Goal: Task Accomplishment & Management: Use online tool/utility

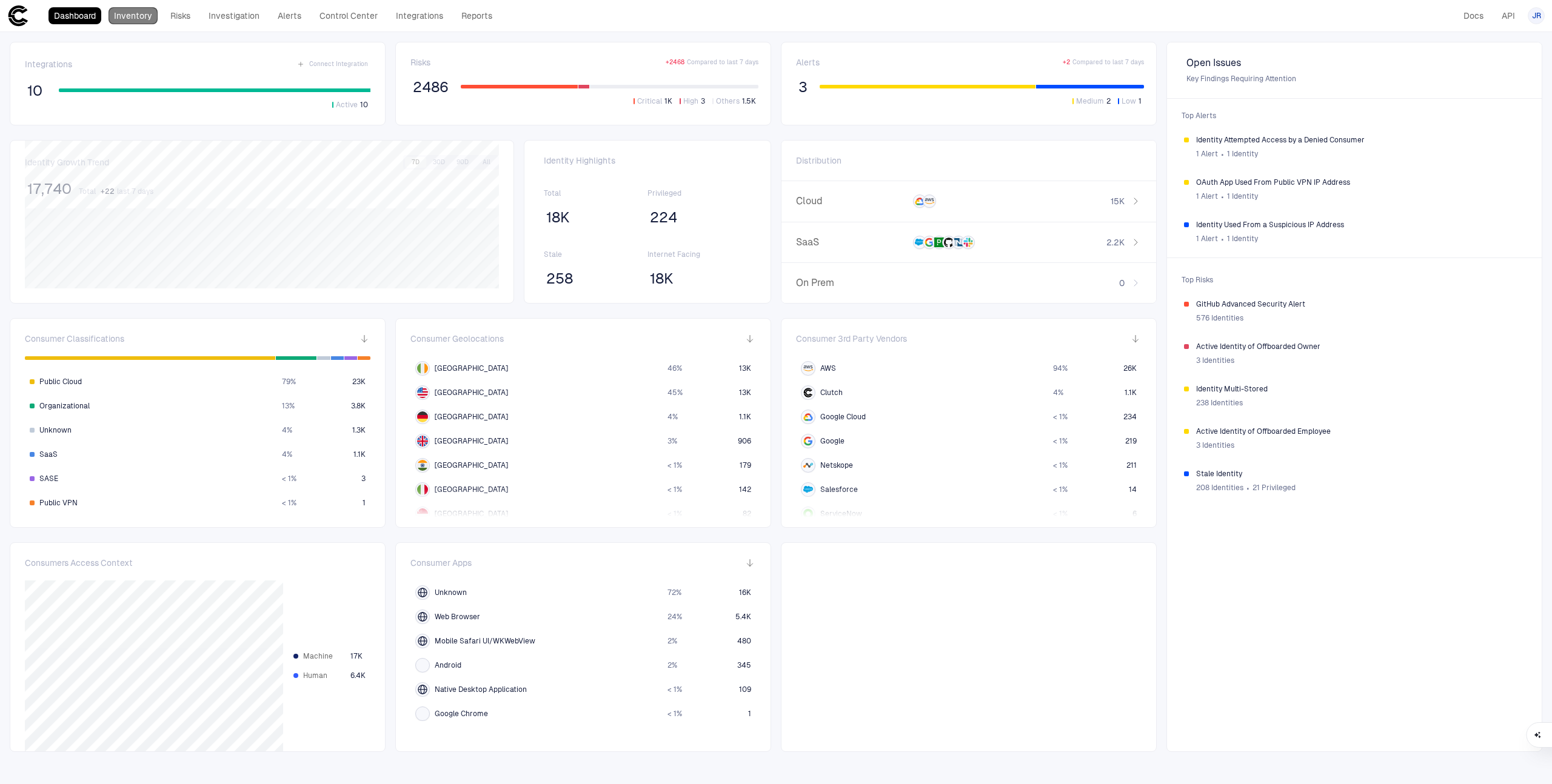
click at [144, 19] on link "Inventory" at bounding box center [133, 16] width 49 height 17
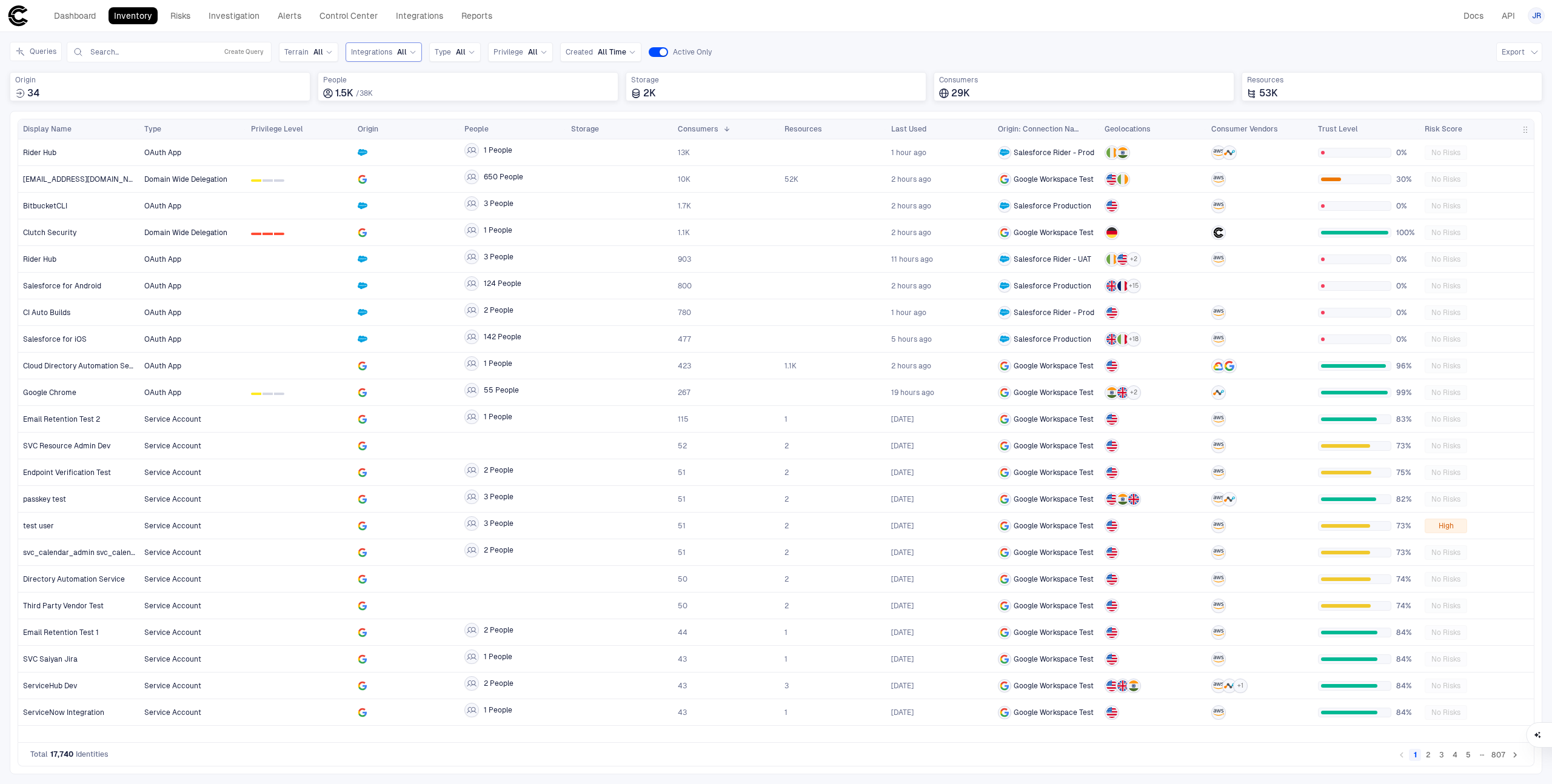
click at [364, 52] on span "Integrations" at bounding box center [372, 52] width 42 height 10
click at [400, 127] on span "Salesforce" at bounding box center [421, 125] width 100 height 10
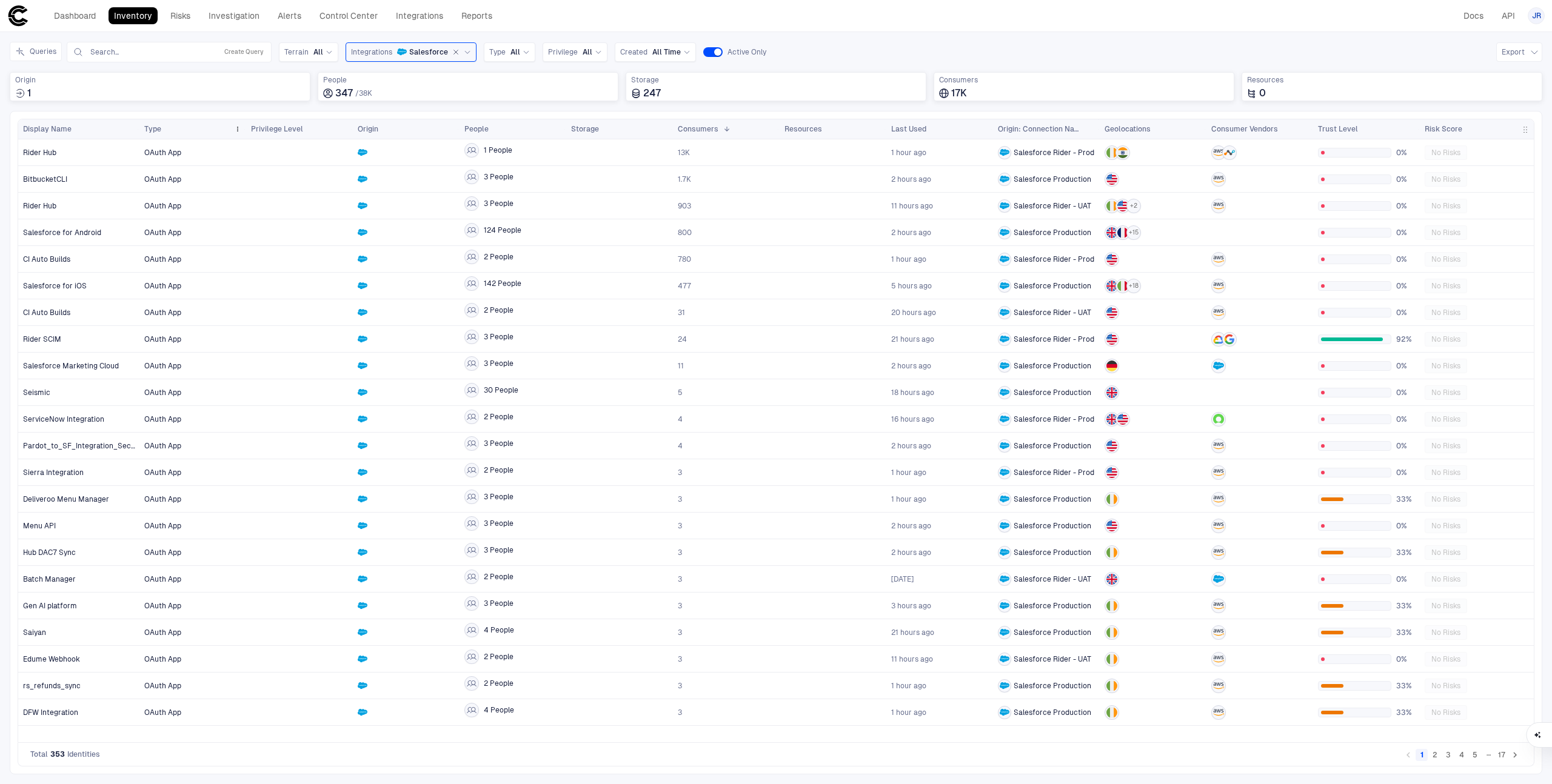
click at [161, 131] on div "Type" at bounding box center [186, 129] width 85 height 13
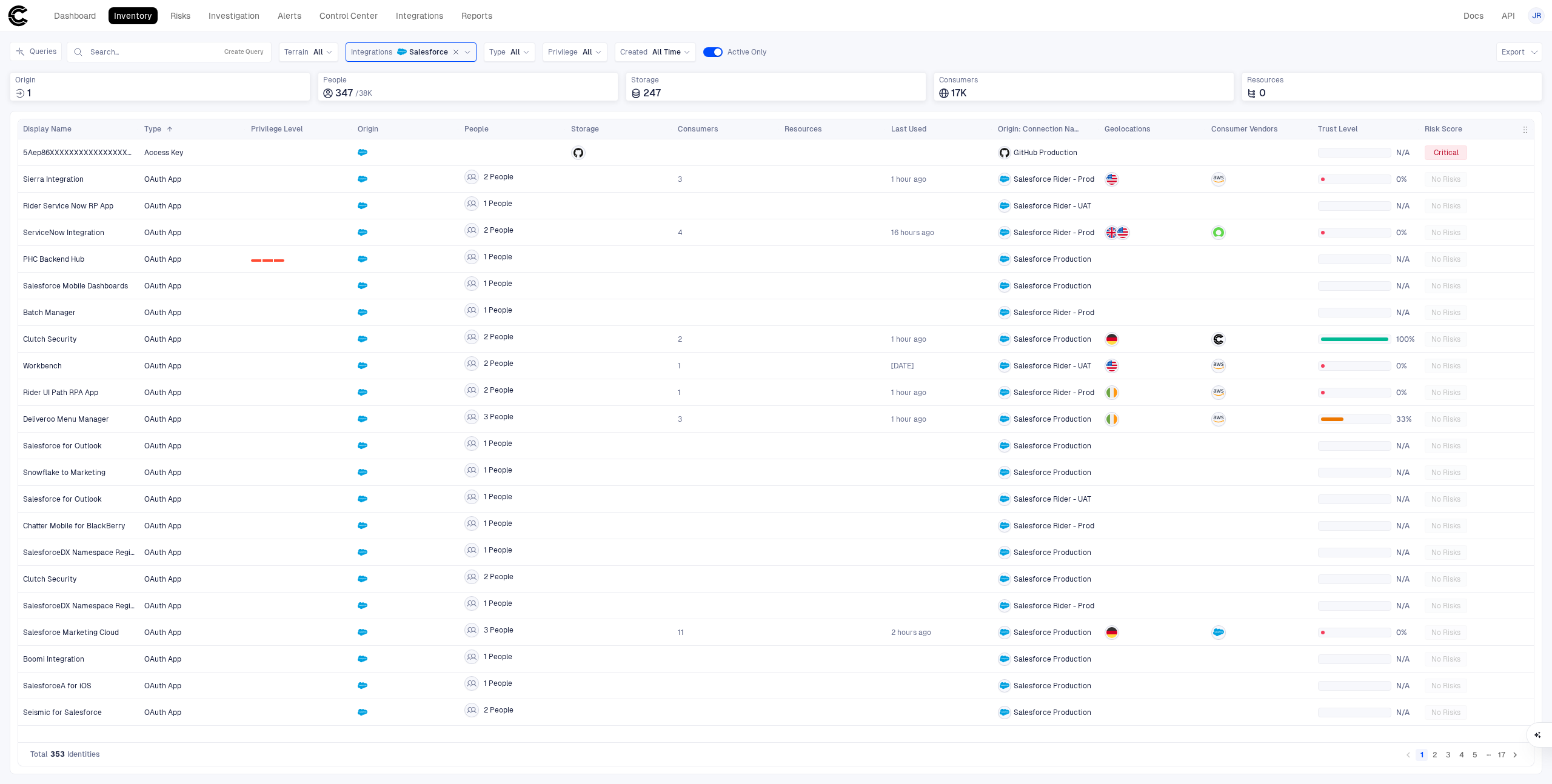
click at [1451, 755] on button "3" at bounding box center [1448, 755] width 12 height 12
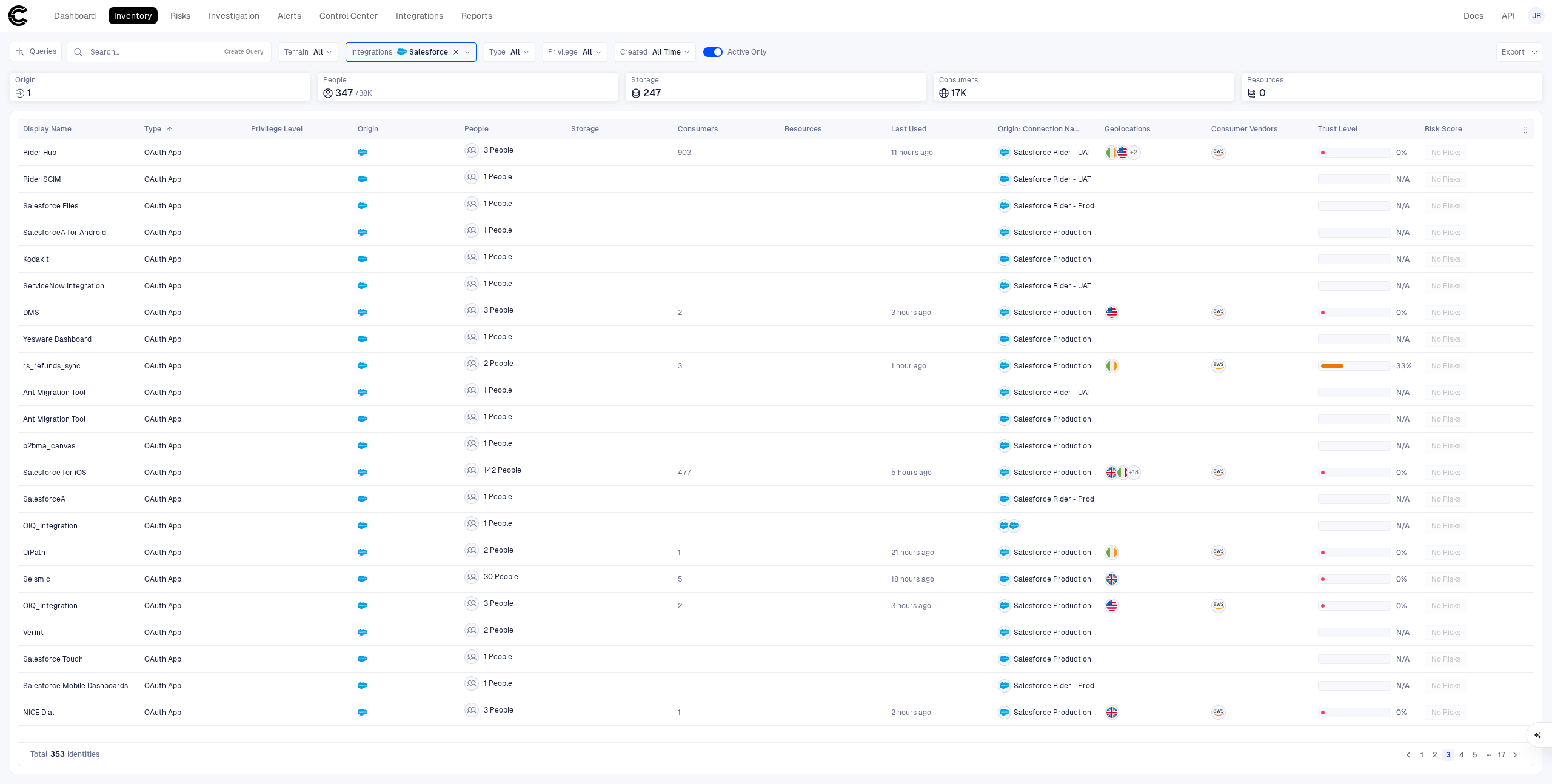
click at [1470, 756] on button "5" at bounding box center [1475, 755] width 12 height 12
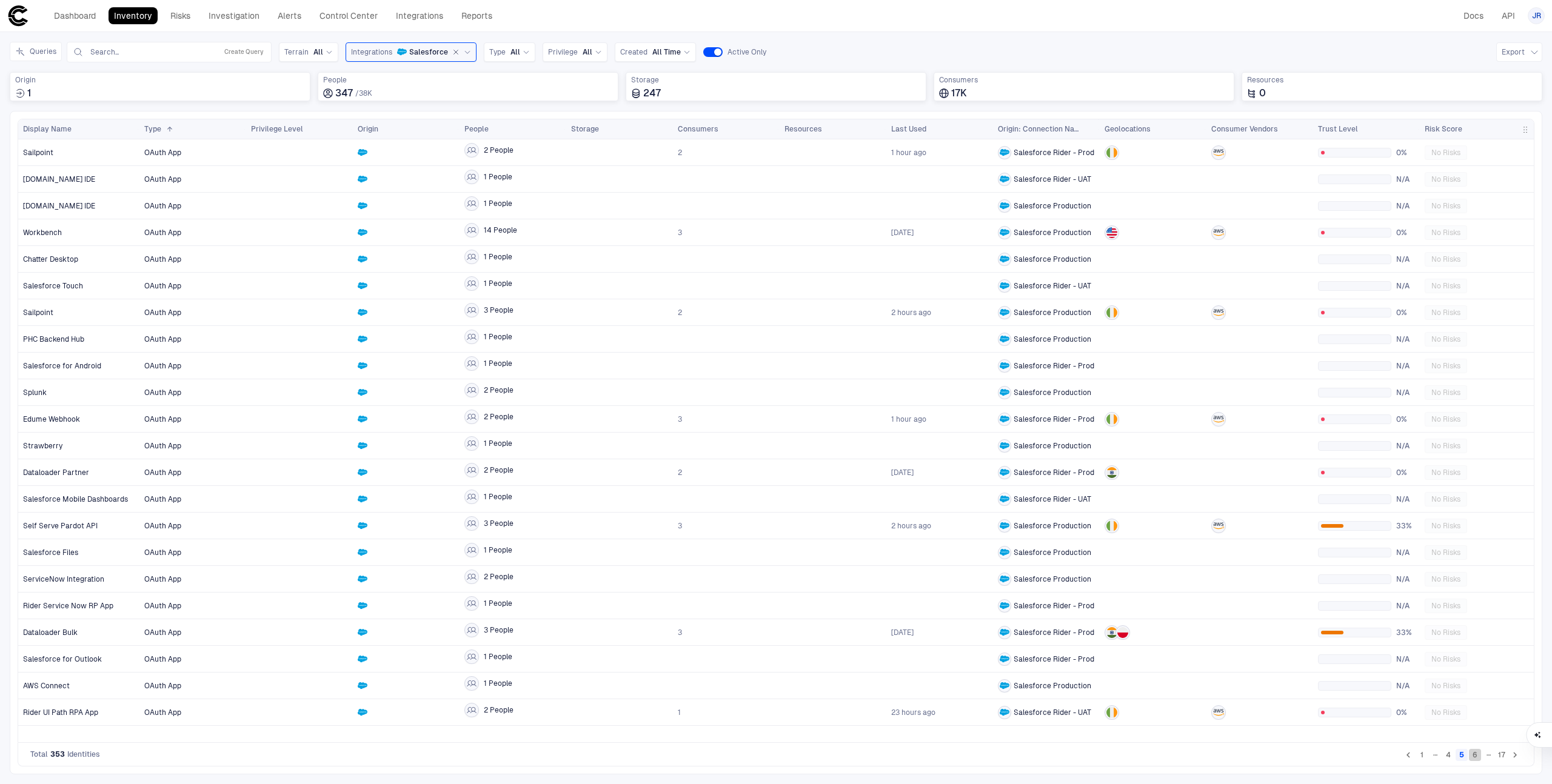
click at [1476, 756] on button "6" at bounding box center [1475, 755] width 12 height 12
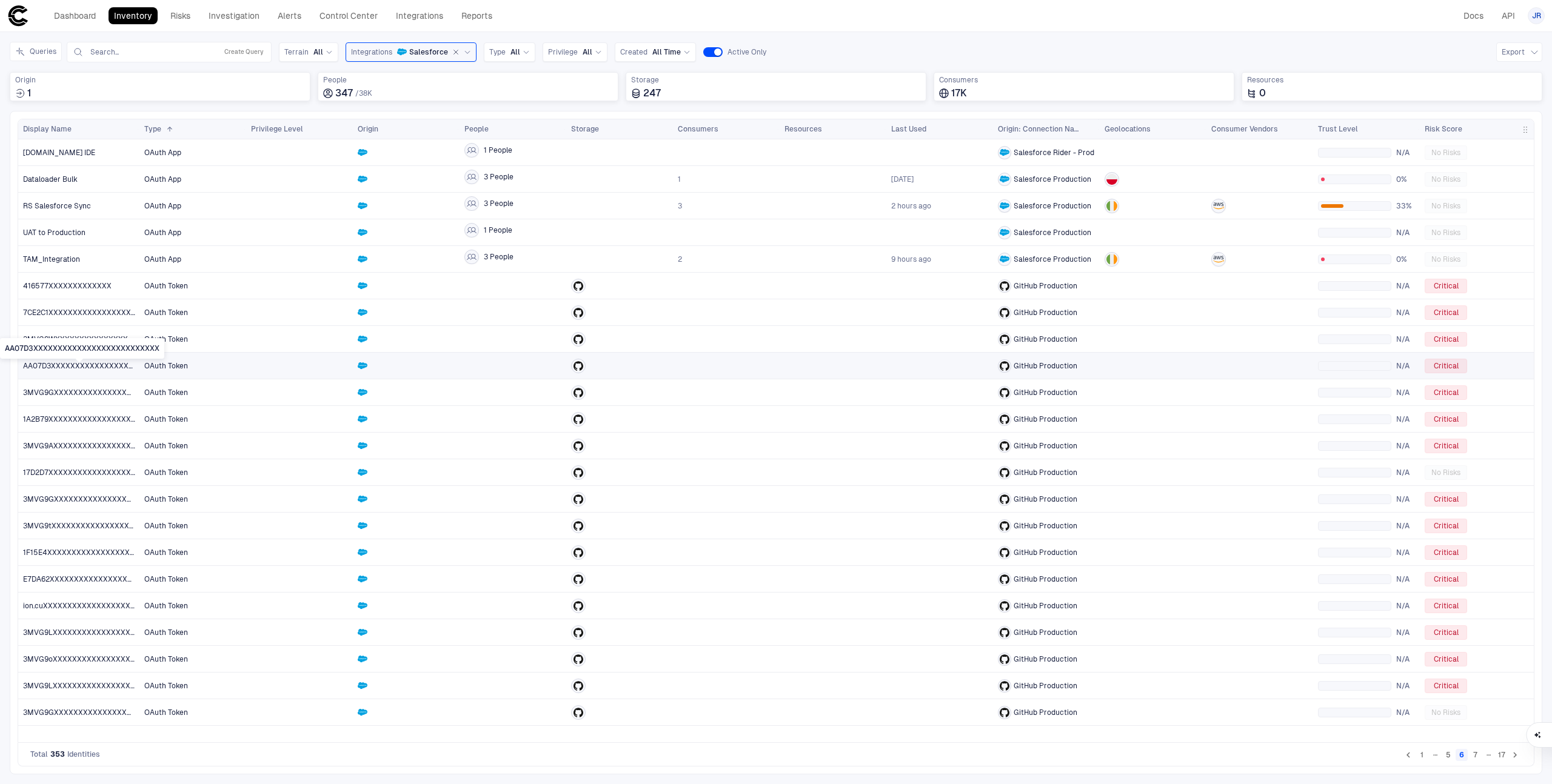
click at [99, 365] on span "AA07D3XXXXXXXXXXXXXXXXXXXXXXXXXX" at bounding box center [79, 366] width 112 height 10
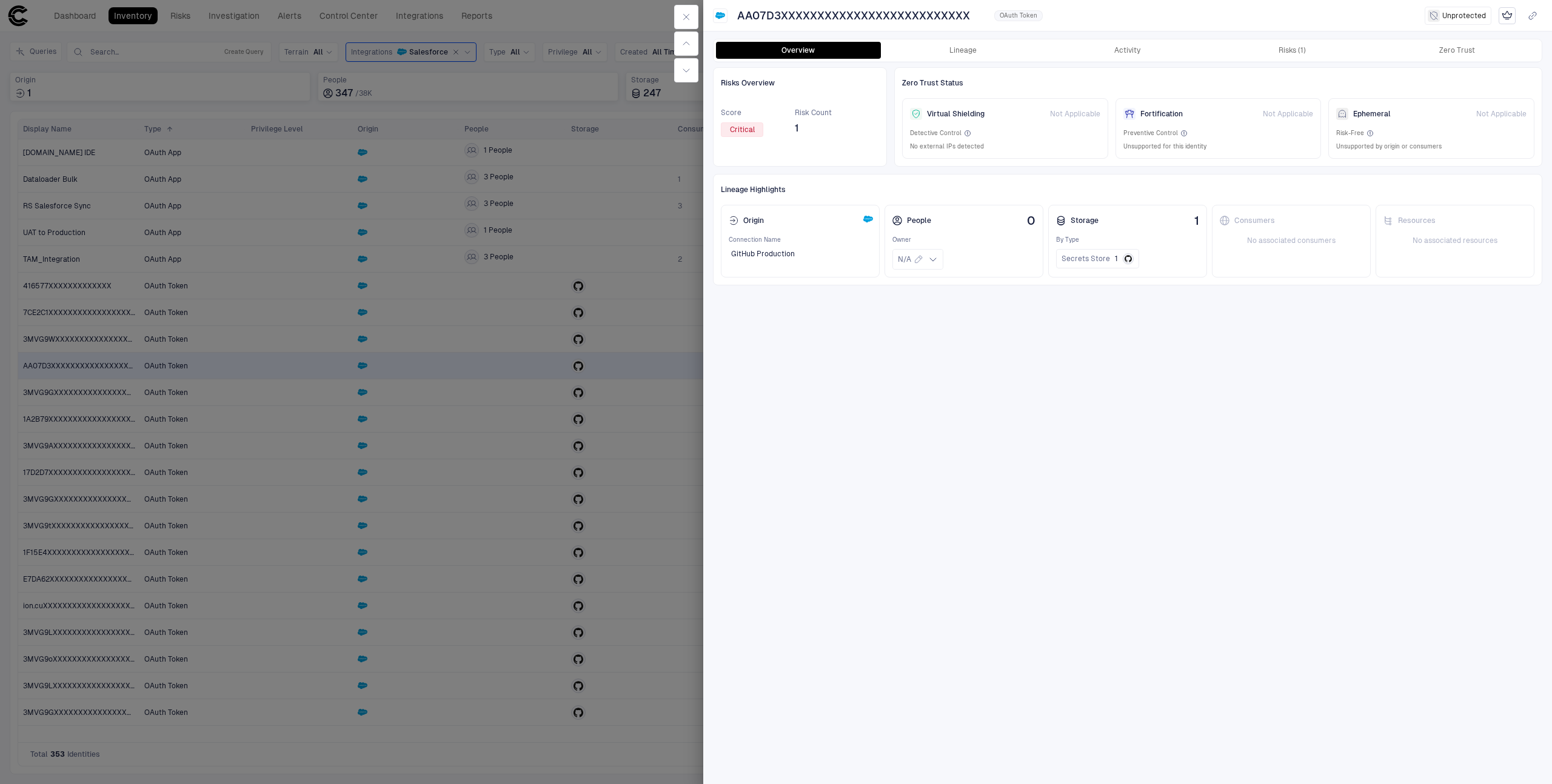
click at [618, 239] on div at bounding box center [776, 392] width 1552 height 784
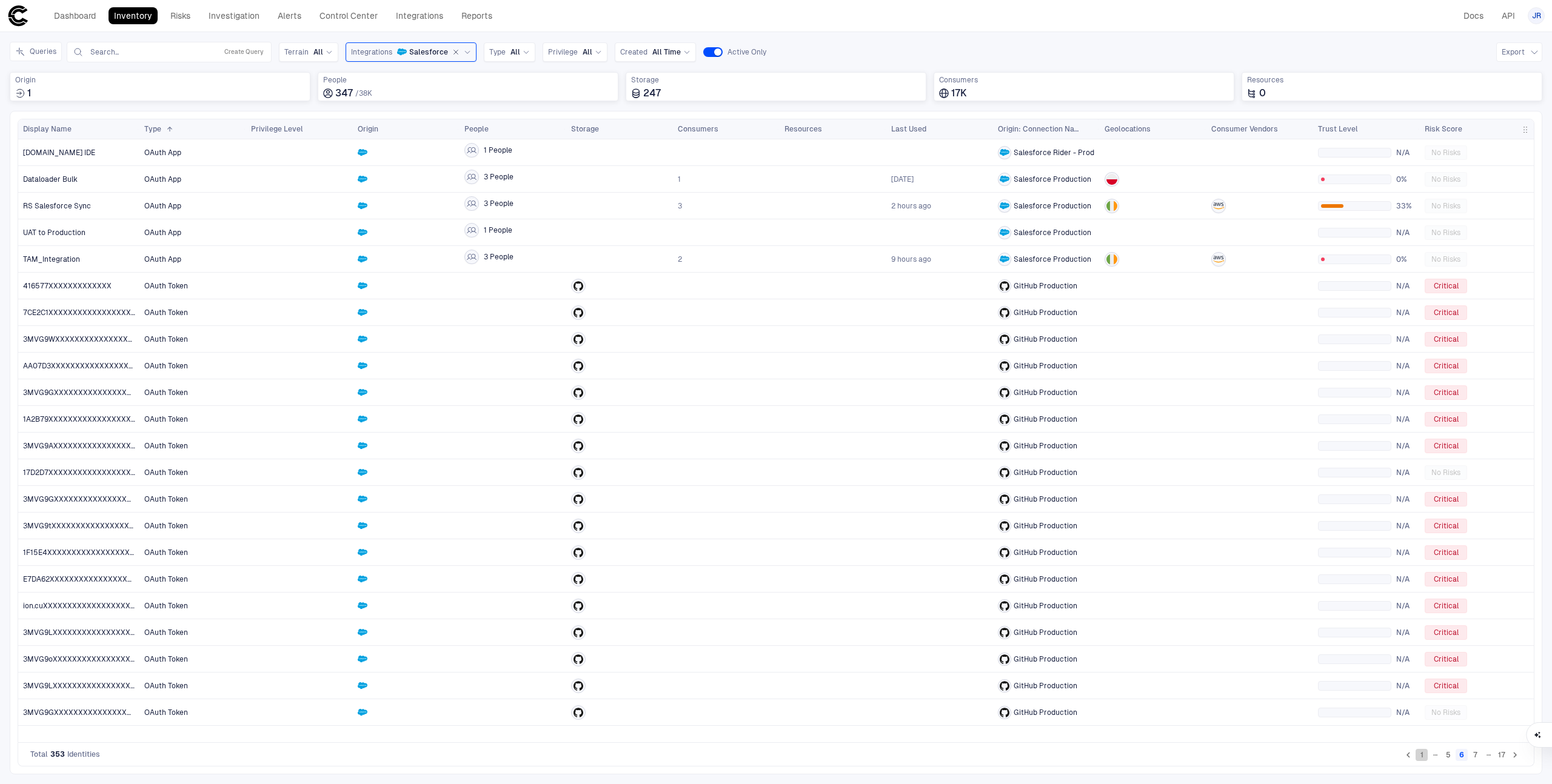
click at [1421, 752] on button "1" at bounding box center [1421, 755] width 12 height 12
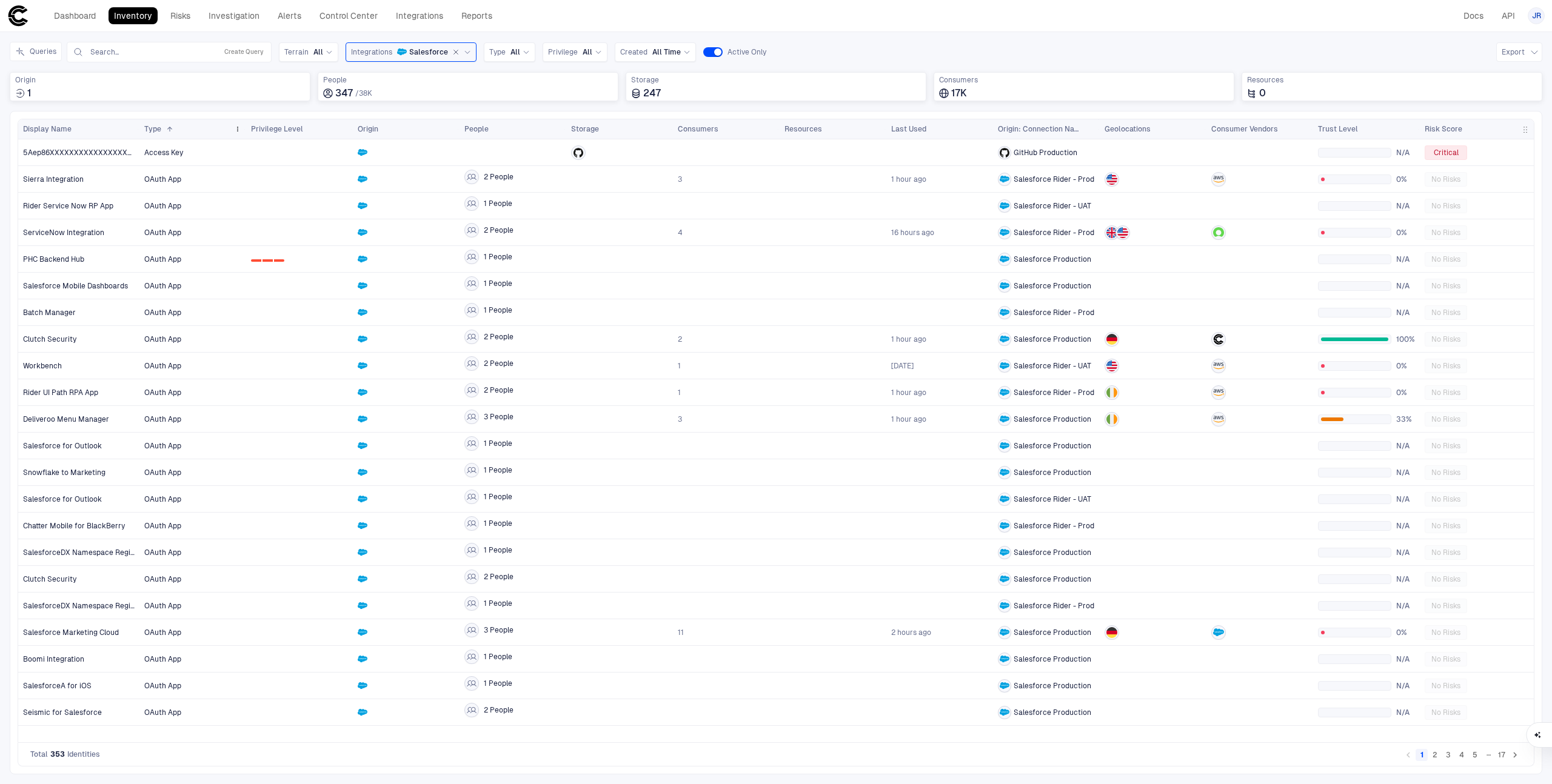
click at [167, 130] on span at bounding box center [170, 129] width 7 height 7
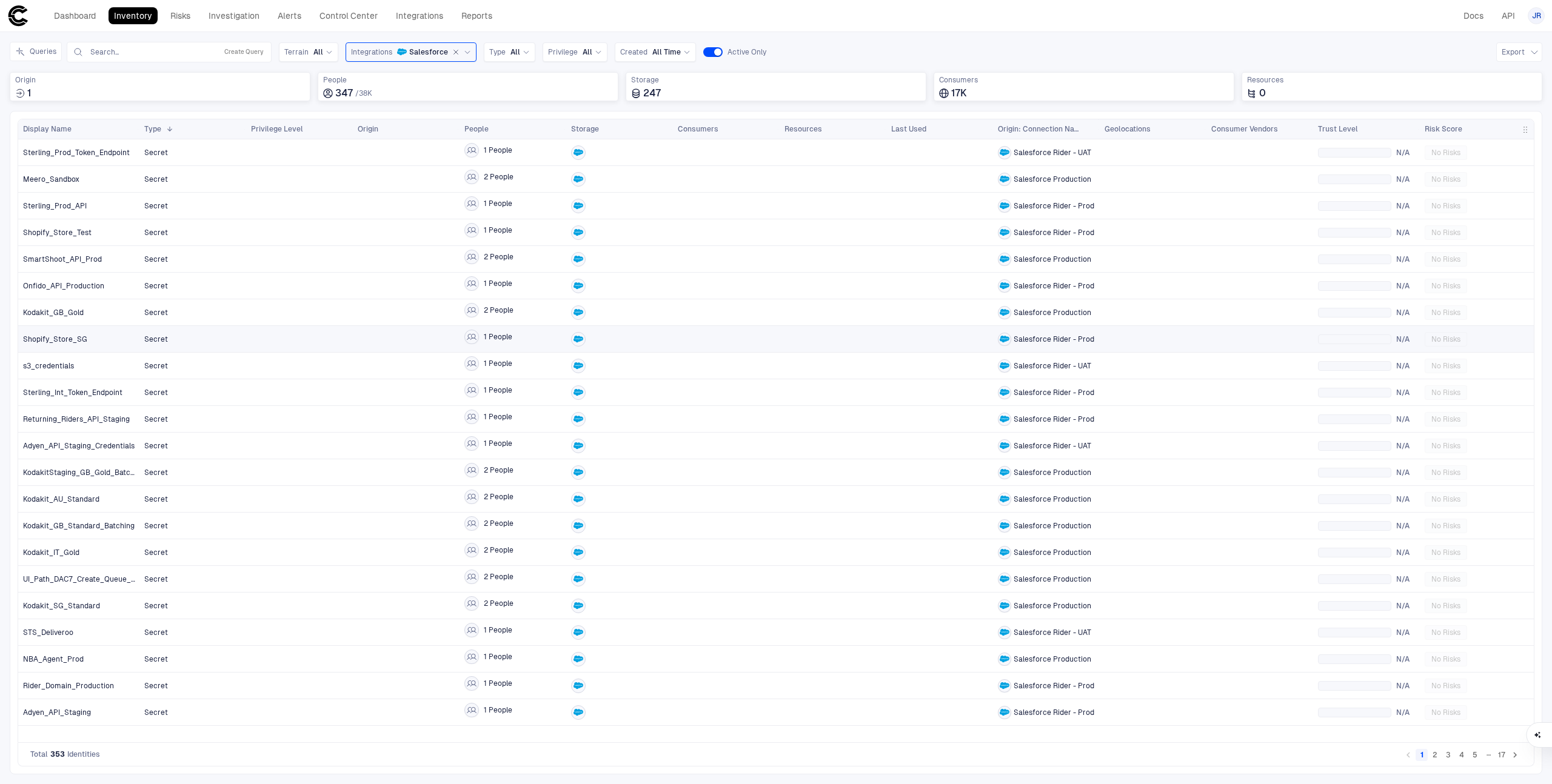
click at [256, 334] on div at bounding box center [299, 339] width 97 height 25
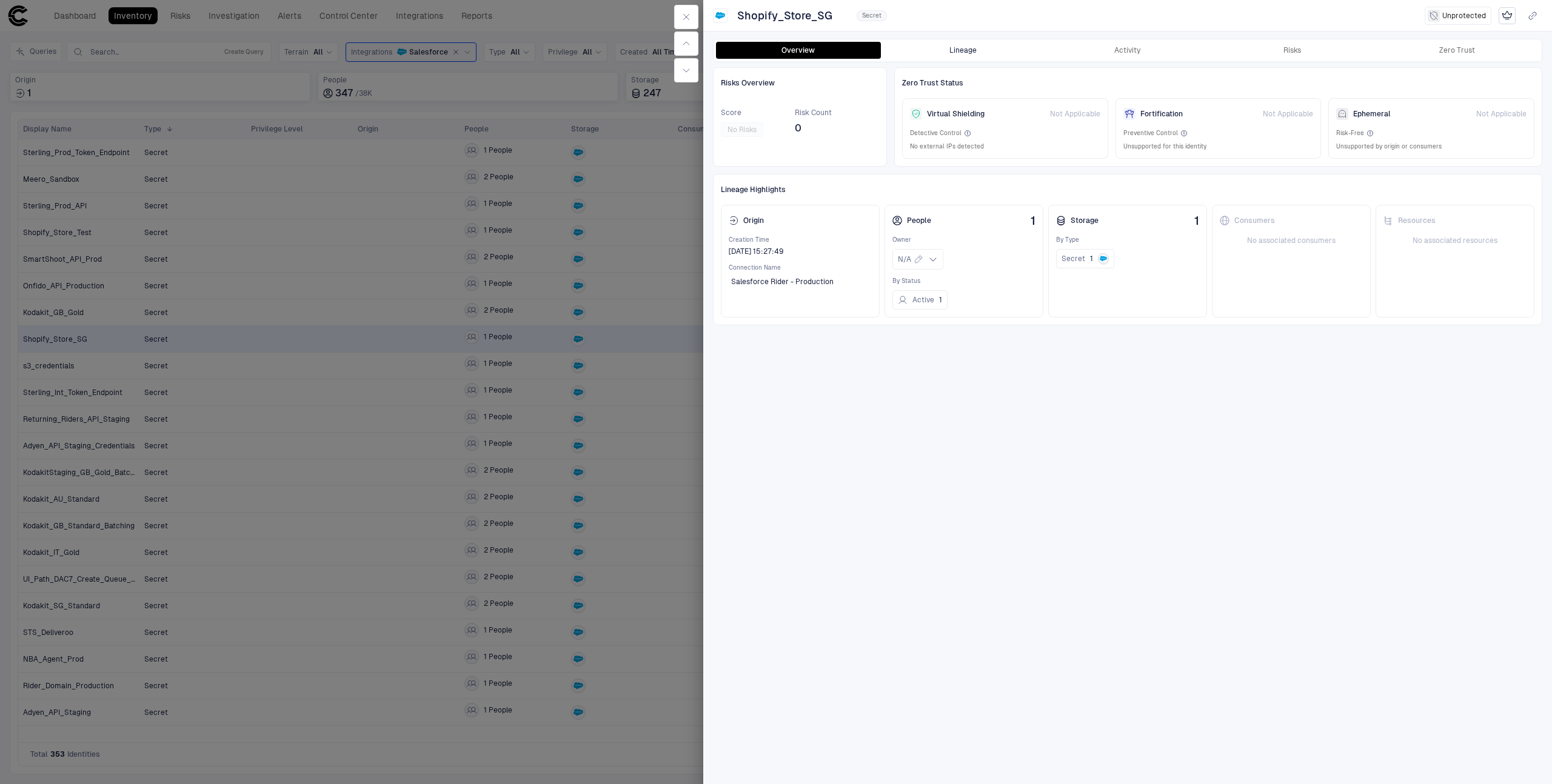
click at [975, 51] on button "Lineage" at bounding box center [963, 51] width 165 height 17
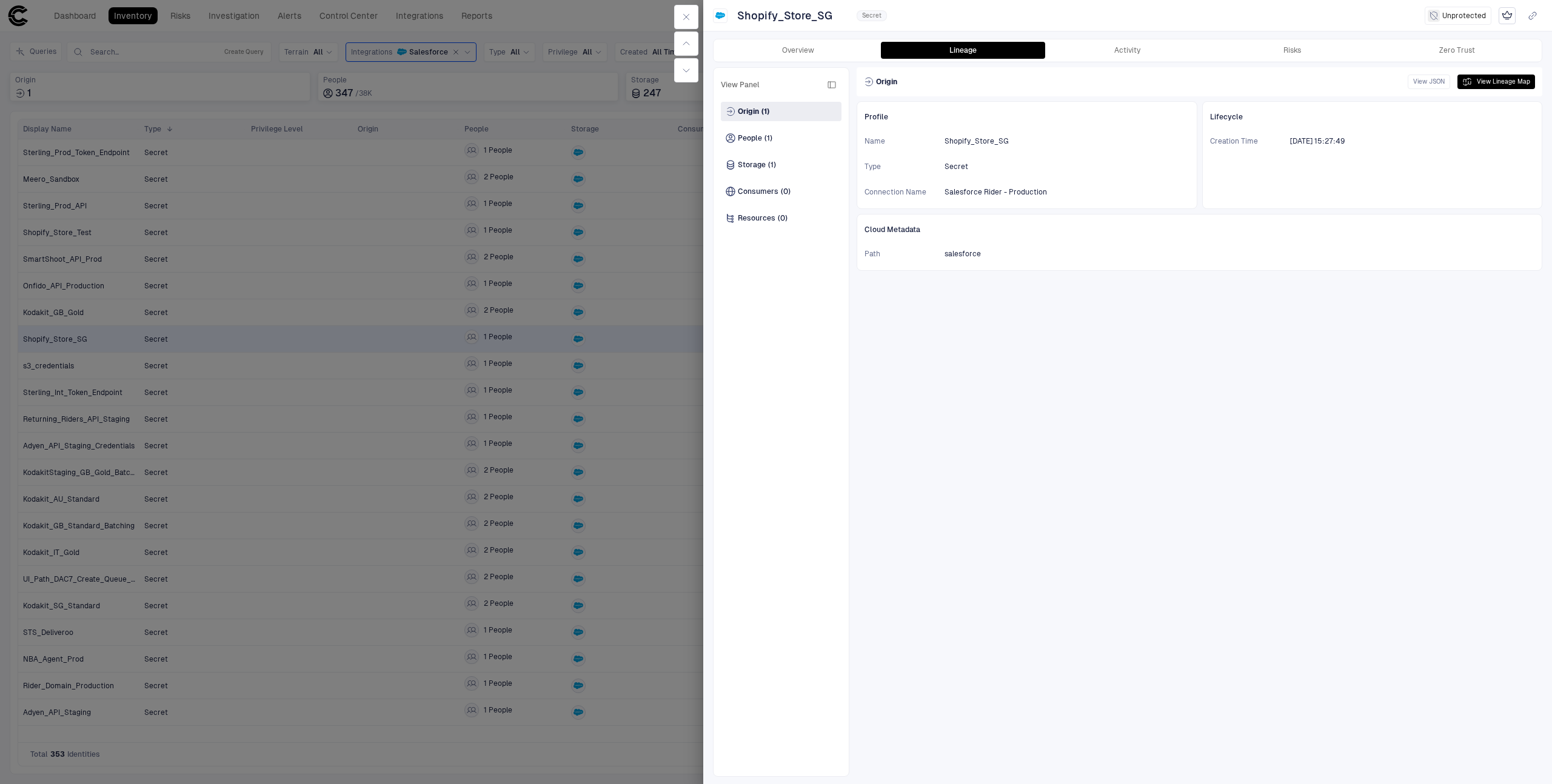
click at [585, 314] on div at bounding box center [776, 392] width 1552 height 784
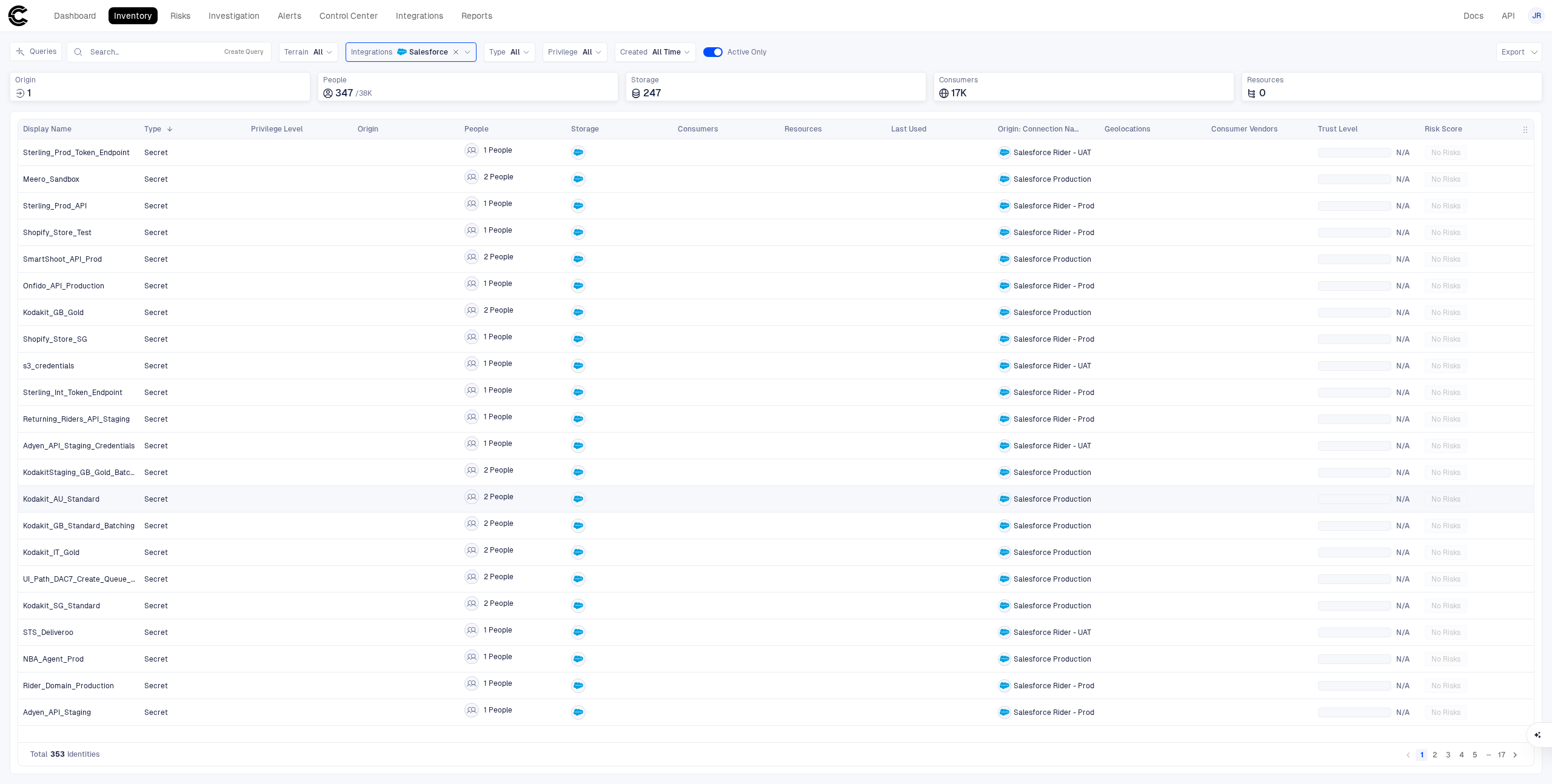
click at [362, 504] on div at bounding box center [406, 499] width 97 height 25
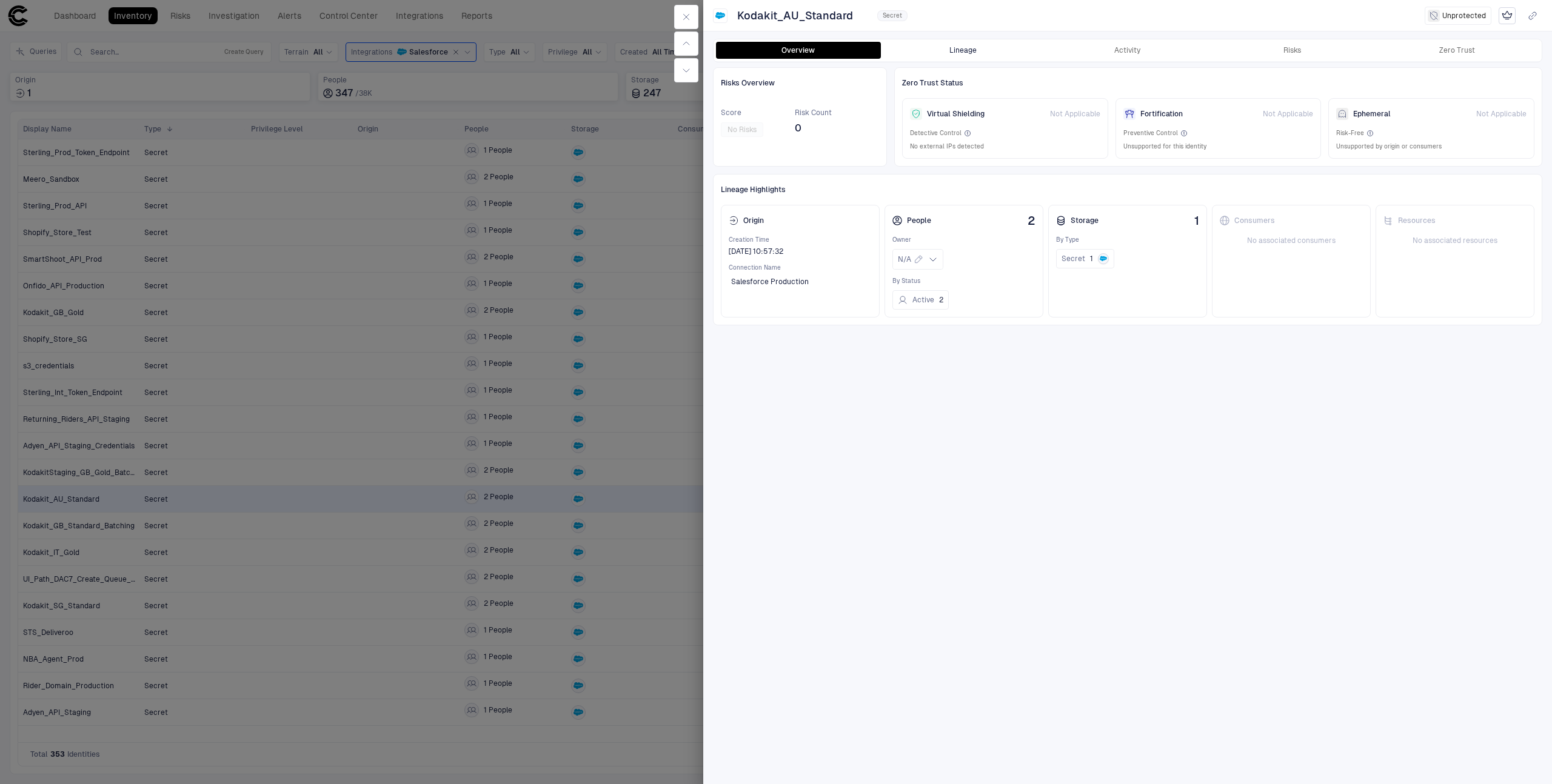
click at [954, 45] on button "Lineage" at bounding box center [963, 51] width 165 height 17
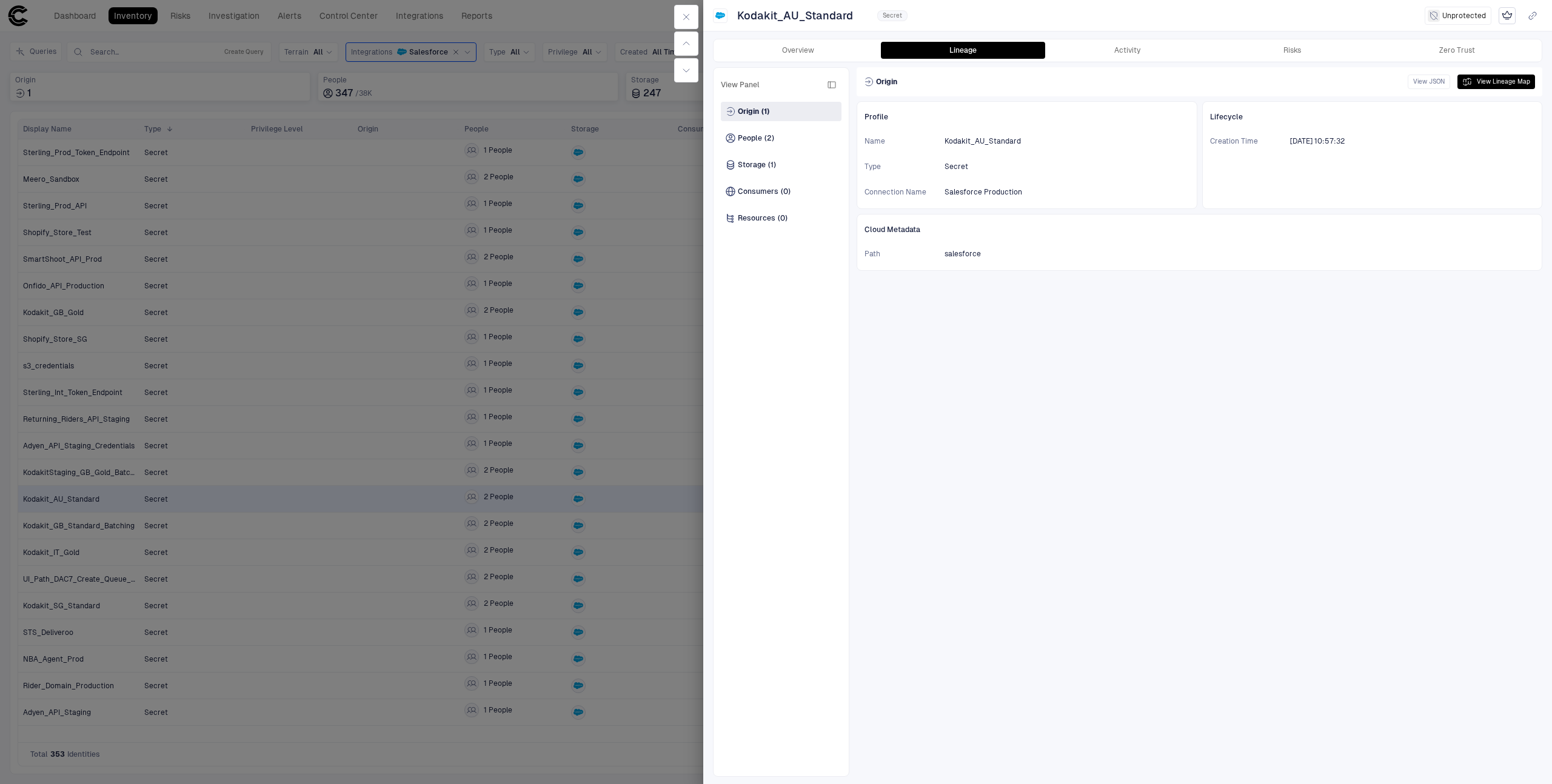
click at [293, 412] on div at bounding box center [776, 392] width 1552 height 784
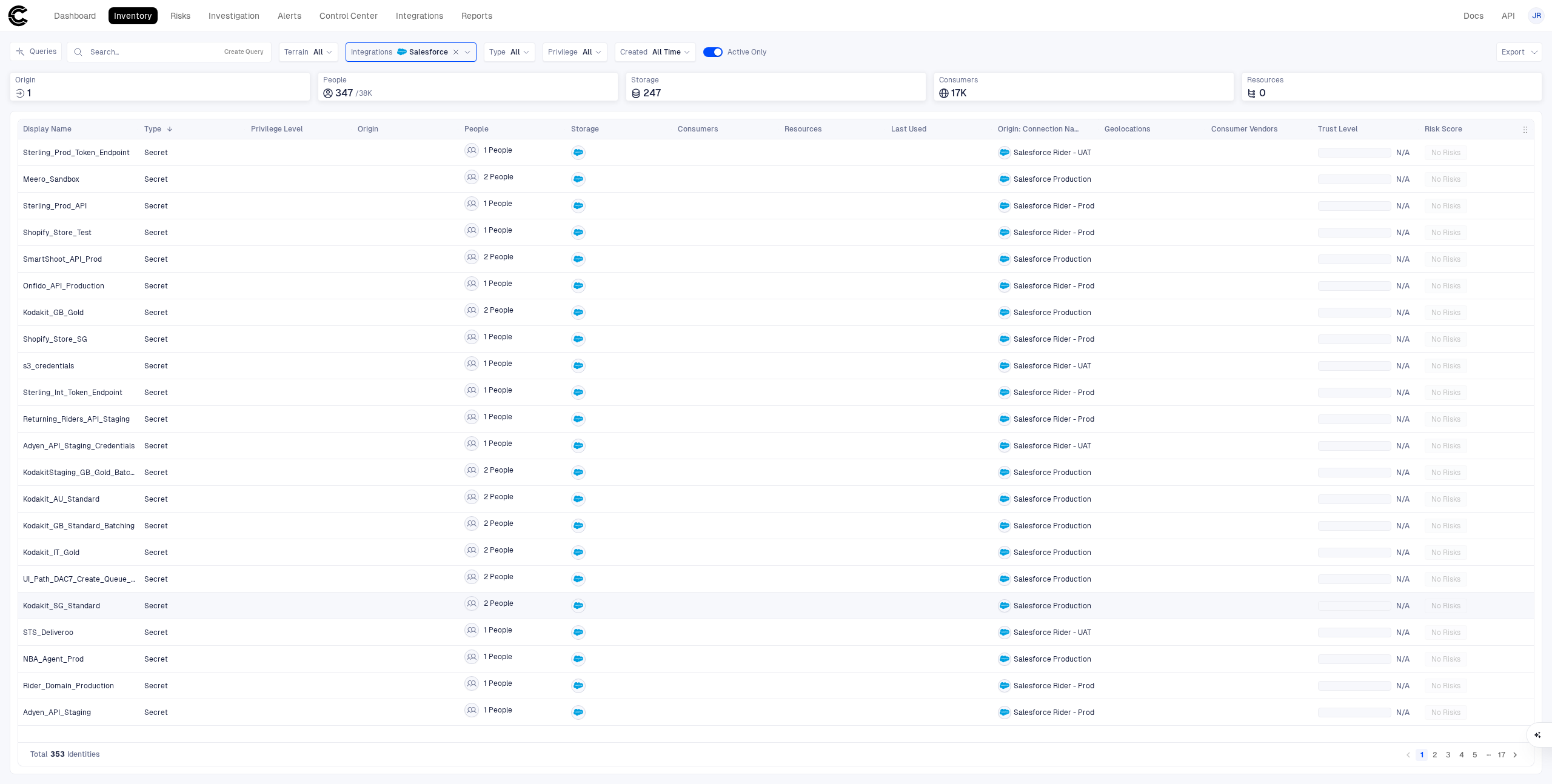
click at [637, 616] on div at bounding box center [619, 605] width 97 height 25
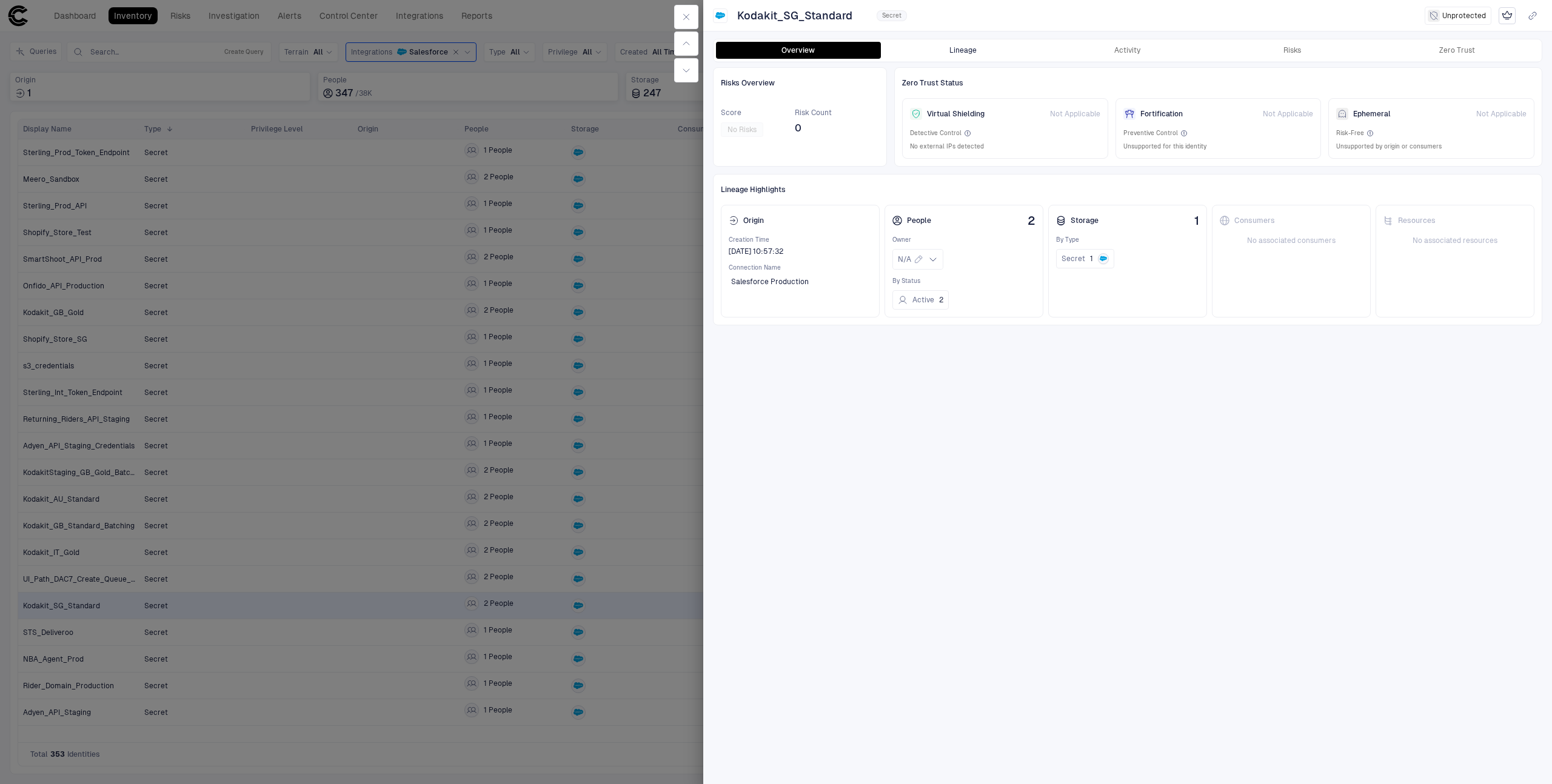
click at [943, 51] on button "Lineage" at bounding box center [963, 51] width 165 height 17
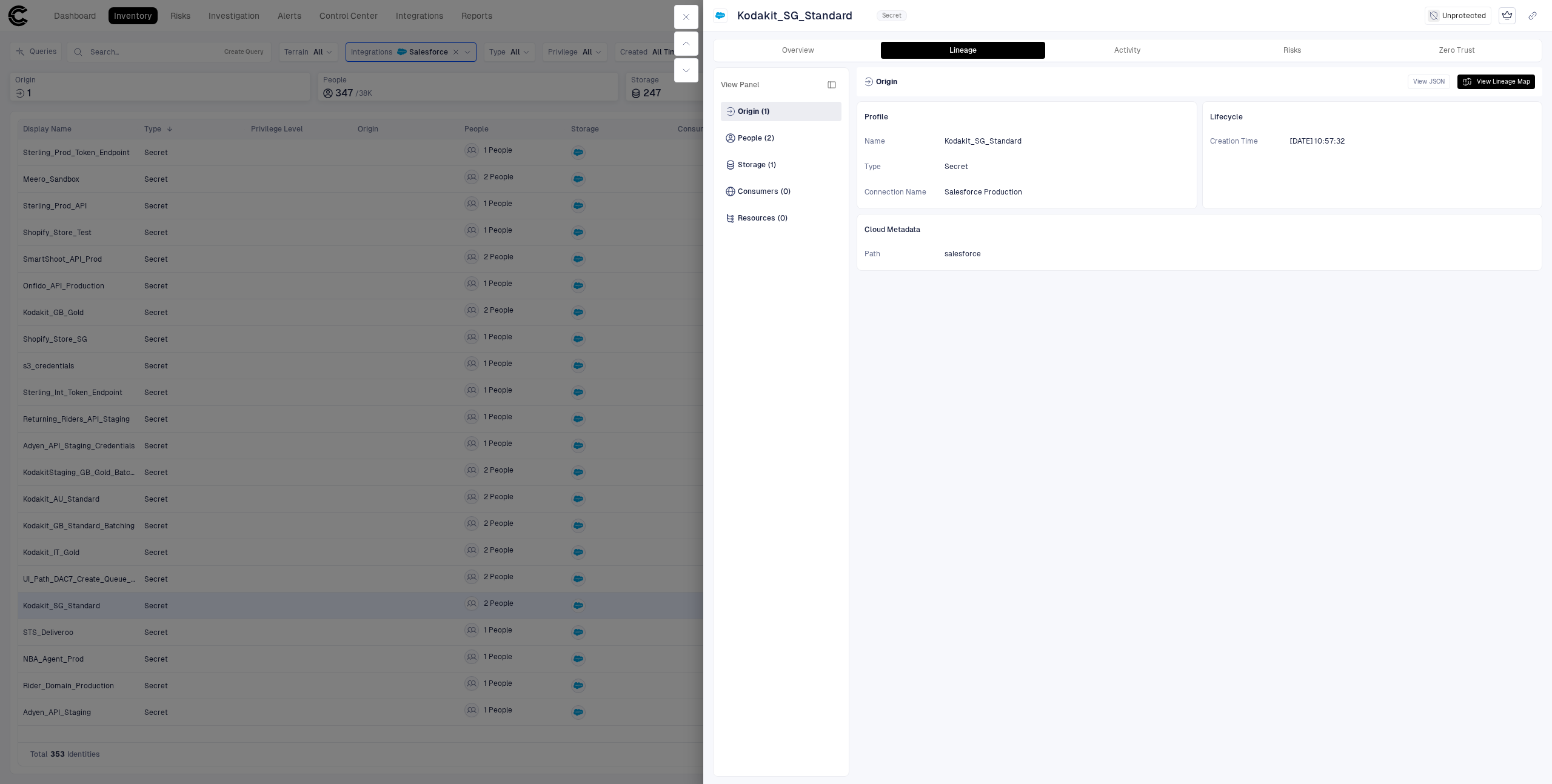
click at [507, 220] on div at bounding box center [776, 392] width 1552 height 784
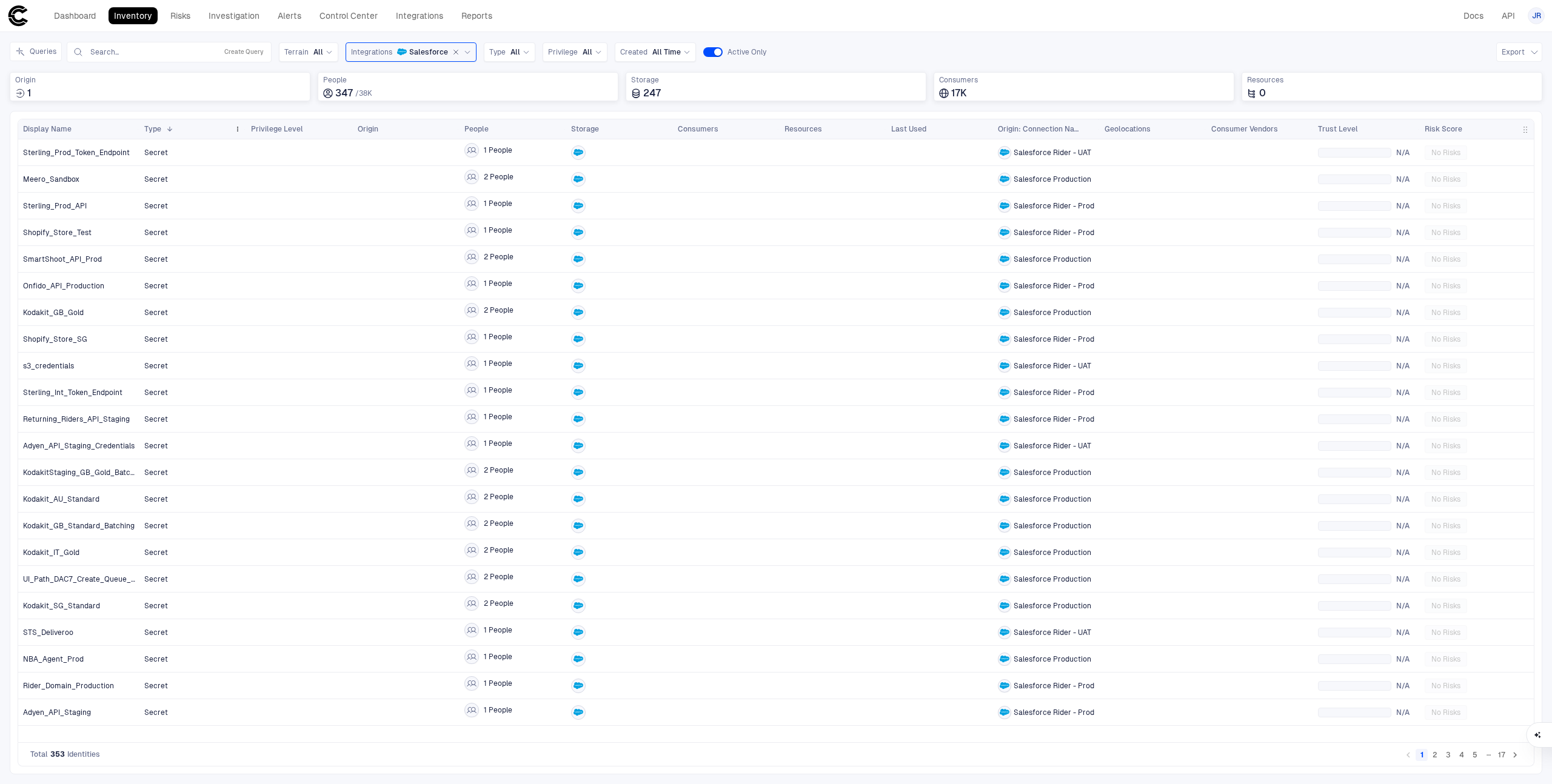
click at [172, 134] on div "Type 1" at bounding box center [186, 129] width 85 height 13
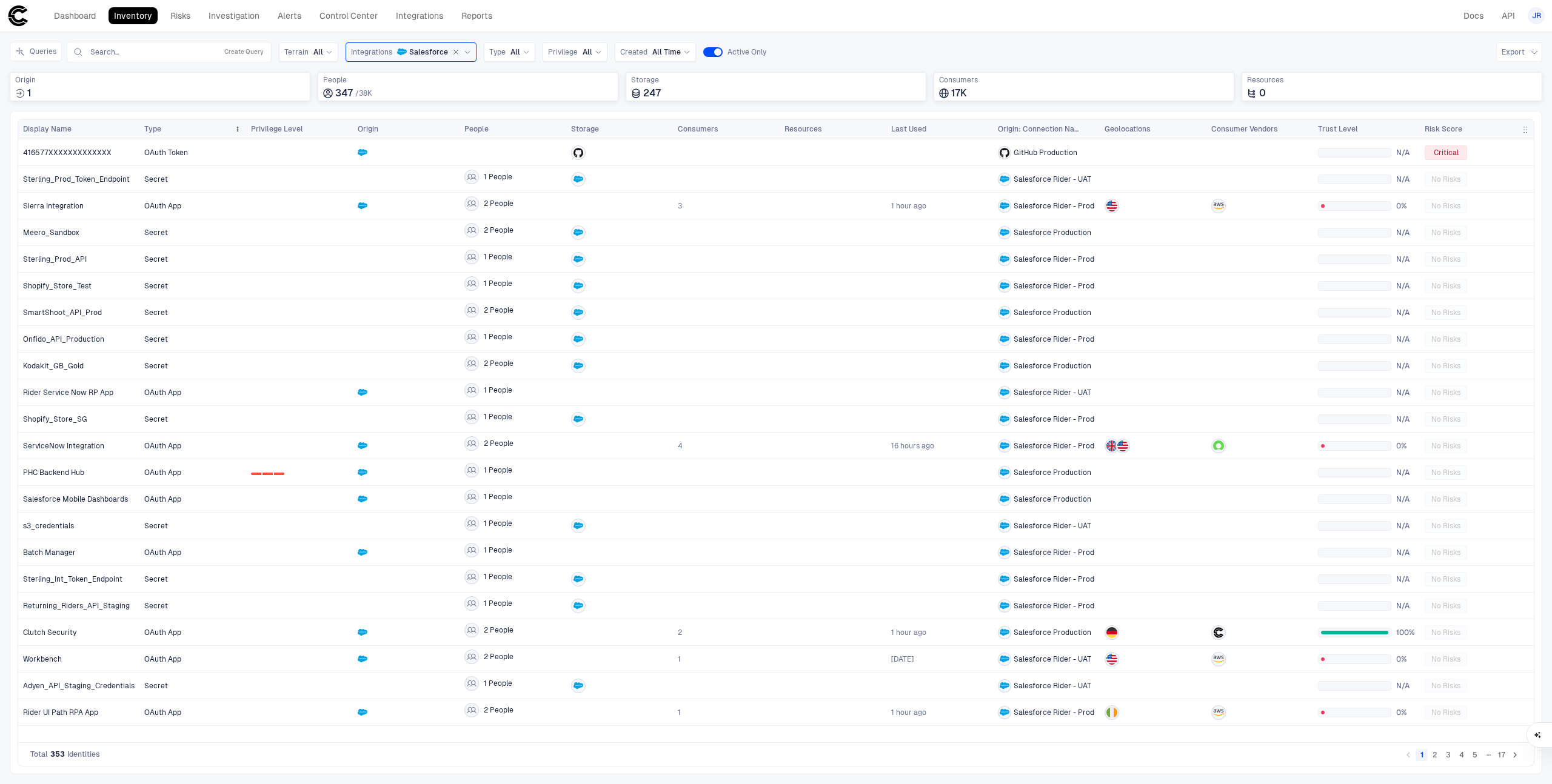
click at [164, 132] on div "Type" at bounding box center [186, 129] width 85 height 13
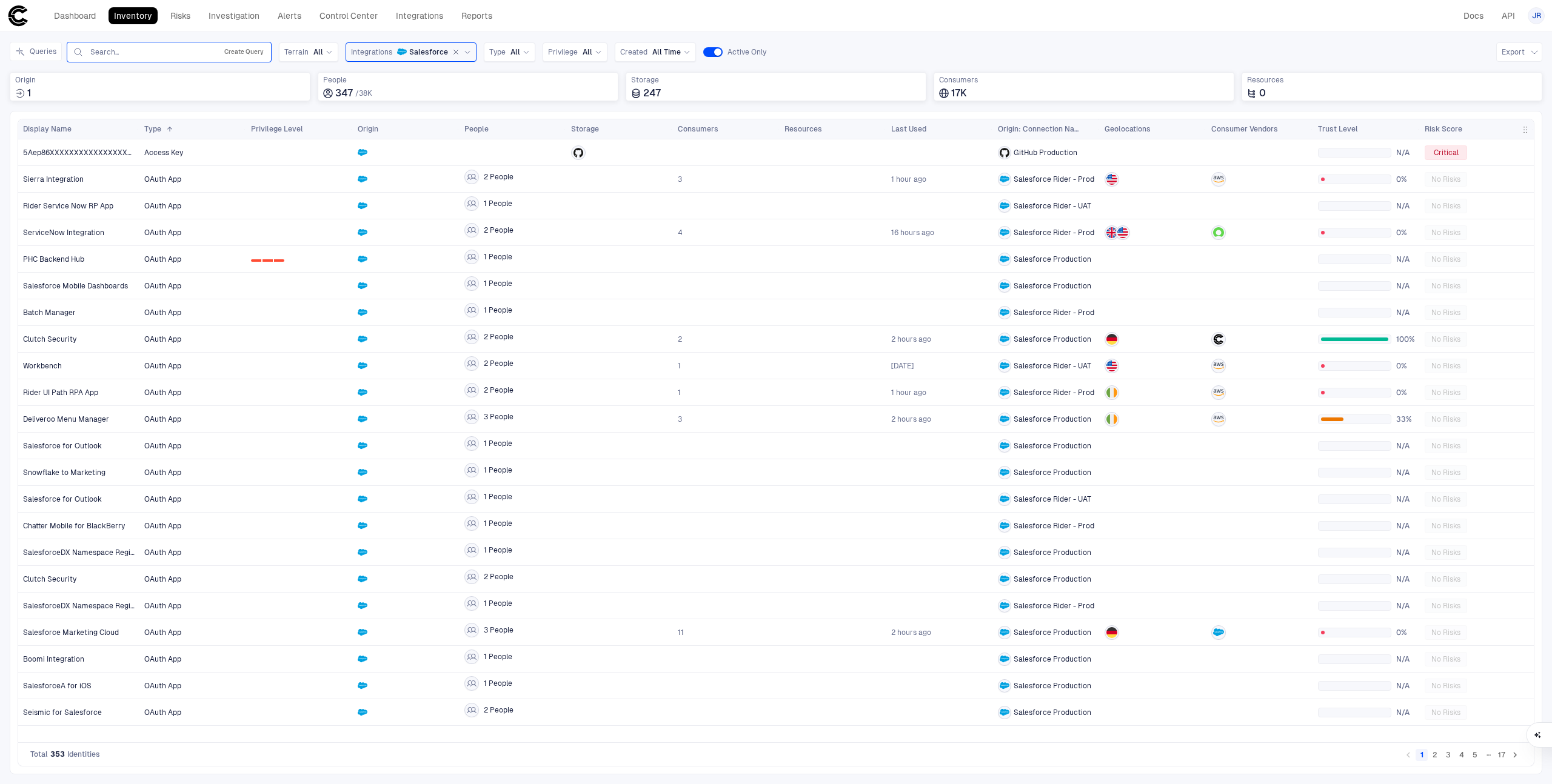
click at [242, 54] on button "Create Query" at bounding box center [244, 52] width 45 height 15
click at [125, 124] on button "Add Condition" at bounding box center [106, 123] width 68 height 20
click at [123, 121] on button "Add Condition" at bounding box center [106, 121] width 68 height 20
click at [329, 113] on icon "button" at bounding box center [328, 112] width 7 height 7
click at [255, 91] on input "text" at bounding box center [262, 87] width 52 height 18
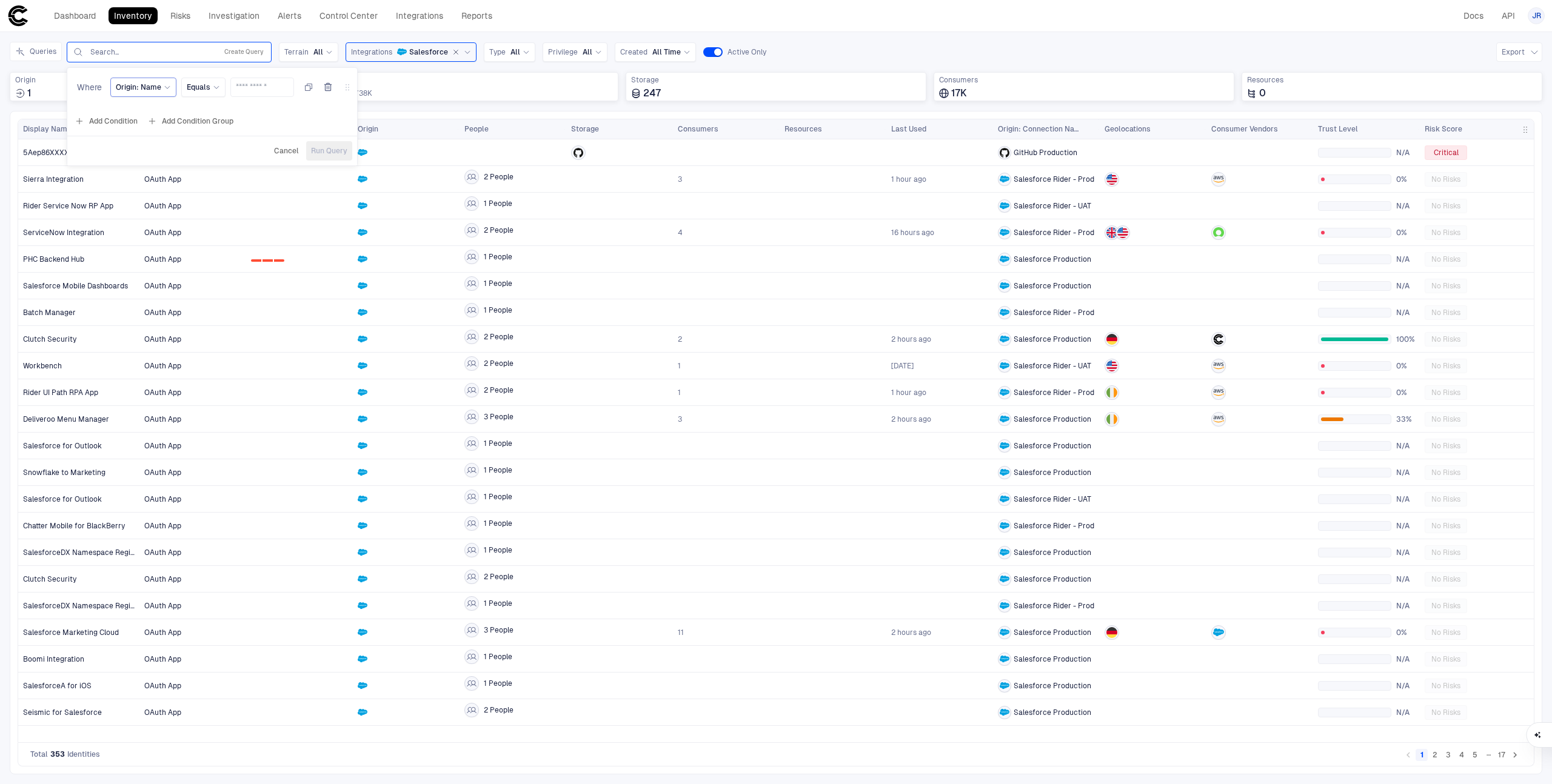
click at [137, 84] on span "Origin: Name" at bounding box center [139, 87] width 45 height 10
click at [173, 178] on div "Origin Name" at bounding box center [201, 179] width 160 height 10
click at [282, 84] on span "Select..." at bounding box center [274, 87] width 26 height 10
click at [291, 157] on span "Salesforce" at bounding box center [331, 160] width 101 height 10
click at [115, 123] on button "Add Condition" at bounding box center [106, 121] width 68 height 20
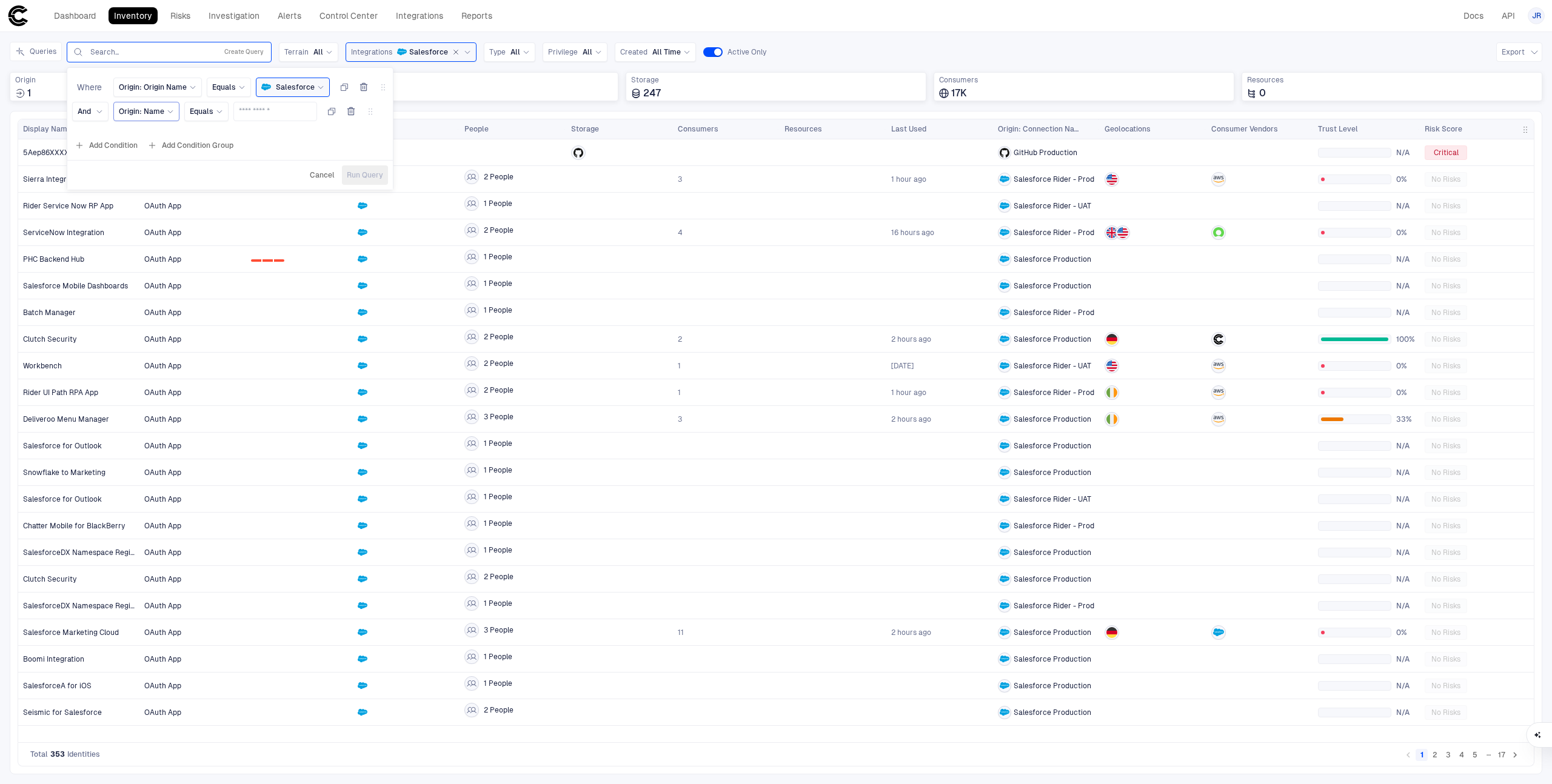
click at [135, 116] on span "Origin: Name" at bounding box center [142, 112] width 45 height 10
click at [157, 142] on input at bounding box center [211, 138] width 150 height 16
type input "*******"
click at [178, 228] on div "Created At" at bounding box center [204, 228] width 160 height 10
click at [218, 112] on span "Equals" at bounding box center [211, 112] width 24 height 10
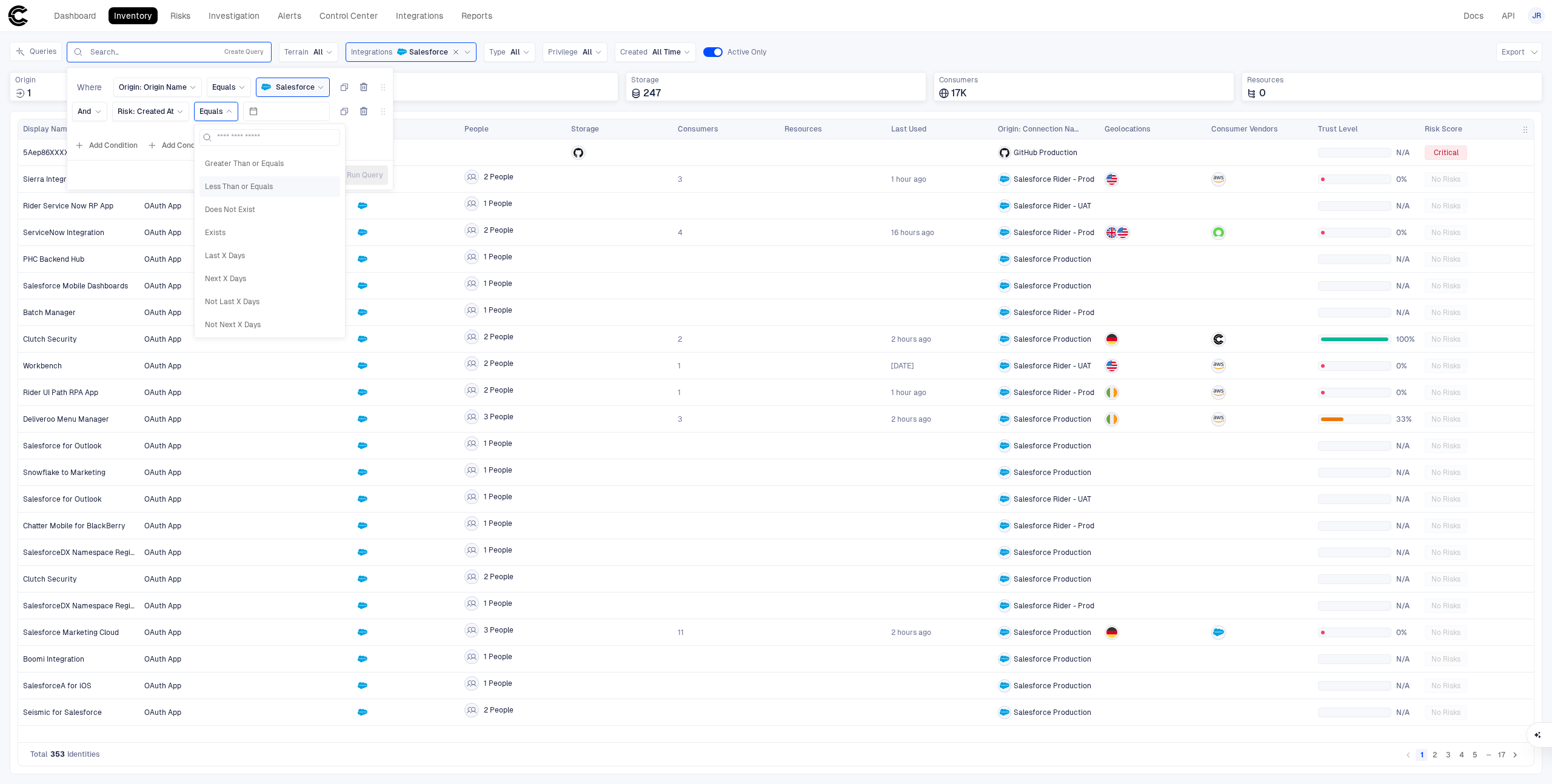
scroll to position [95, 0]
click at [264, 253] on span "Last X Days" at bounding box center [270, 251] width 130 height 10
click at [283, 118] on input "number" at bounding box center [295, 112] width 58 height 18
type input "*"
click at [300, 139] on div "Add Condition Add Condition Group" at bounding box center [229, 145] width 325 height 20
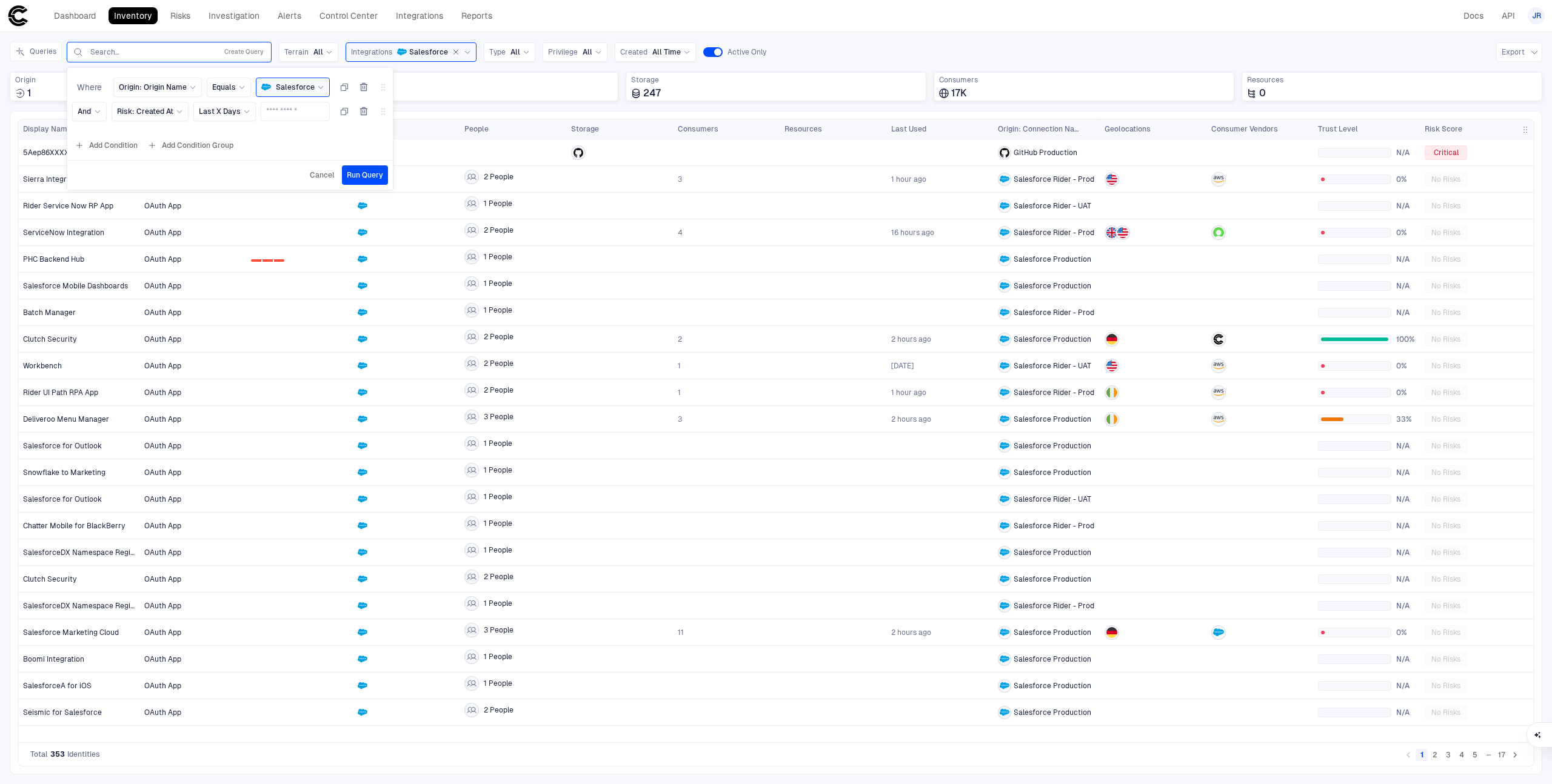
click at [354, 176] on span "Run Query" at bounding box center [365, 175] width 37 height 10
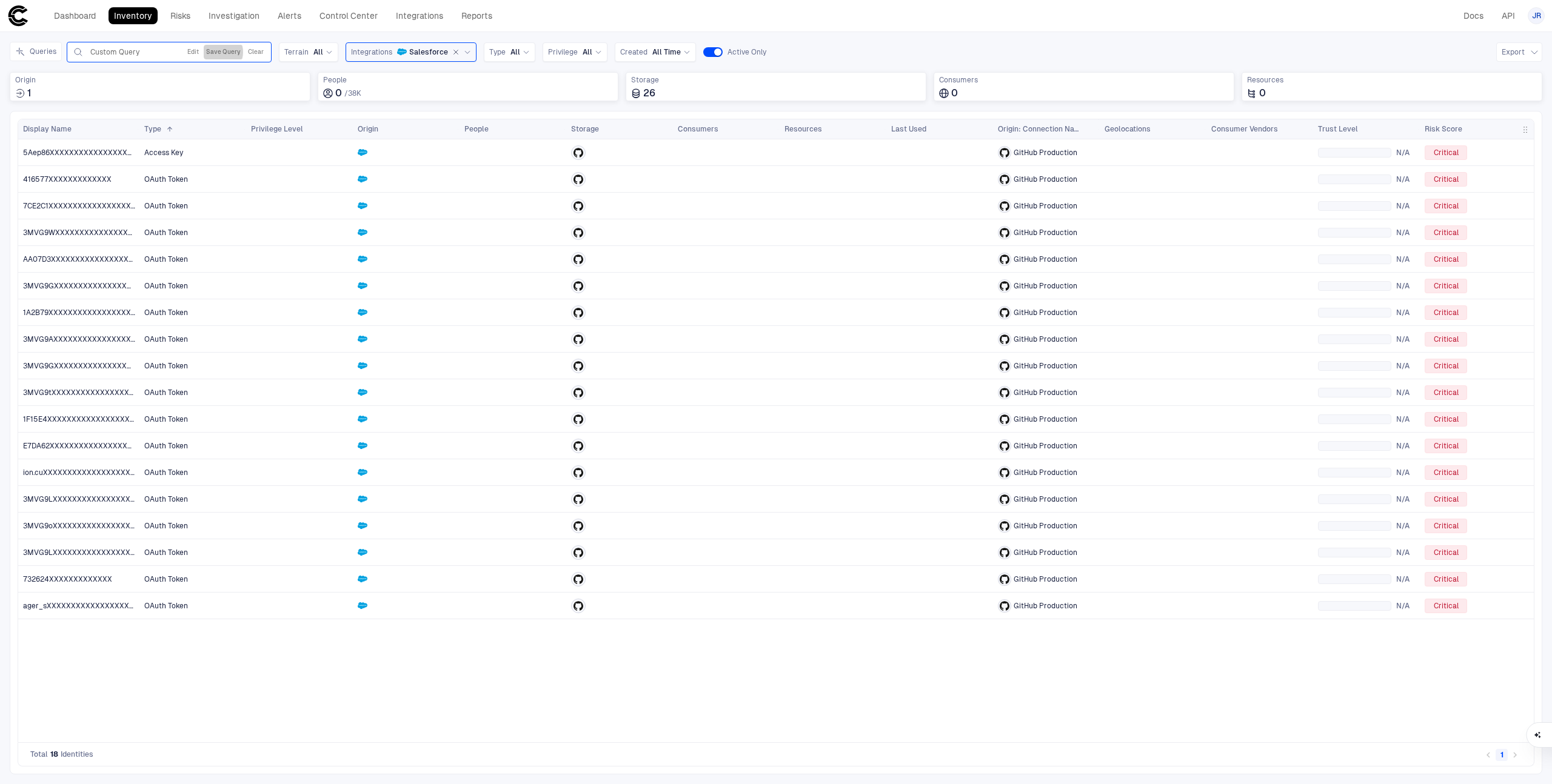
click at [218, 52] on button "Save Query" at bounding box center [223, 52] width 40 height 15
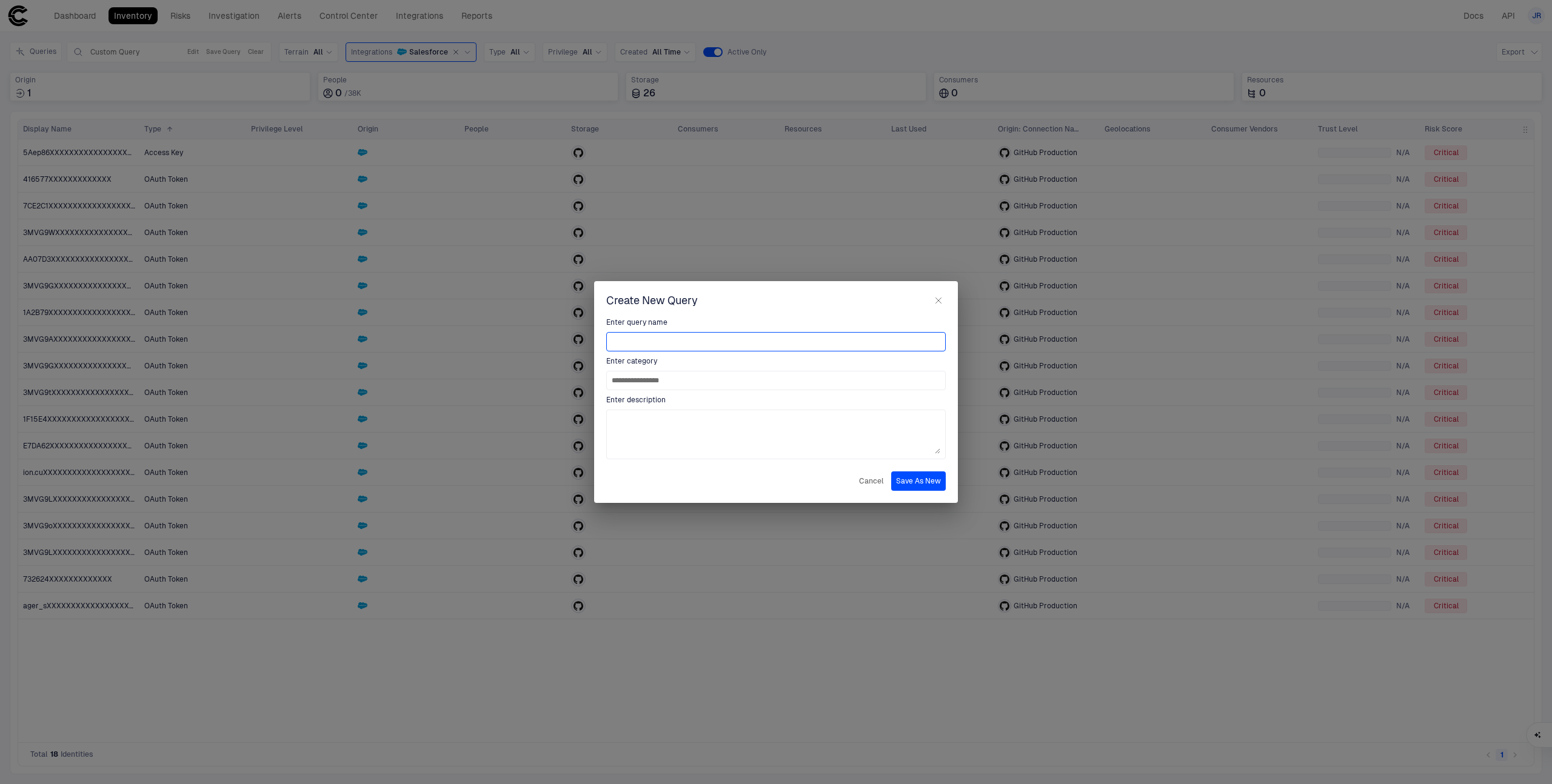
click at [721, 340] on input at bounding box center [776, 342] width 328 height 18
type input "**********"
click at [942, 299] on icon "button" at bounding box center [939, 301] width 10 height 10
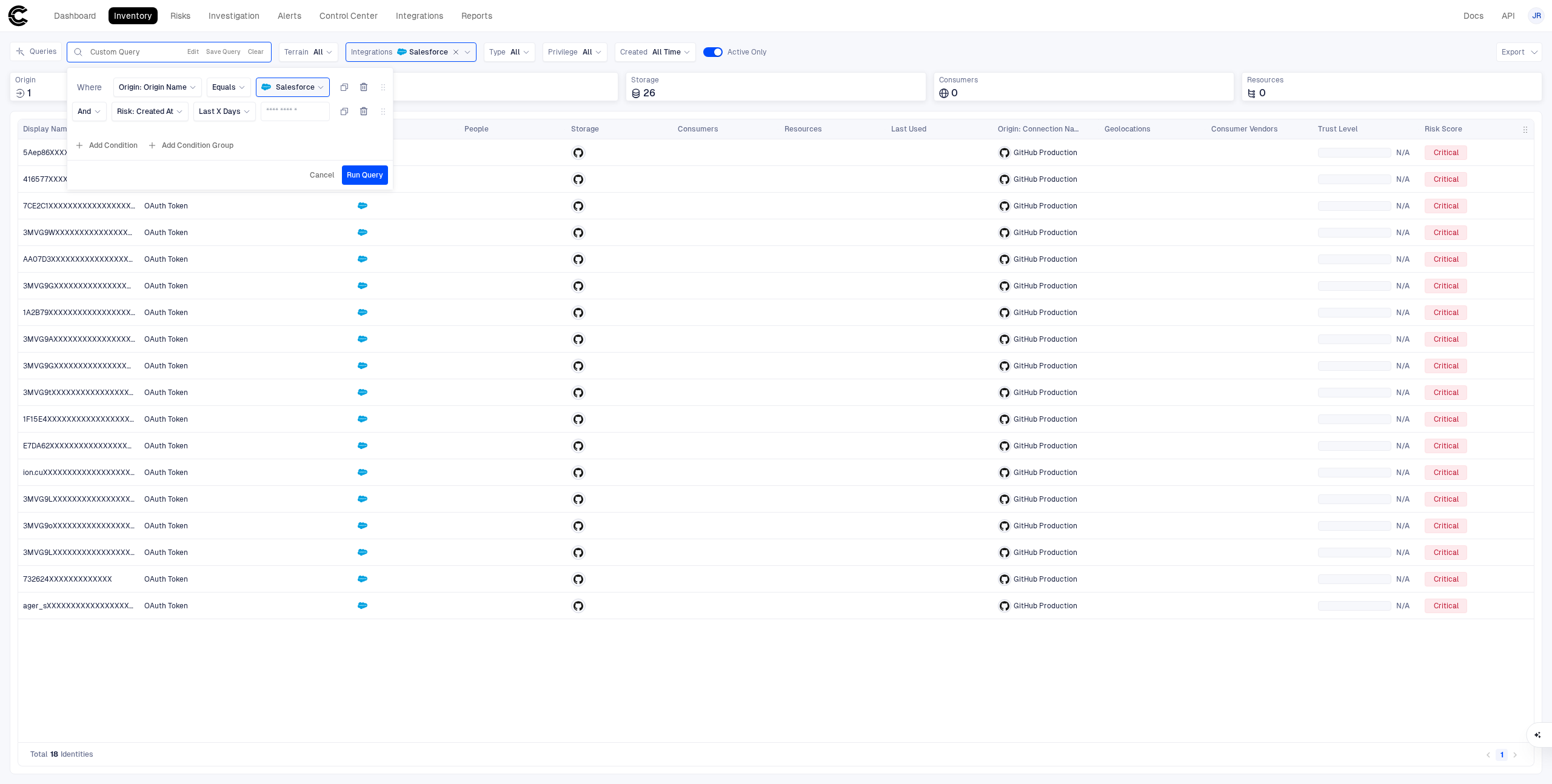
click at [122, 148] on button "Add Condition" at bounding box center [106, 145] width 68 height 20
click at [146, 137] on span "Origin: Name" at bounding box center [142, 136] width 45 height 10
type input "*******"
click at [140, 249] on span "Storage Name" at bounding box center [150, 252] width 50 height 10
click at [251, 136] on icon at bounding box center [254, 136] width 7 height 7
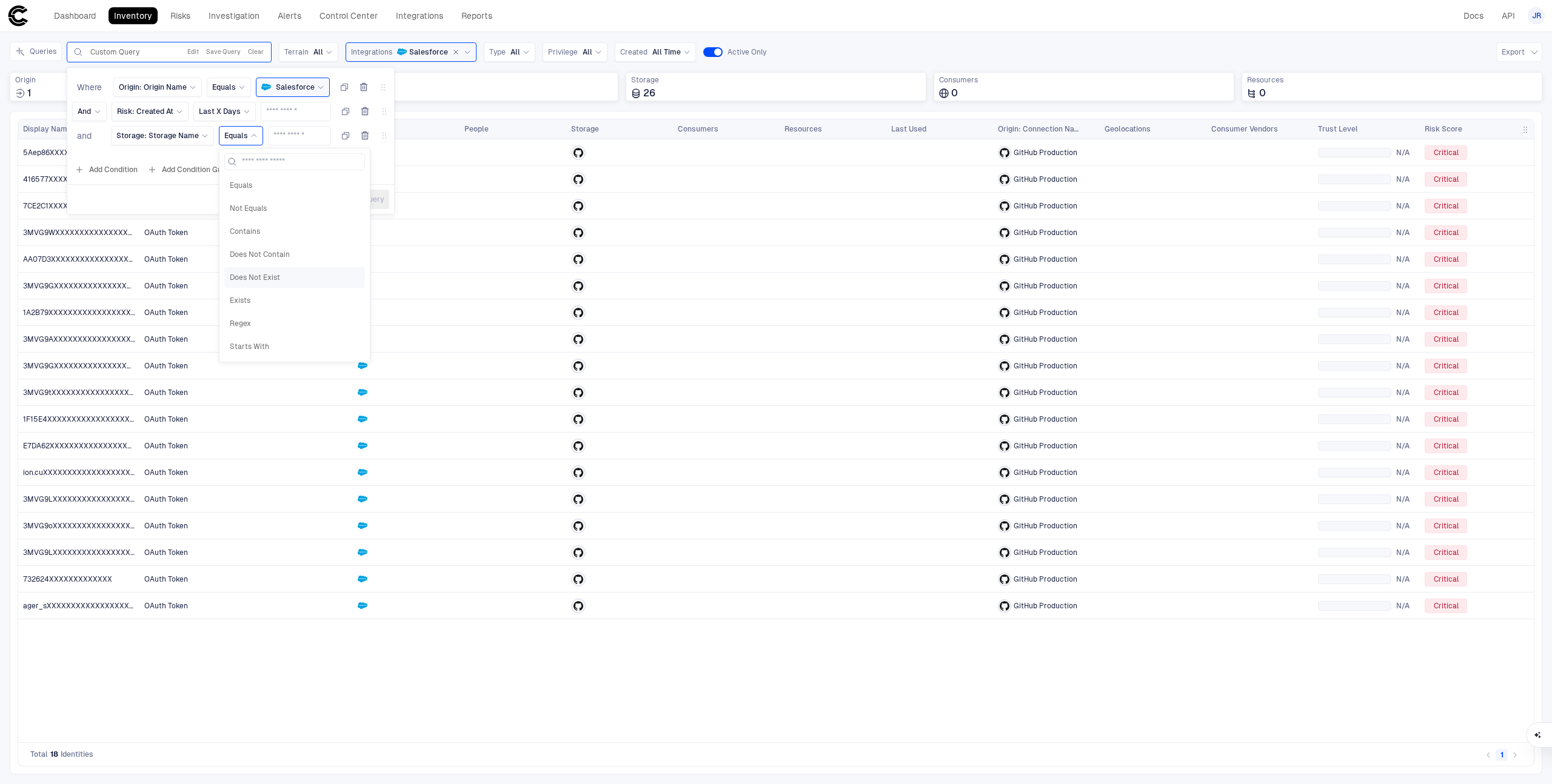
click at [281, 273] on span "Does Not Exist" at bounding box center [294, 278] width 130 height 10
click at [352, 198] on span "Run Query" at bounding box center [365, 200] width 37 height 10
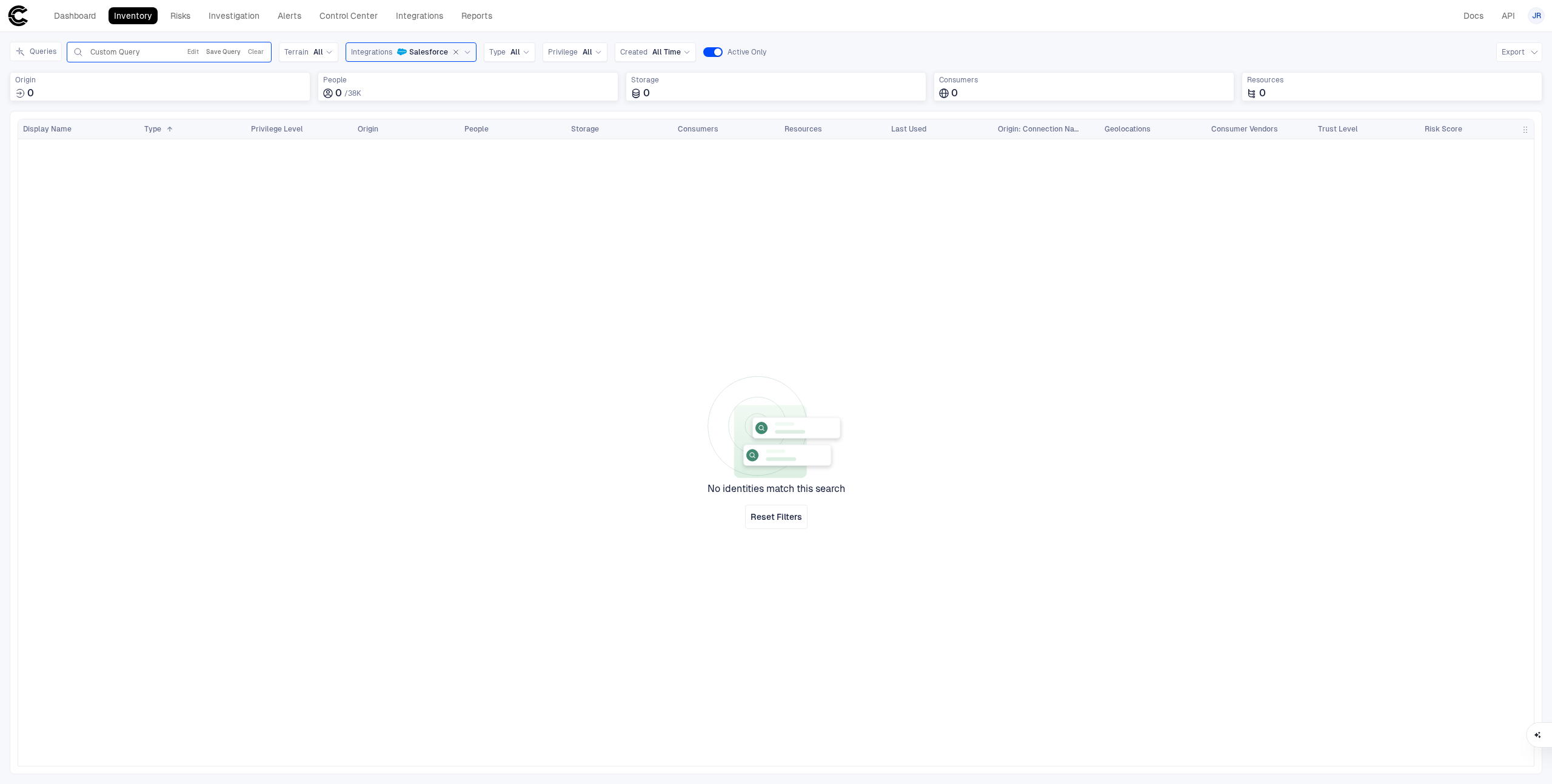
click at [220, 56] on button "Save Query" at bounding box center [223, 52] width 40 height 15
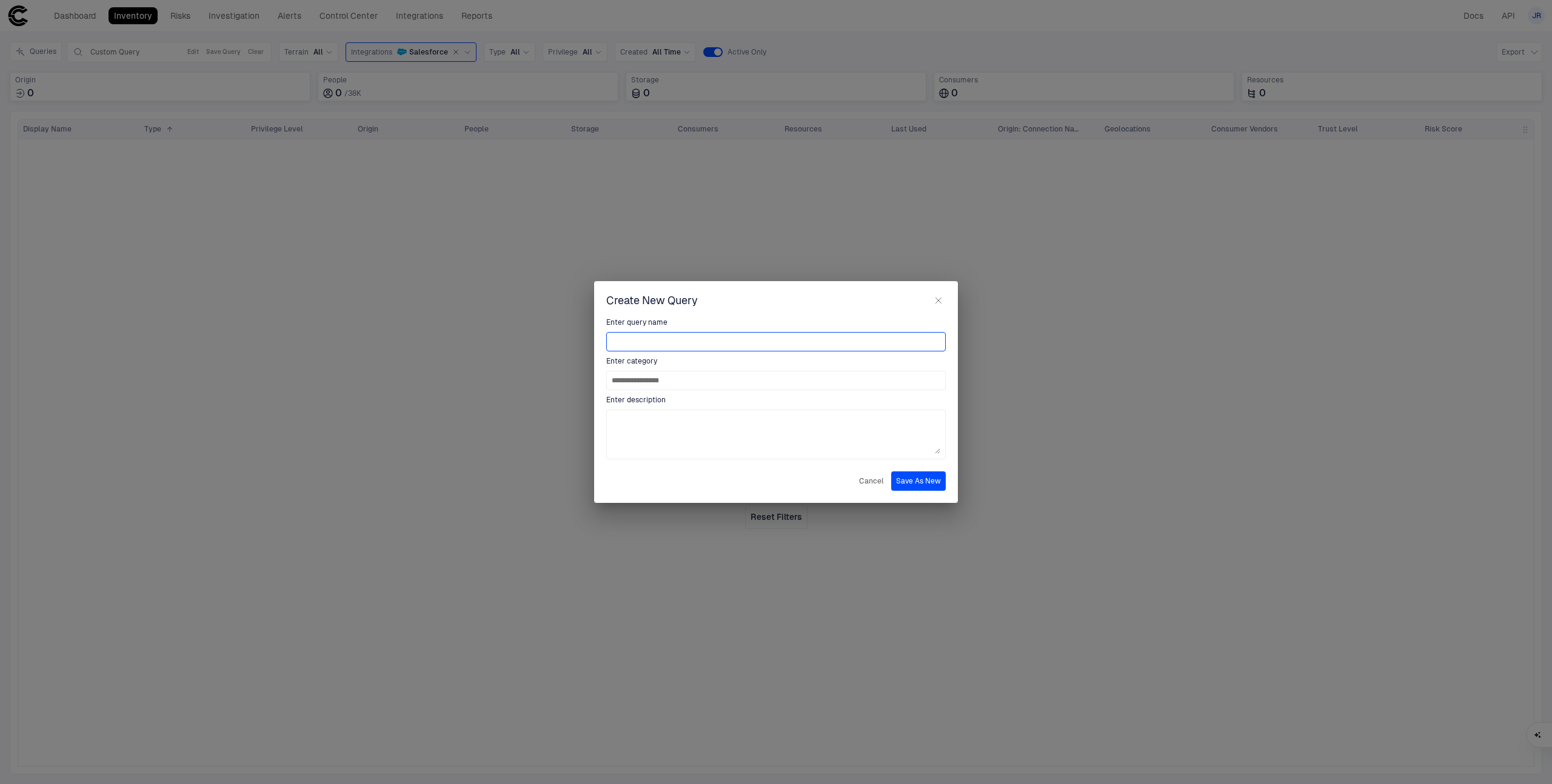
click at [640, 336] on input at bounding box center [776, 342] width 328 height 18
type input "**********"
click at [783, 448] on textarea at bounding box center [776, 434] width 328 height 39
type textarea "**********"
click at [679, 334] on input "**********" at bounding box center [776, 342] width 328 height 18
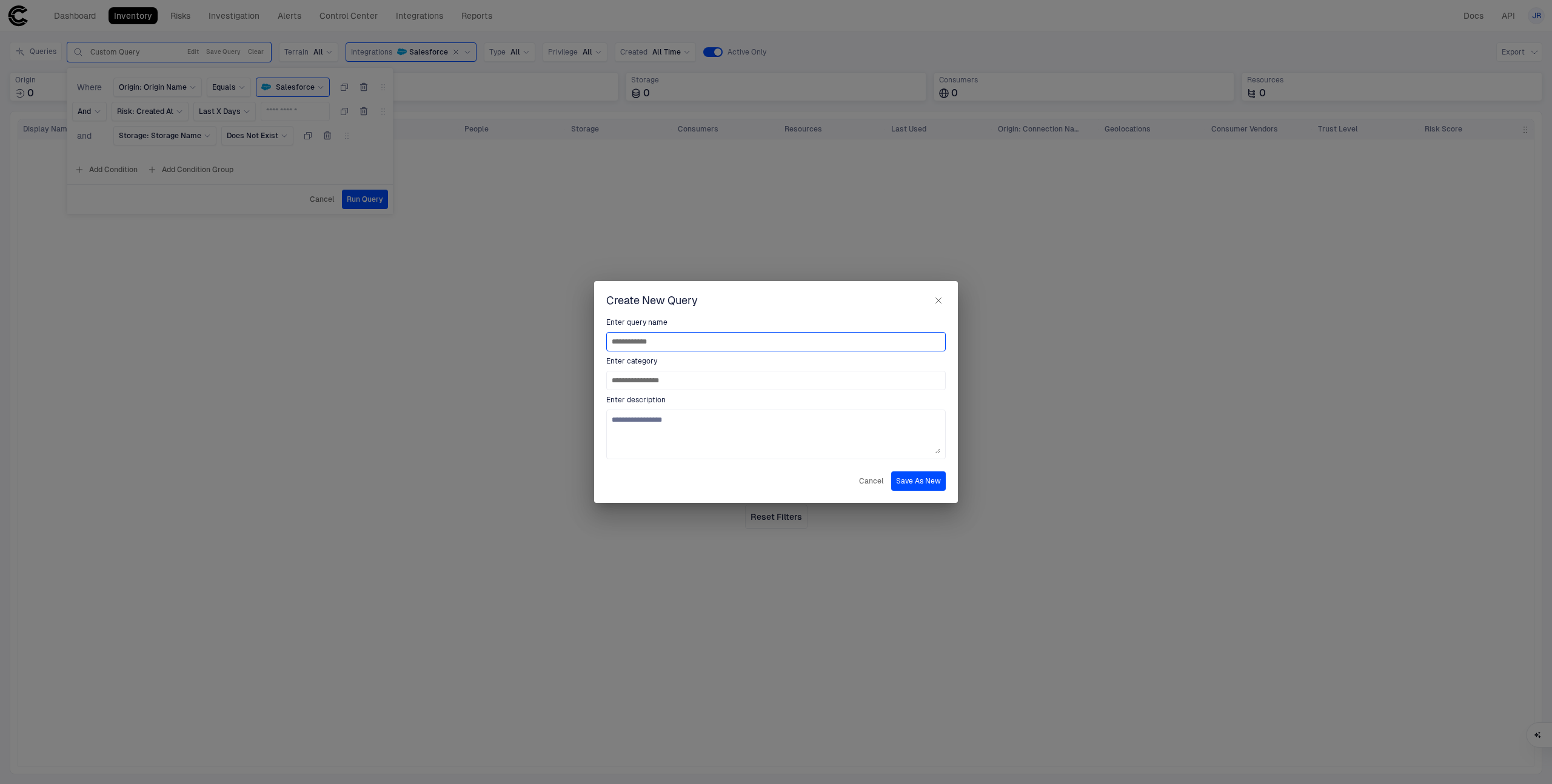
click at [691, 340] on input "**********" at bounding box center [776, 342] width 328 height 18
type input "**********"
click at [690, 426] on textarea "**********" at bounding box center [776, 434] width 328 height 39
type textarea "**********"
click at [928, 479] on button "Save As New" at bounding box center [918, 481] width 54 height 20
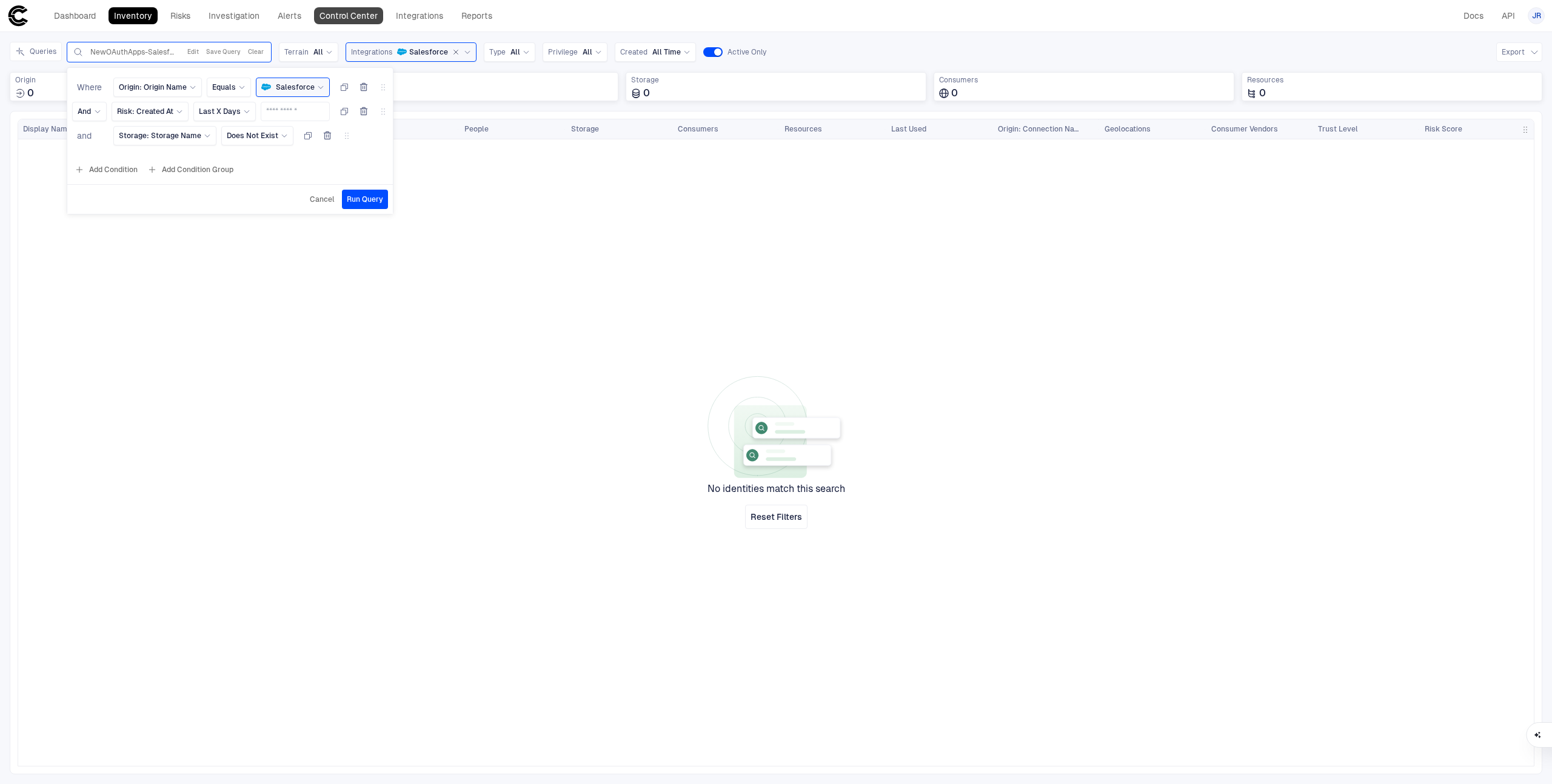
click at [335, 14] on link "Control Center" at bounding box center [348, 16] width 69 height 17
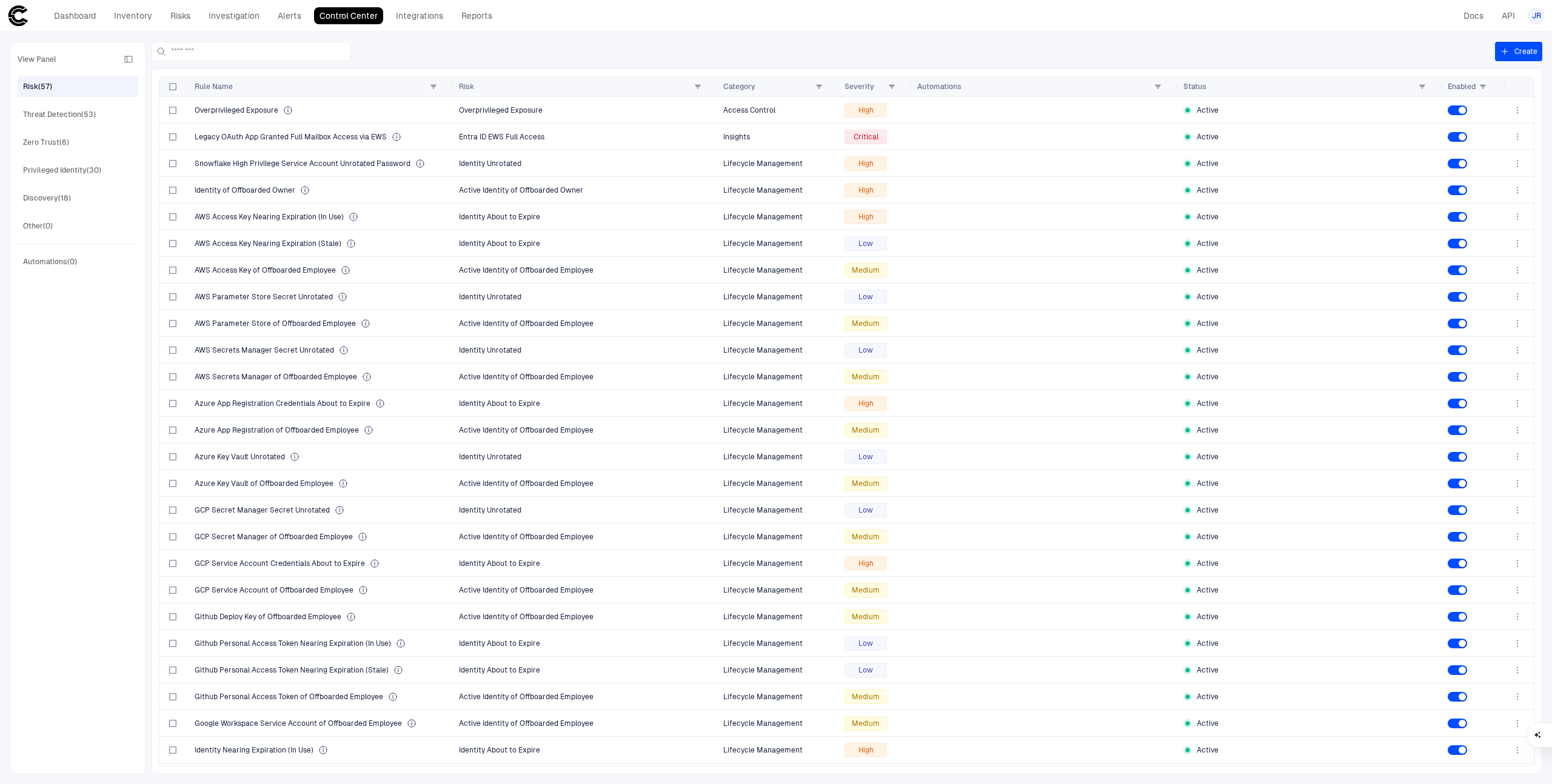
click at [1495, 50] on button "Create" at bounding box center [1518, 52] width 47 height 20
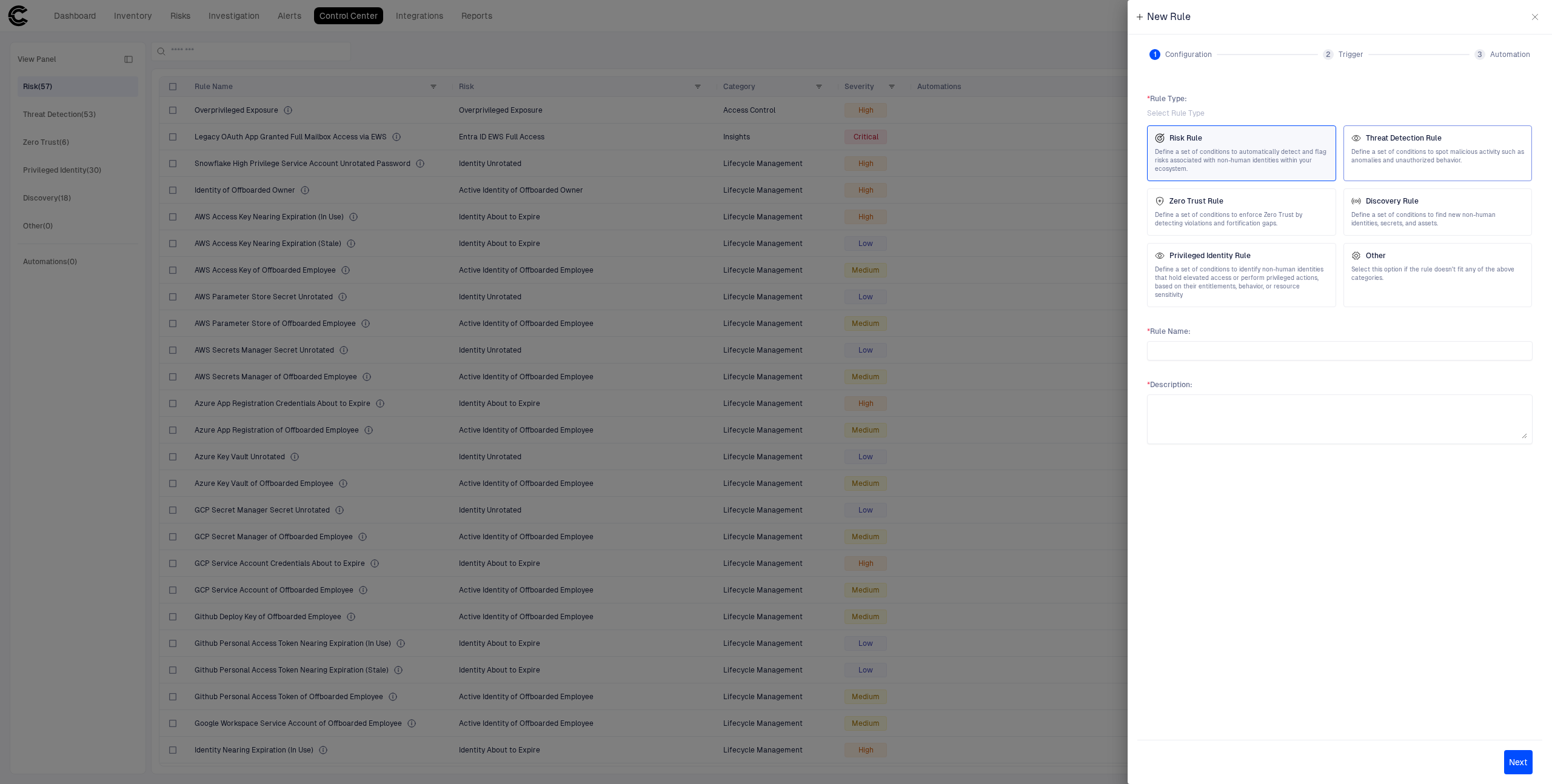
click at [1467, 163] on span "Define a set of conditions to spot malicious activity such as anomalies and una…" at bounding box center [1438, 156] width 173 height 17
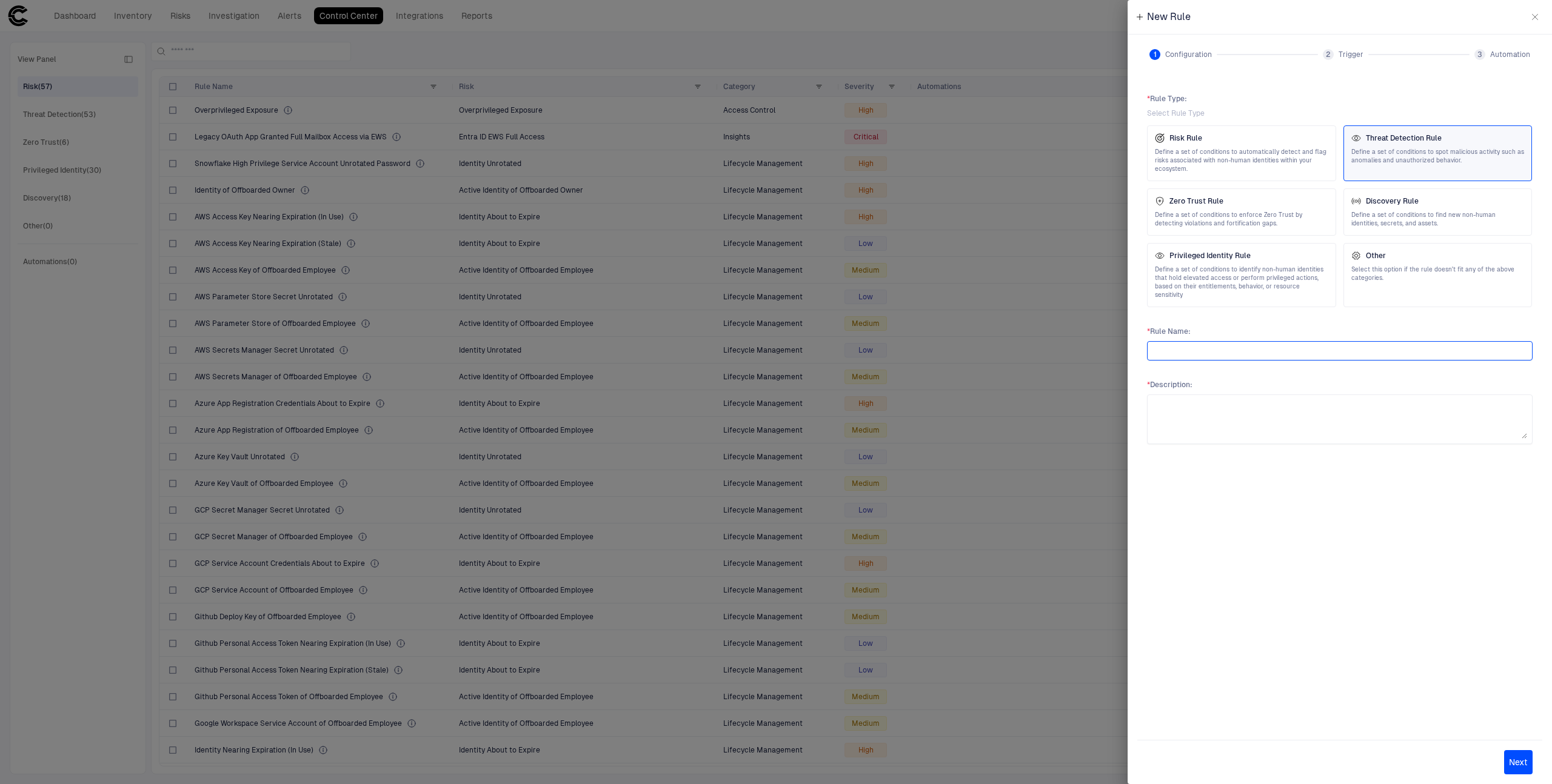
click at [1422, 342] on input "text" at bounding box center [1340, 351] width 375 height 18
type input "**********"
click at [1417, 415] on textarea at bounding box center [1340, 420] width 375 height 39
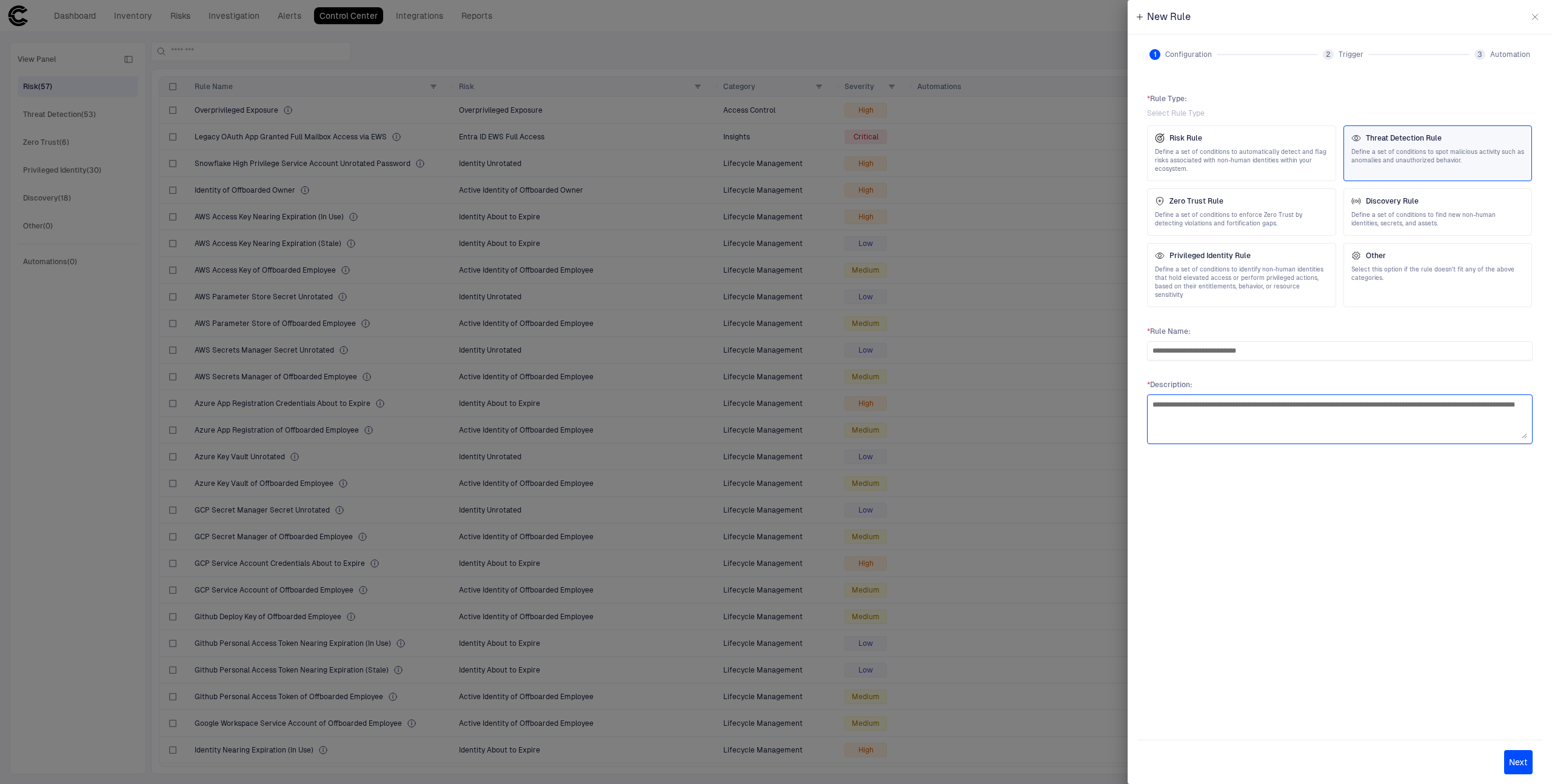
type textarea "**********"
click at [1505, 730] on div at bounding box center [1340, 730] width 405 height 20
click at [1510, 761] on button "Next" at bounding box center [1518, 763] width 29 height 24
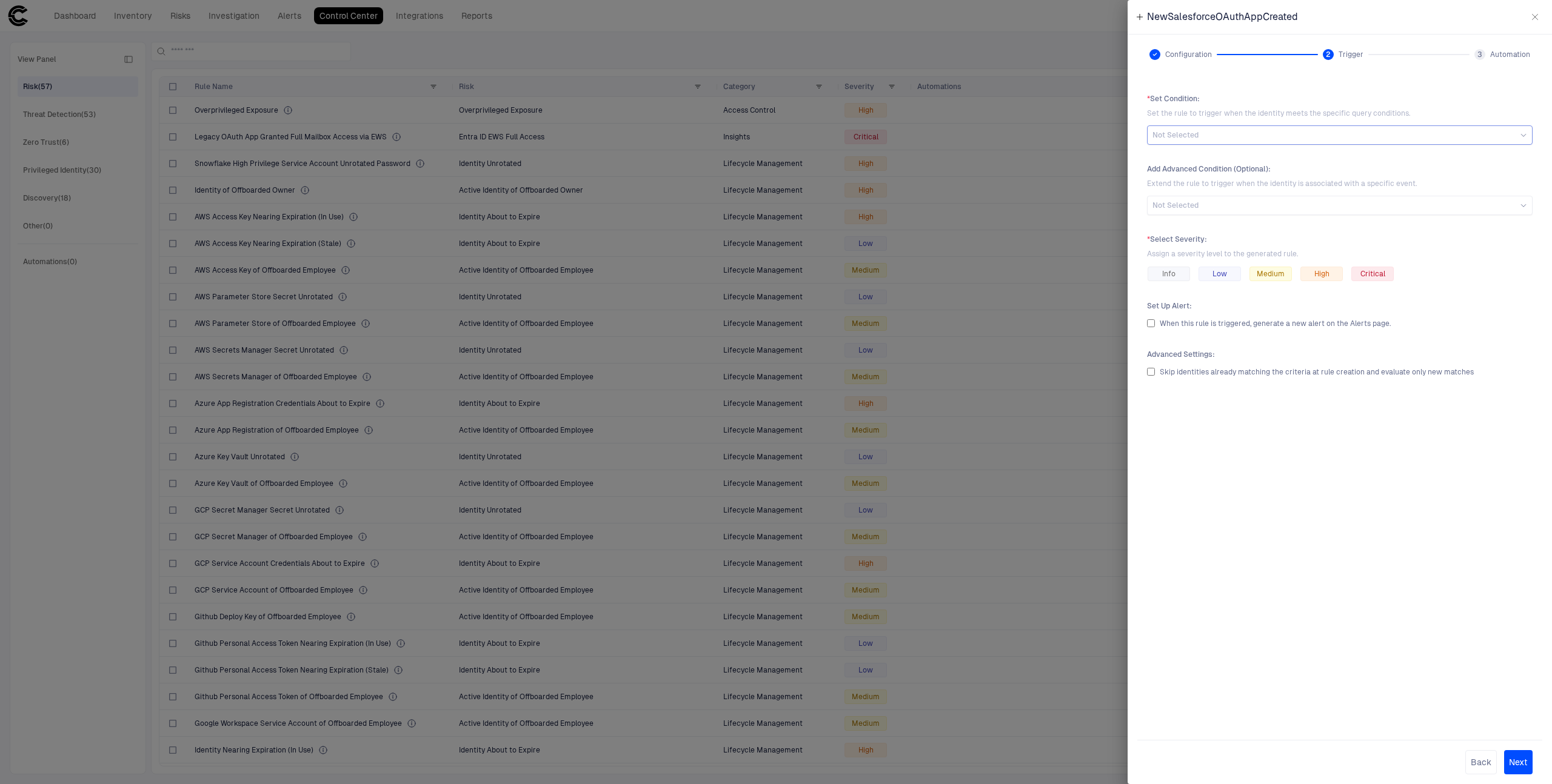
click at [1431, 127] on div "Not Selected" at bounding box center [1340, 135] width 386 height 20
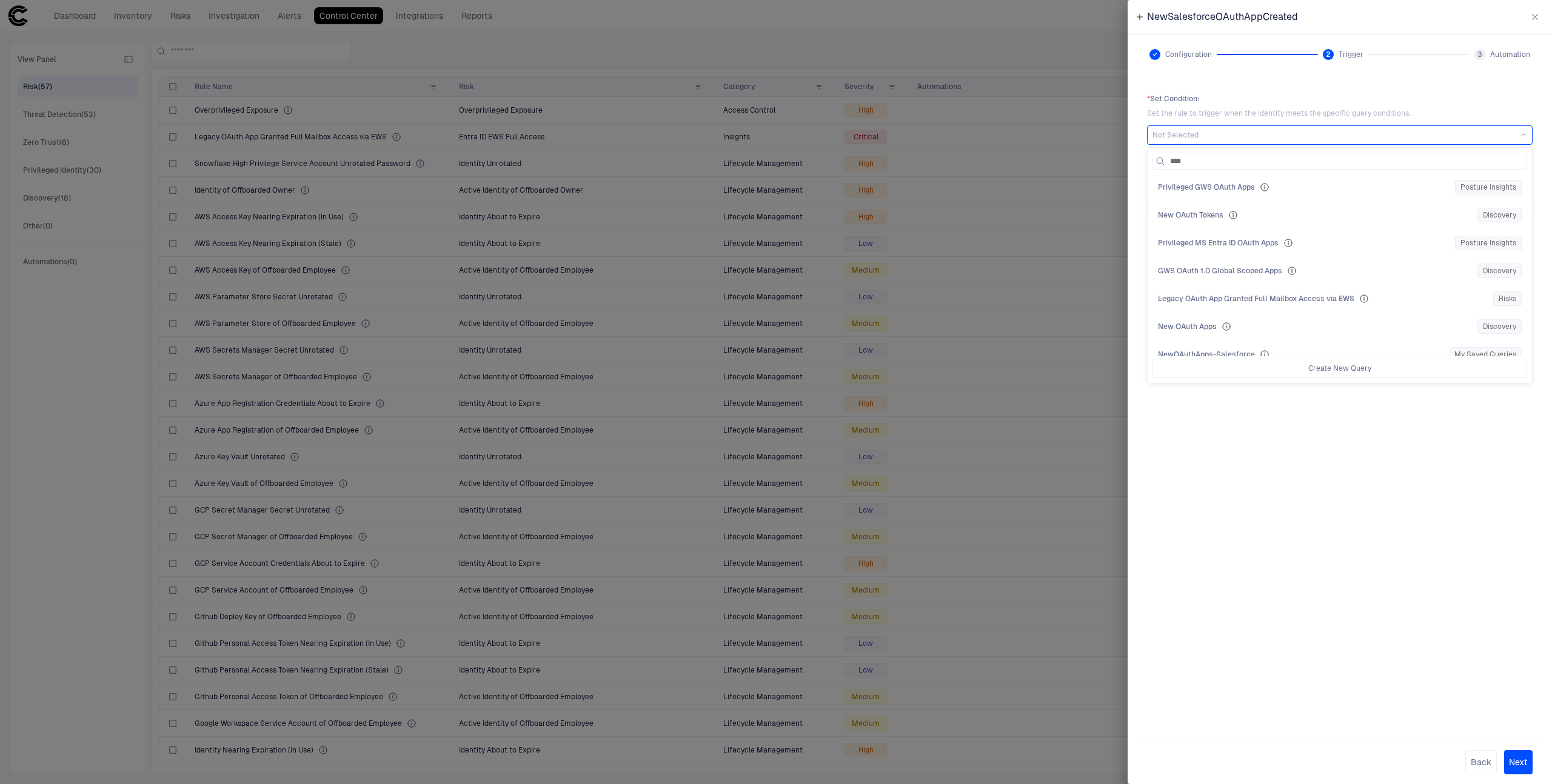
type input "*****"
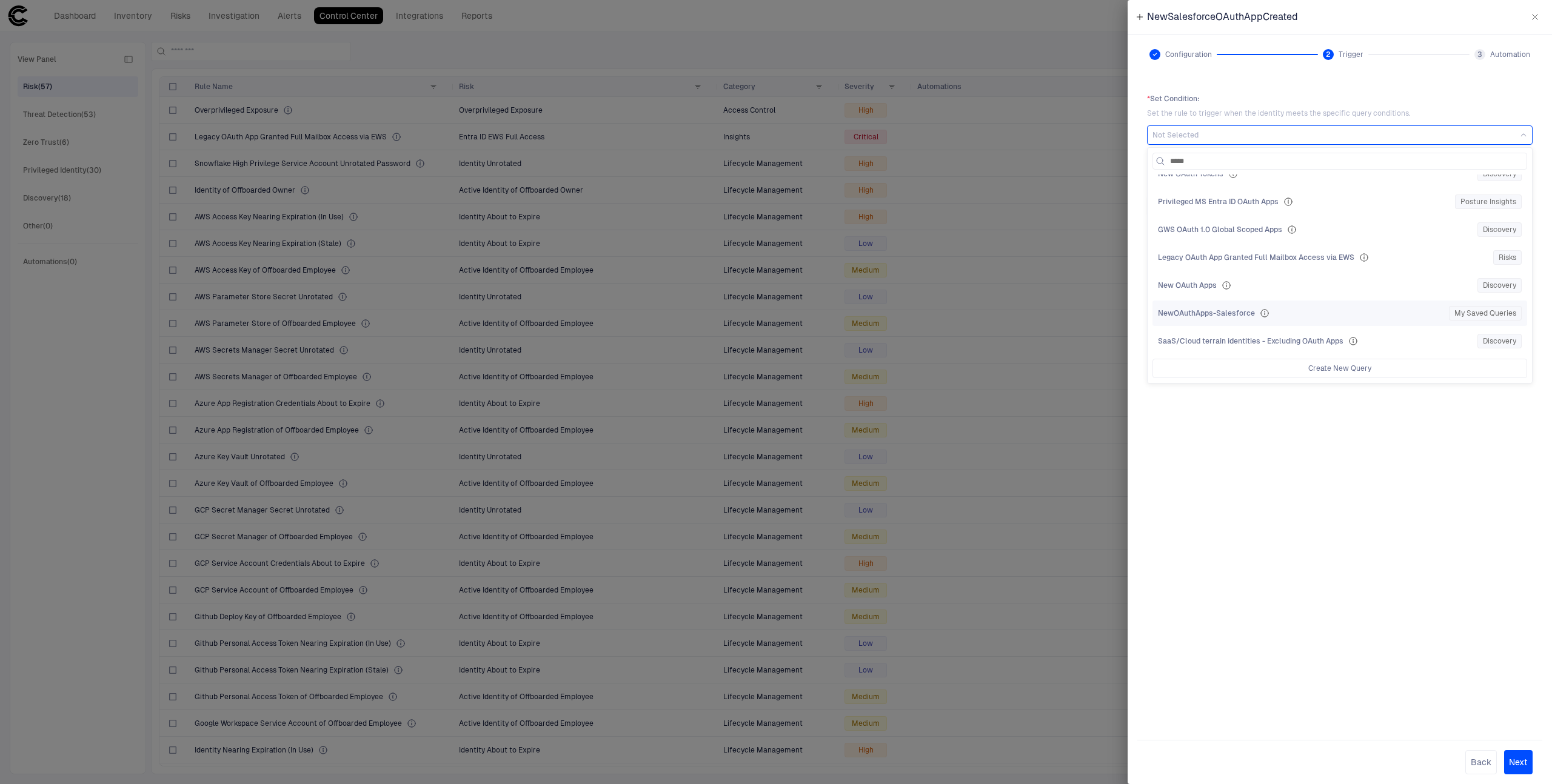
click at [1313, 318] on div "NewOAuthApps-Salesforce My Saved Queries" at bounding box center [1340, 314] width 364 height 15
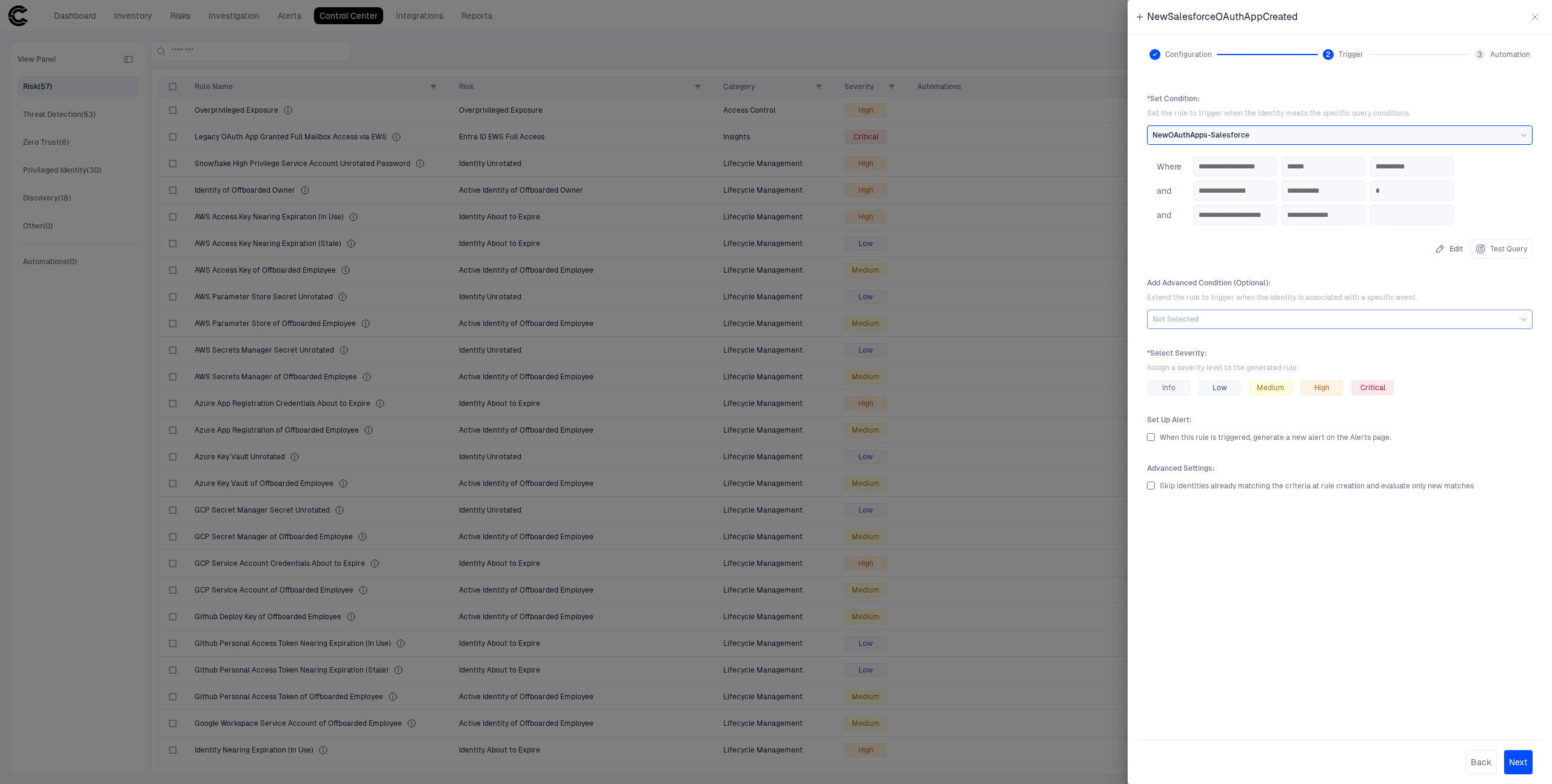
click at [1283, 326] on div "Not Selected" at bounding box center [1340, 320] width 386 height 20
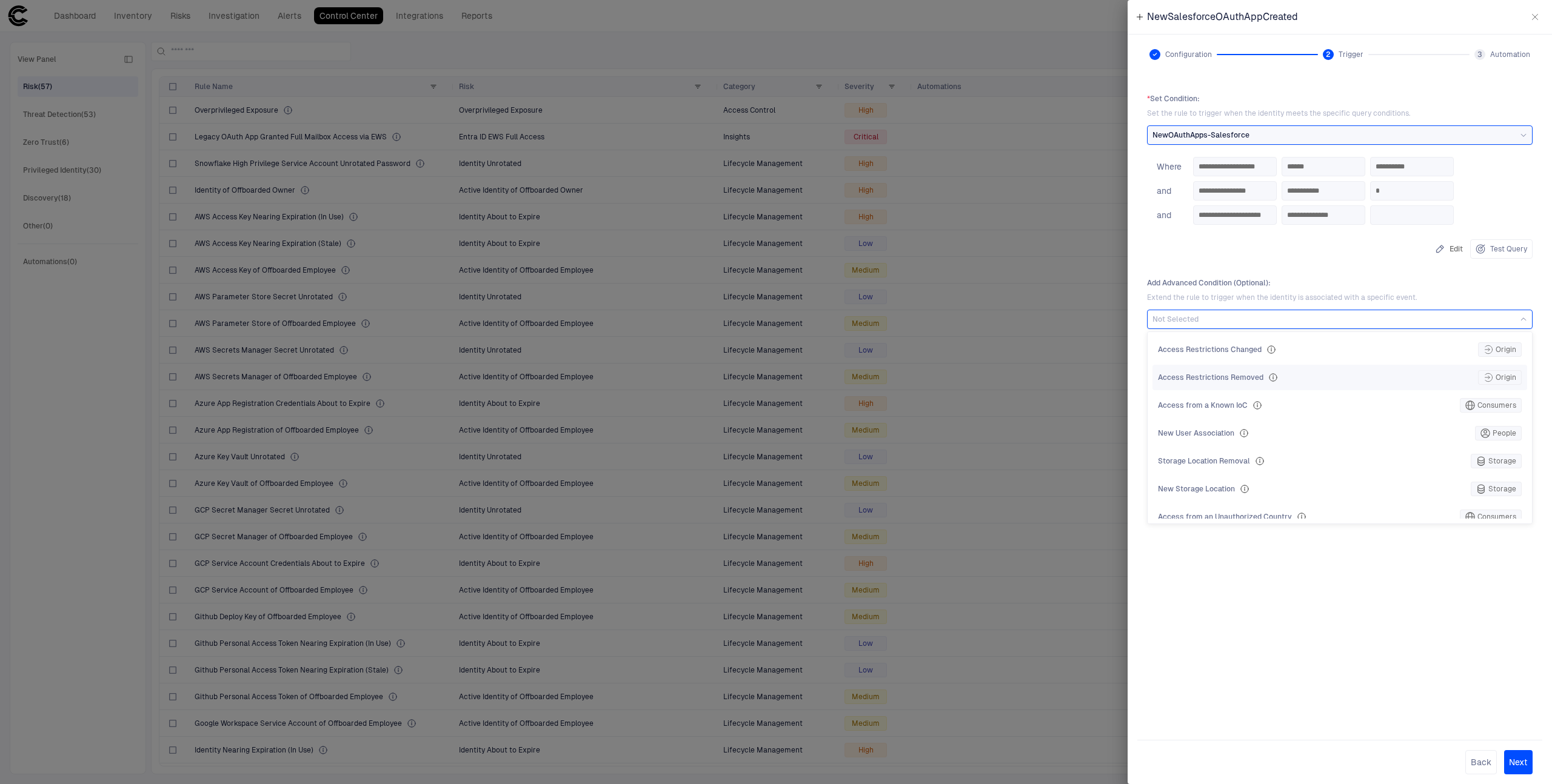
scroll to position [3, 0]
click at [1299, 561] on div "**********" at bounding box center [1340, 402] width 405 height 636
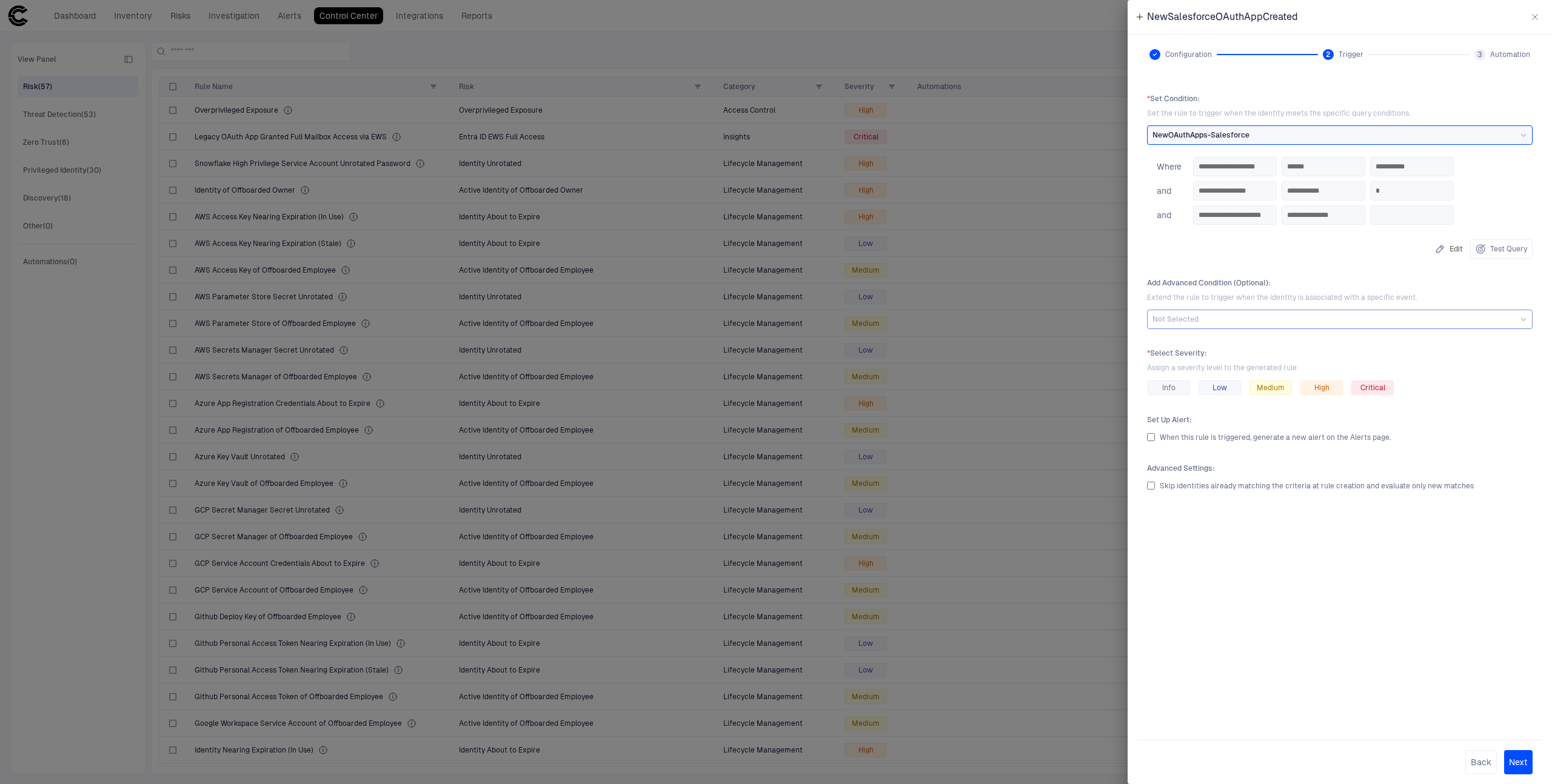
click at [1343, 320] on div "Not Selected" at bounding box center [1340, 320] width 375 height 10
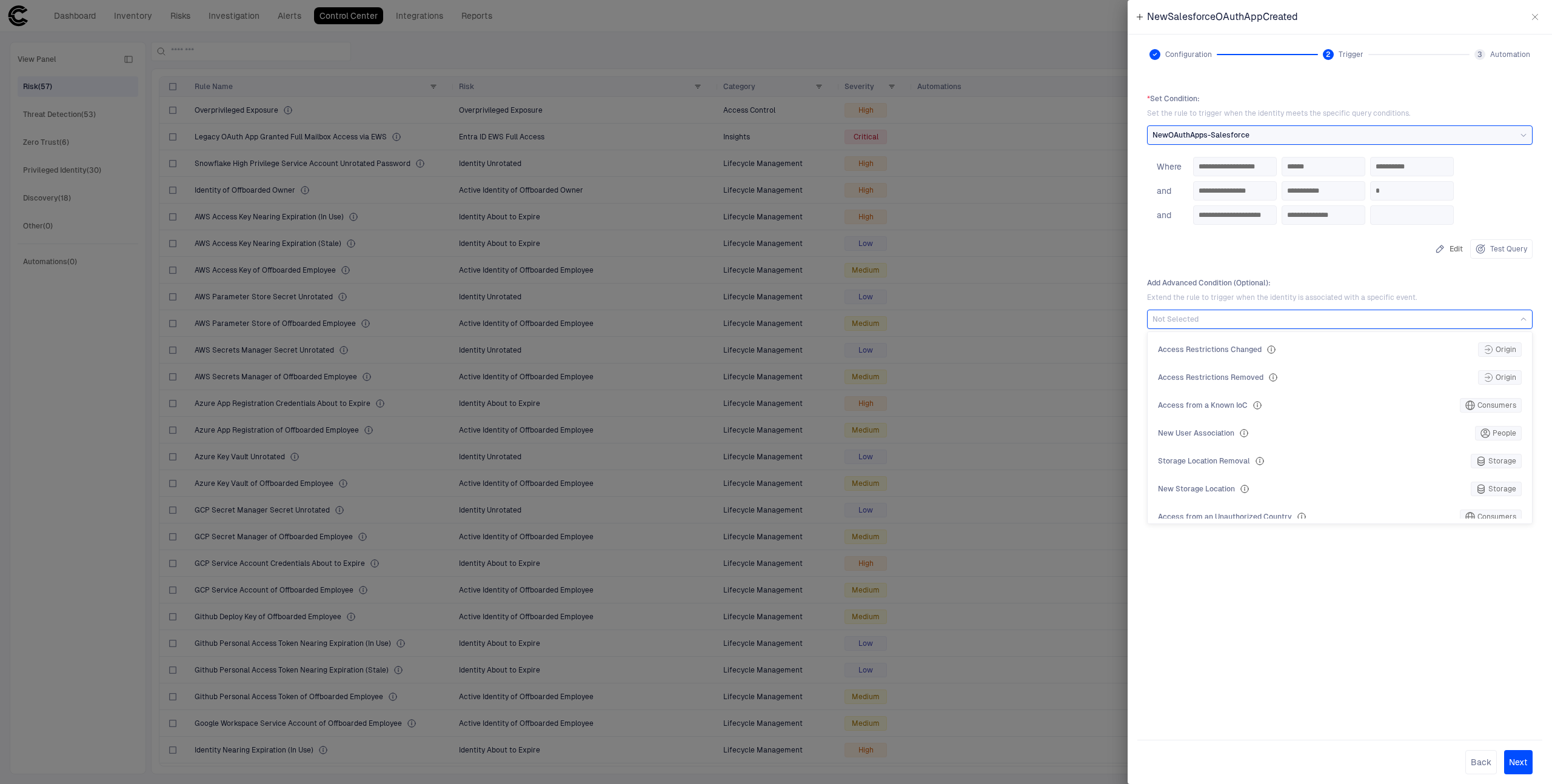
click at [1274, 563] on div "**********" at bounding box center [1340, 402] width 405 height 636
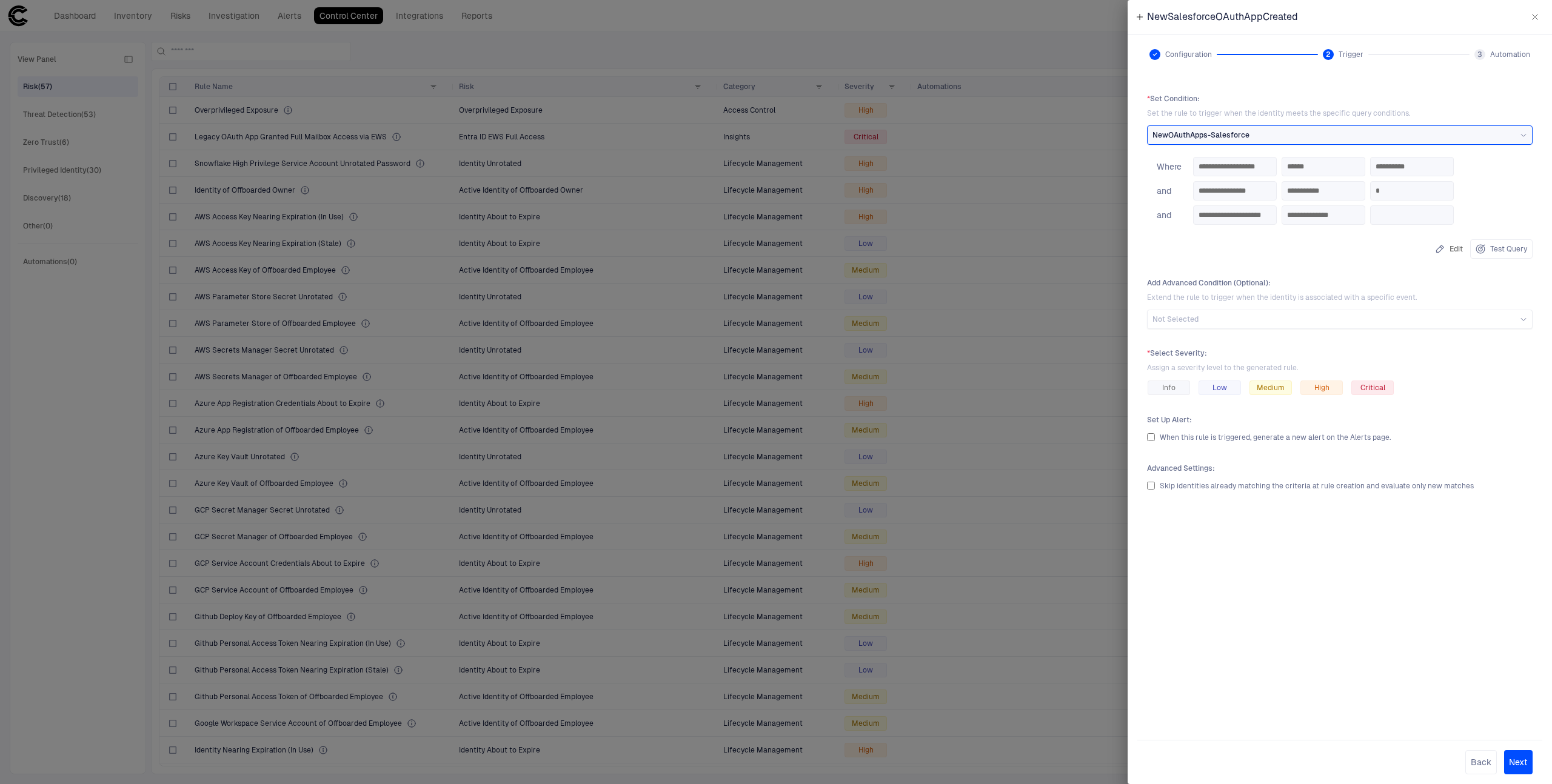
click at [1280, 412] on div "**********" at bounding box center [1340, 402] width 405 height 636
click at [1352, 358] on div "* Select Severity : Assign a severity level to the generated rule." at bounding box center [1340, 361] width 386 height 24
click at [1283, 389] on span "Medium" at bounding box center [1271, 388] width 28 height 10
click at [1524, 760] on button "Next" at bounding box center [1518, 763] width 29 height 24
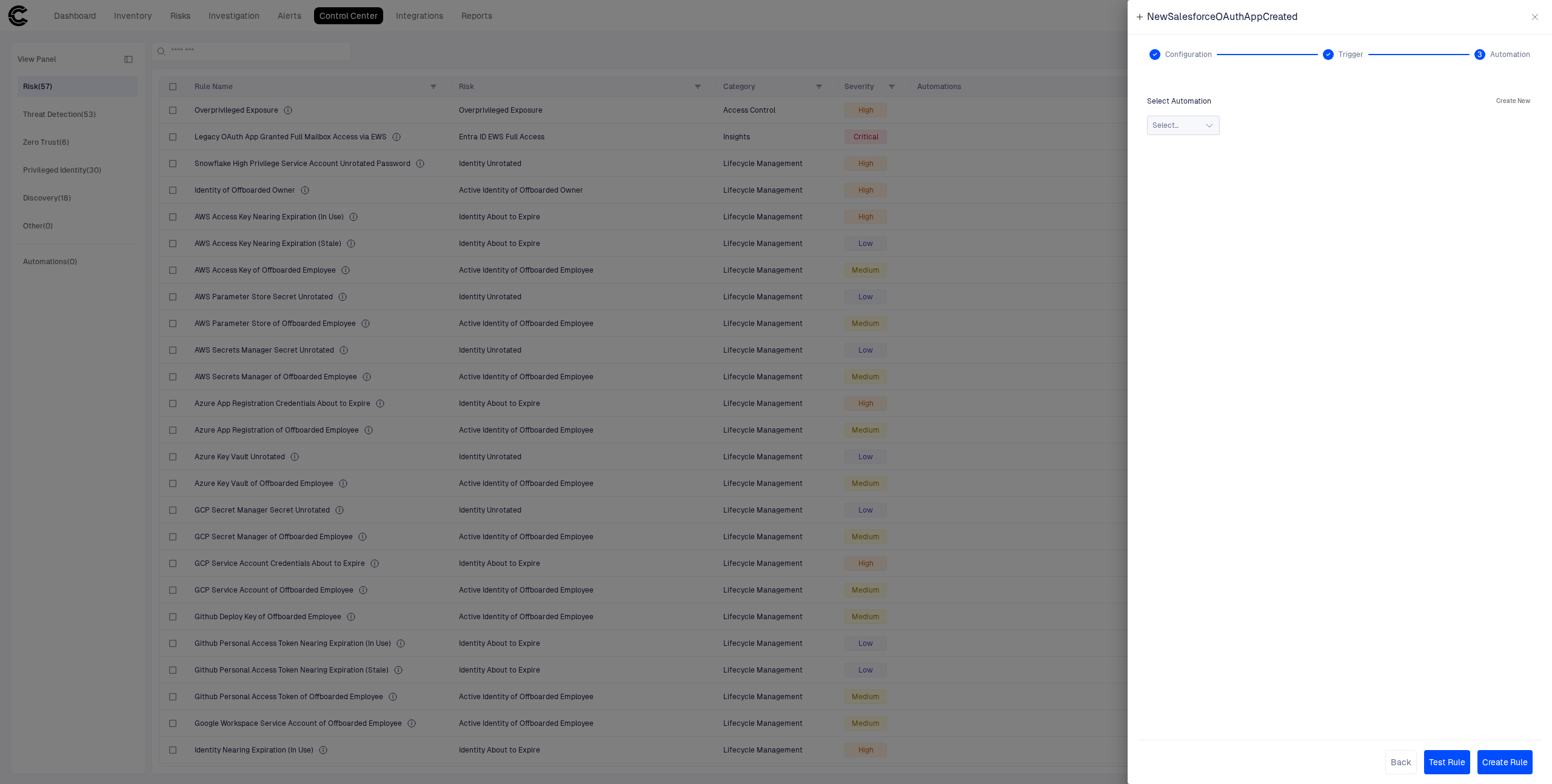
click at [1201, 126] on button "Select..." at bounding box center [1183, 126] width 73 height 20
click at [1266, 113] on div "Select Automation Create New Select... No Search Results 0 selected" at bounding box center [1340, 115] width 386 height 41
click at [1196, 123] on button "Select..." at bounding box center [1183, 126] width 73 height 20
click at [1395, 506] on div "Select Automation Create New Select... No Search Results 0 selected" at bounding box center [1340, 402] width 405 height 636
click at [1515, 99] on button "Create New" at bounding box center [1513, 101] width 39 height 15
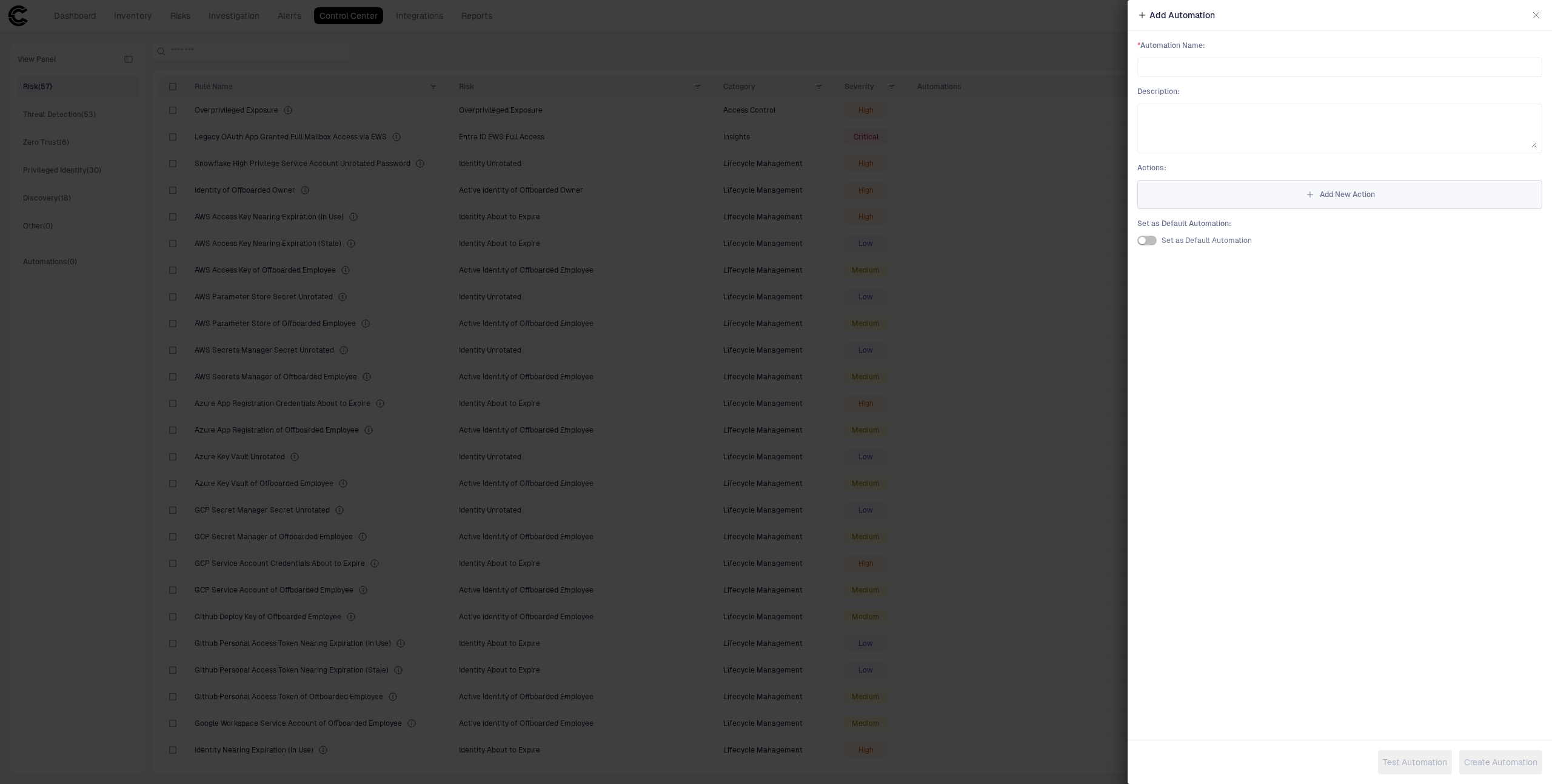
click at [1343, 197] on span "Add New Action" at bounding box center [1347, 195] width 55 height 10
click at [1342, 117] on div at bounding box center [1340, 111] width 394 height 13
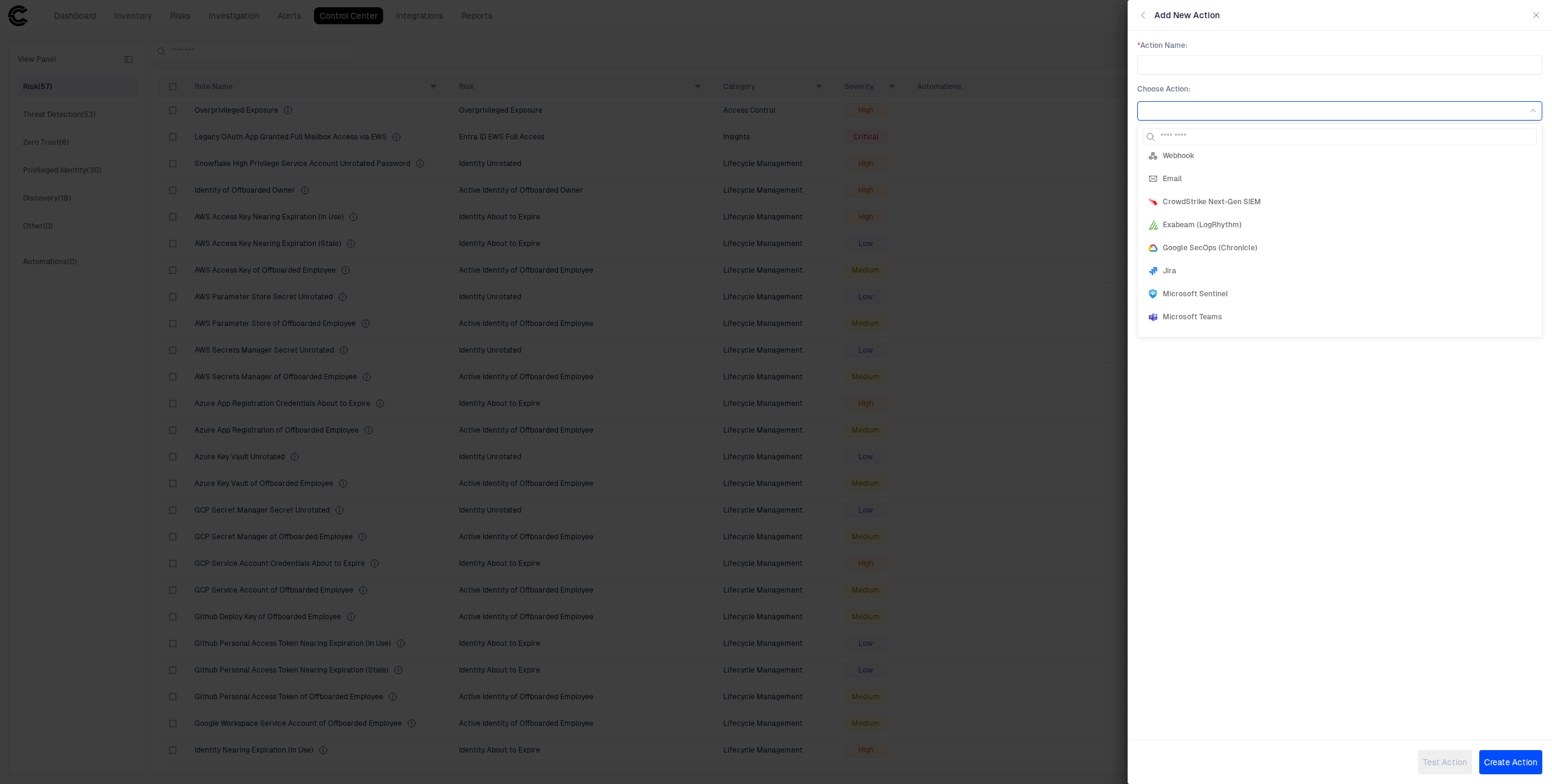
scroll to position [0, 0]
click at [1253, 160] on div "Webhook" at bounding box center [1340, 160] width 383 height 10
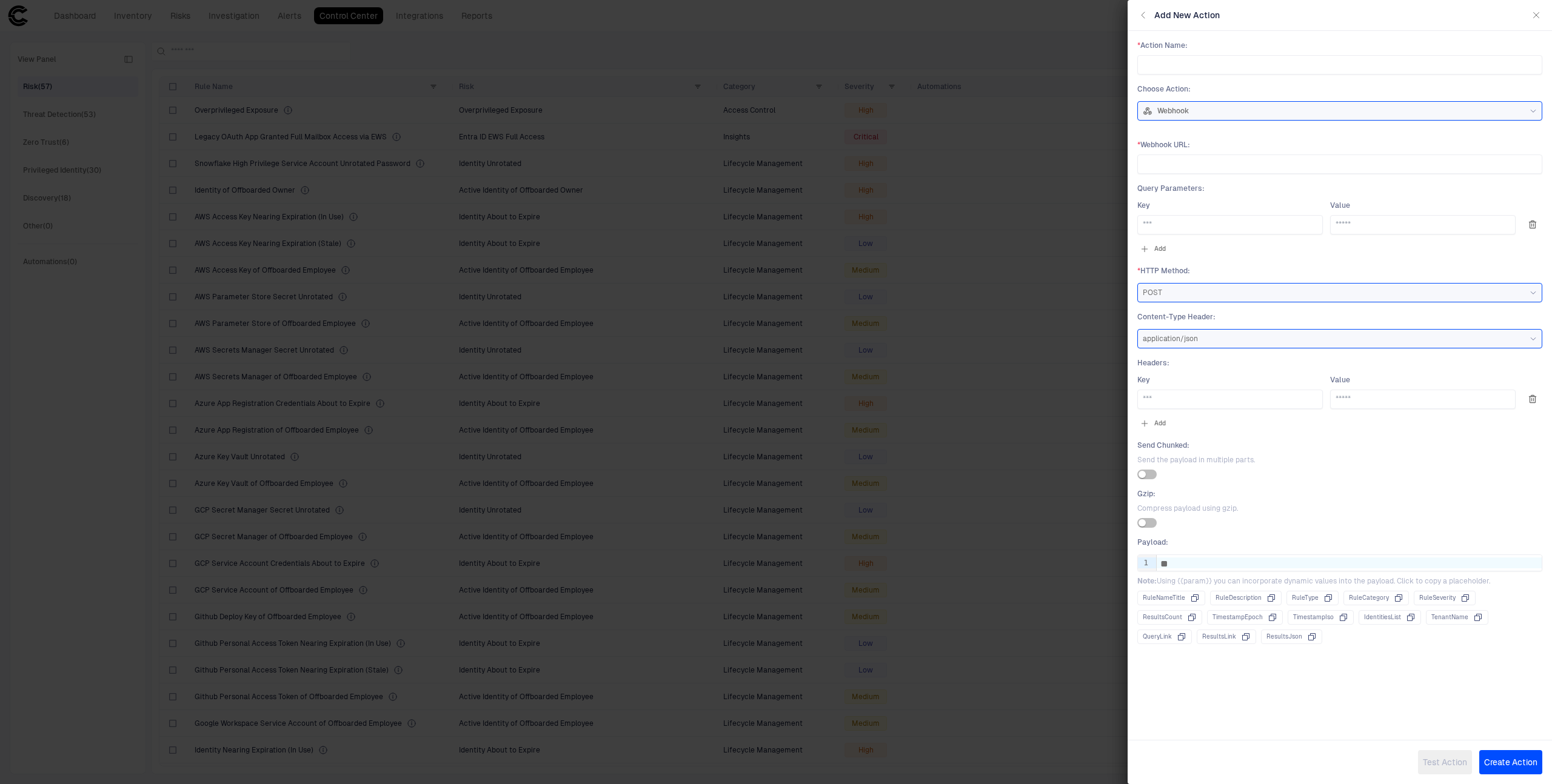
click at [1256, 142] on span "* Webhook URL :" at bounding box center [1340, 145] width 405 height 10
click at [1240, 112] on div "Webhook" at bounding box center [1340, 111] width 394 height 10
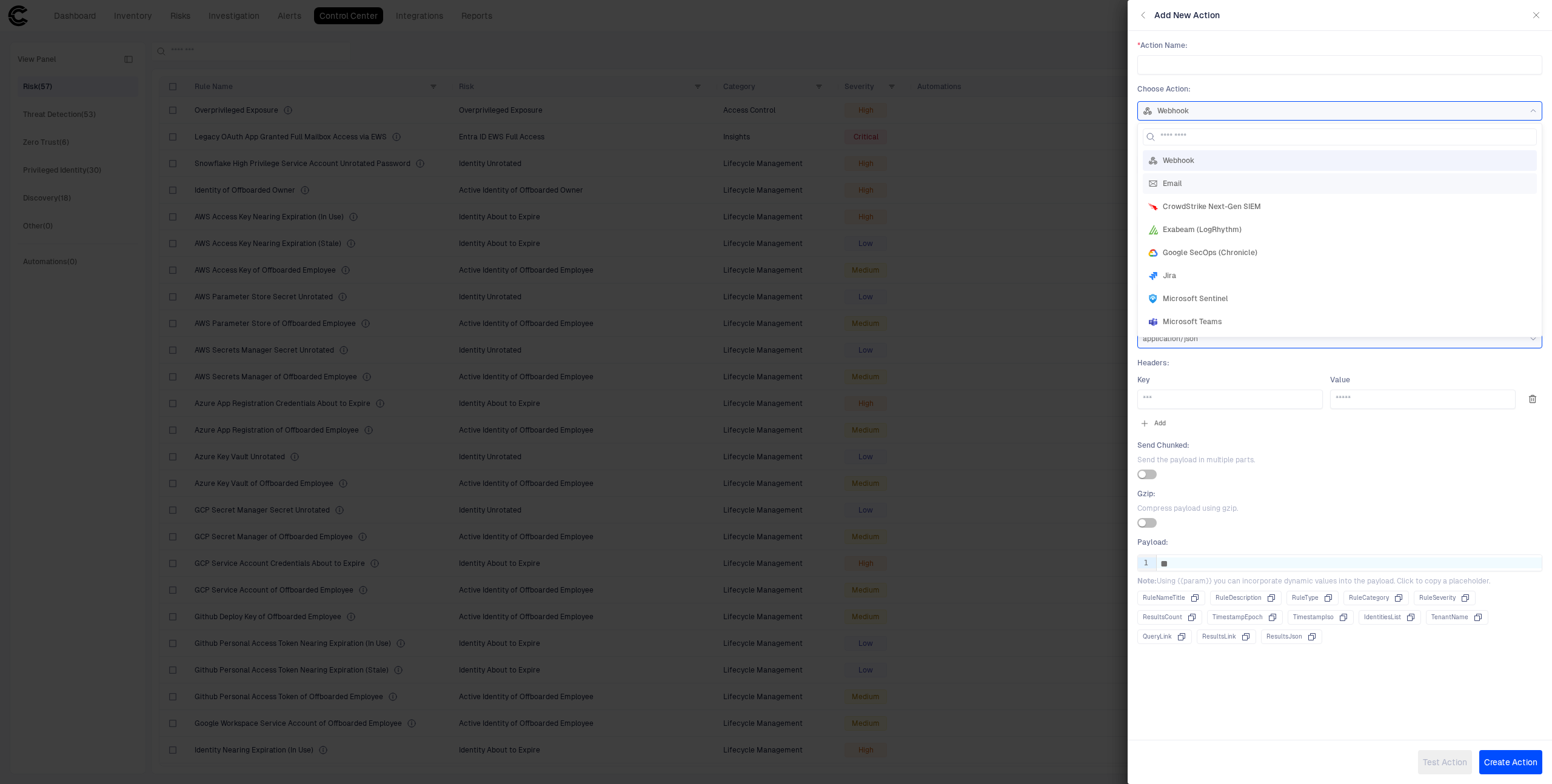
click at [1233, 177] on div "Email" at bounding box center [1340, 184] width 394 height 21
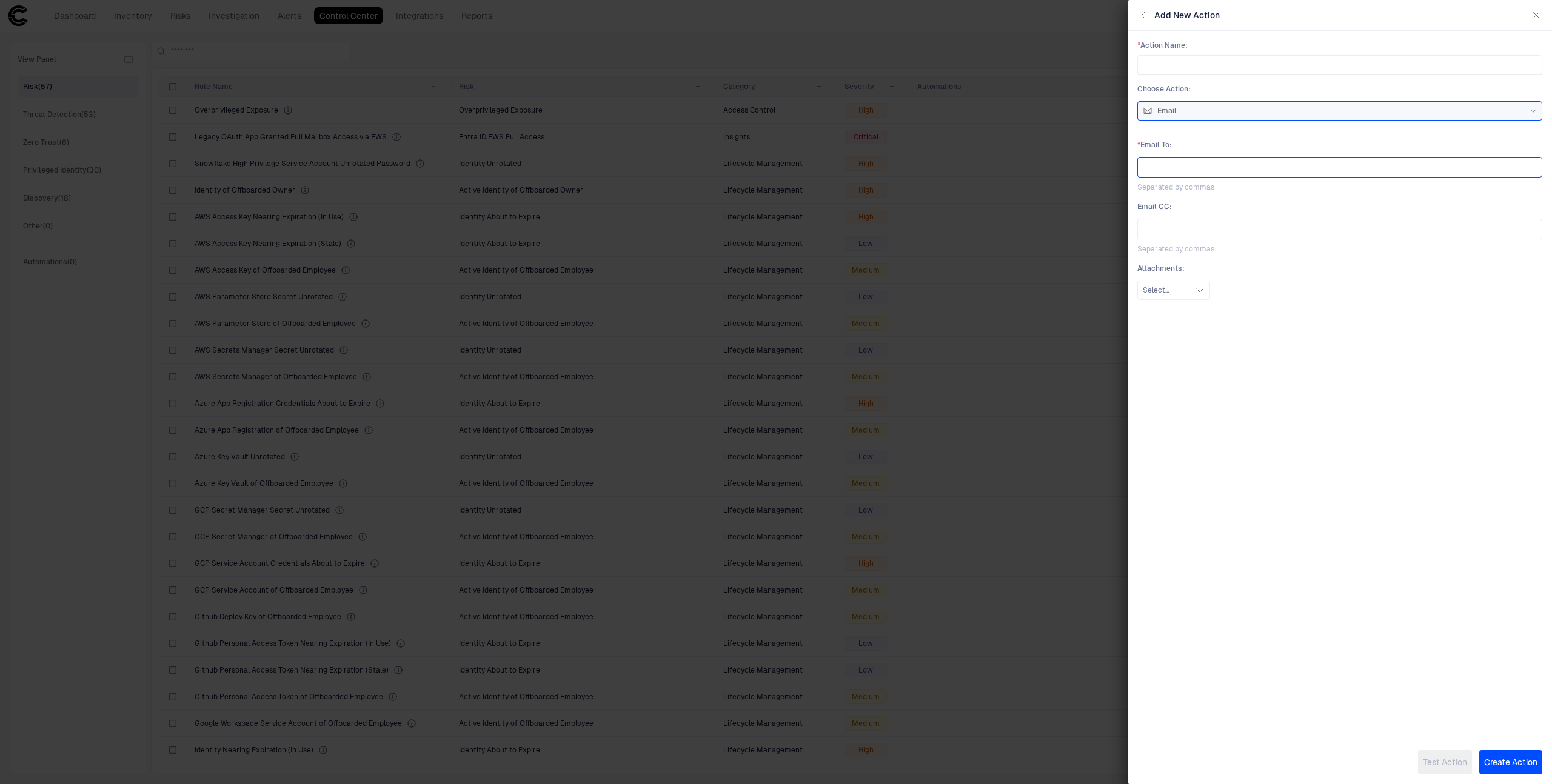
click at [1227, 168] on div at bounding box center [1340, 167] width 394 height 15
type input "***"
type input "*"
type input "**********"
click at [1315, 327] on div "* Action Name : Choose Action : Email * Email To : [PERSON_NAME][EMAIL_ADDRESS]…" at bounding box center [1340, 376] width 424 height 689
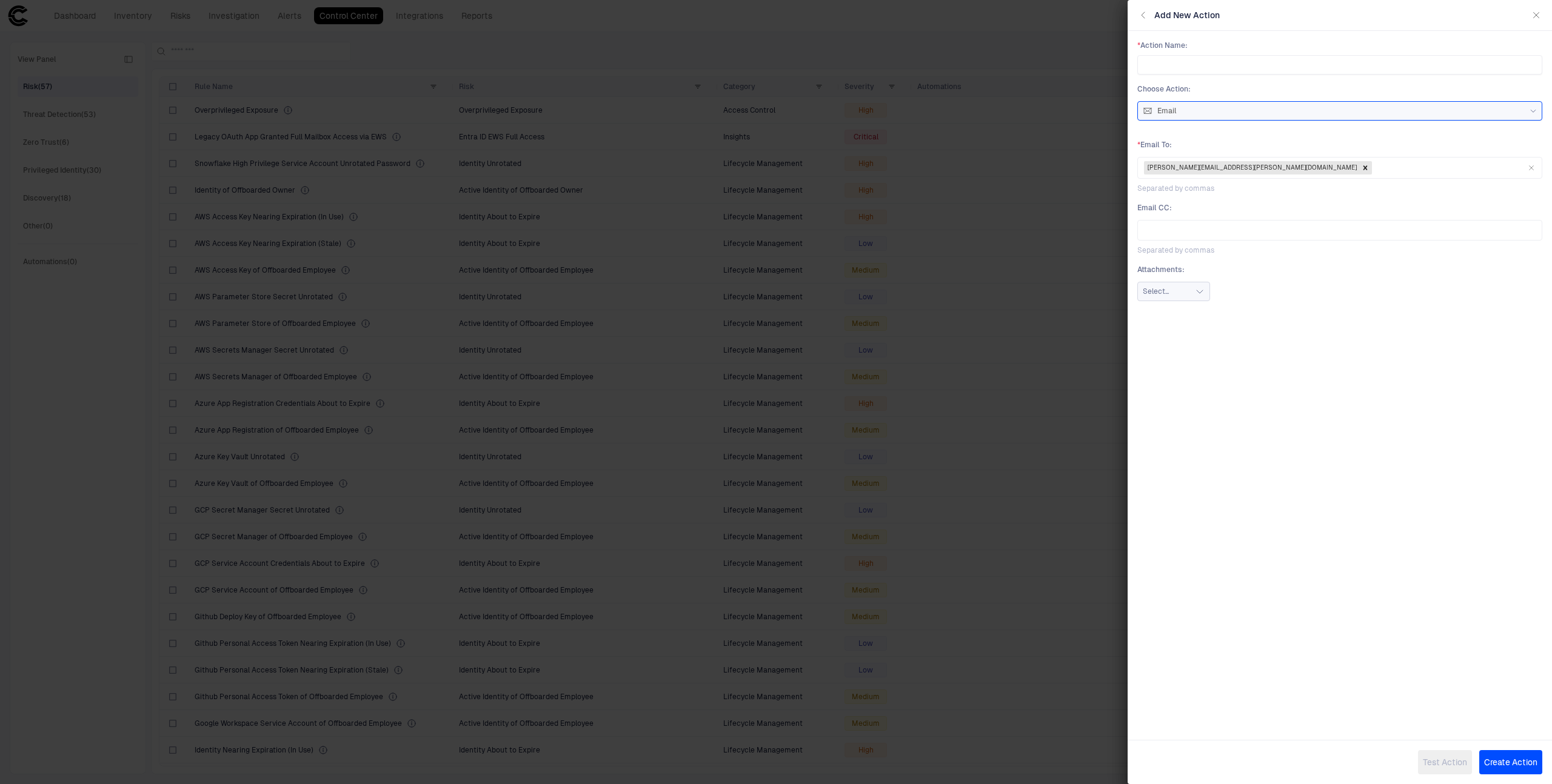
click at [1201, 292] on icon "button" at bounding box center [1200, 292] width 6 height 3
click at [1204, 322] on div "CSV" at bounding box center [1340, 322] width 383 height 10
click at [1238, 314] on div "CSV" at bounding box center [1340, 322] width 394 height 21
click at [1233, 339] on div "Excel" at bounding box center [1340, 345] width 394 height 21
click at [1235, 494] on div "* Action Name : Choose Action : Email * Email To : [PERSON_NAME][EMAIL_ADDRESS]…" at bounding box center [1340, 376] width 424 height 689
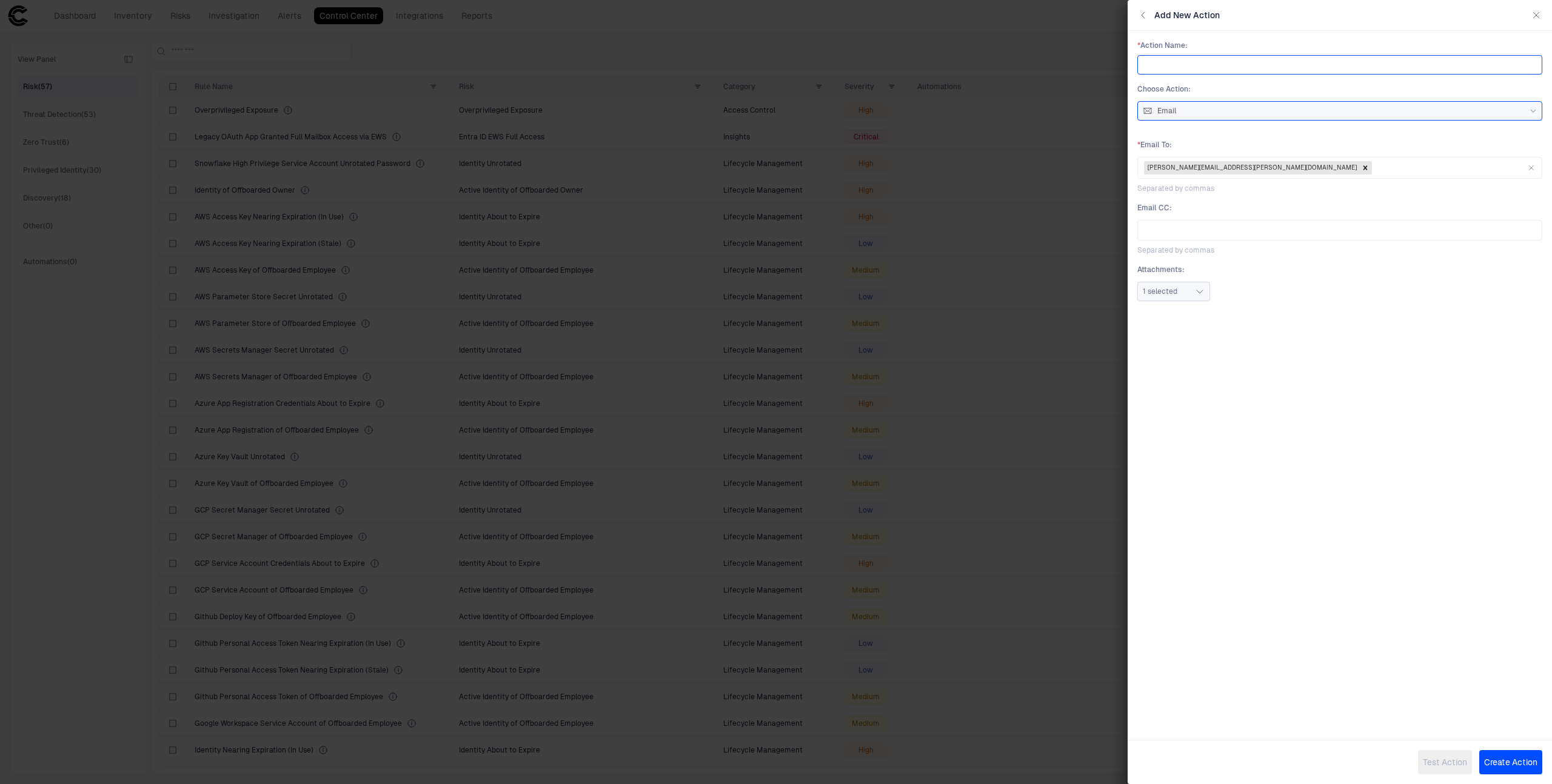
click at [1230, 65] on input "text" at bounding box center [1340, 65] width 394 height 18
type input "**********"
click at [1447, 760] on button "Test Action" at bounding box center [1445, 763] width 54 height 24
click at [1521, 760] on button "Create Action" at bounding box center [1510, 763] width 63 height 24
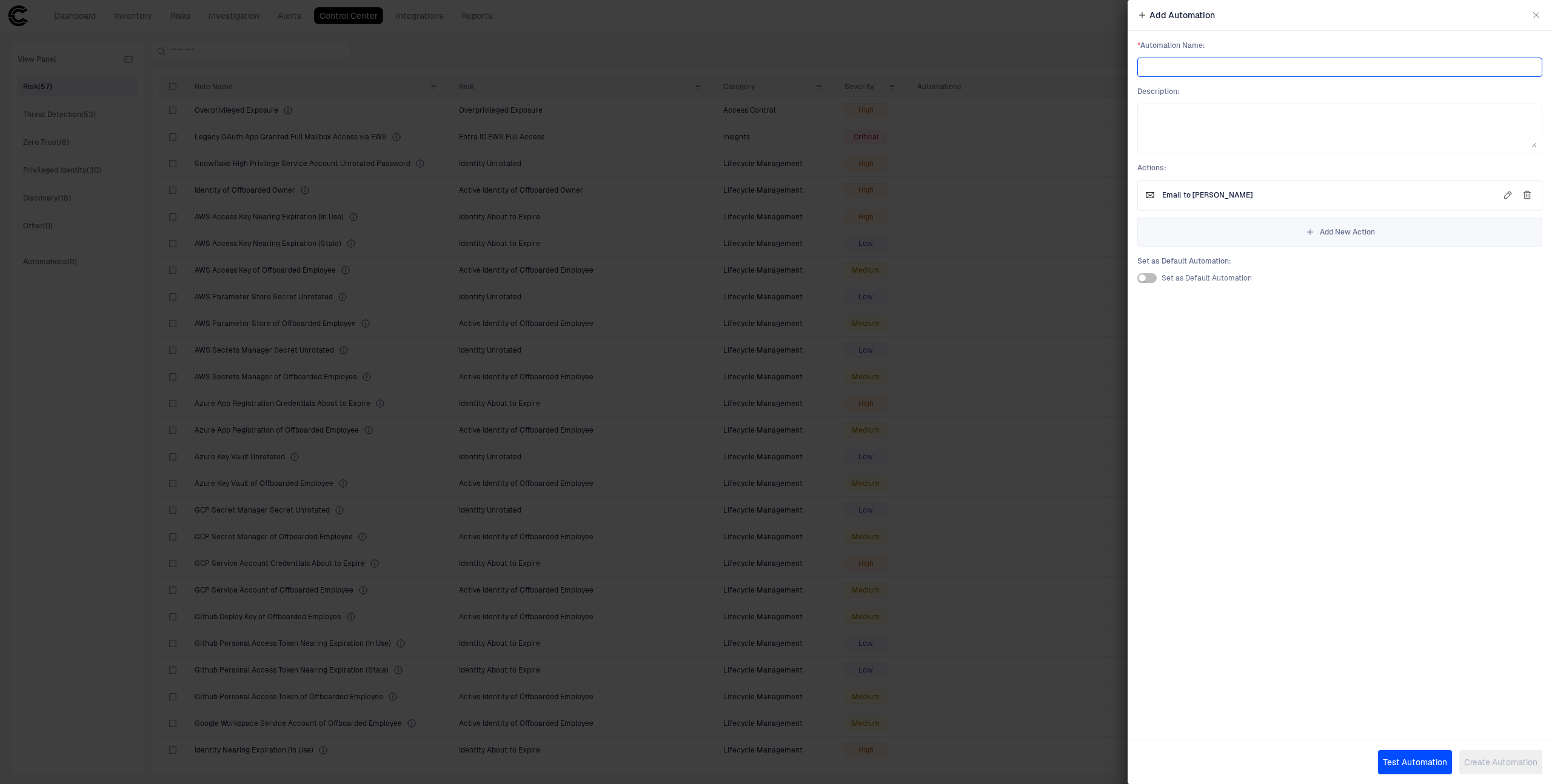
click at [1291, 70] on input at bounding box center [1340, 67] width 394 height 18
type input "**********"
click at [1251, 491] on div "**********" at bounding box center [1340, 392] width 424 height 784
click at [1493, 761] on button "Create Automation" at bounding box center [1501, 763] width 83 height 24
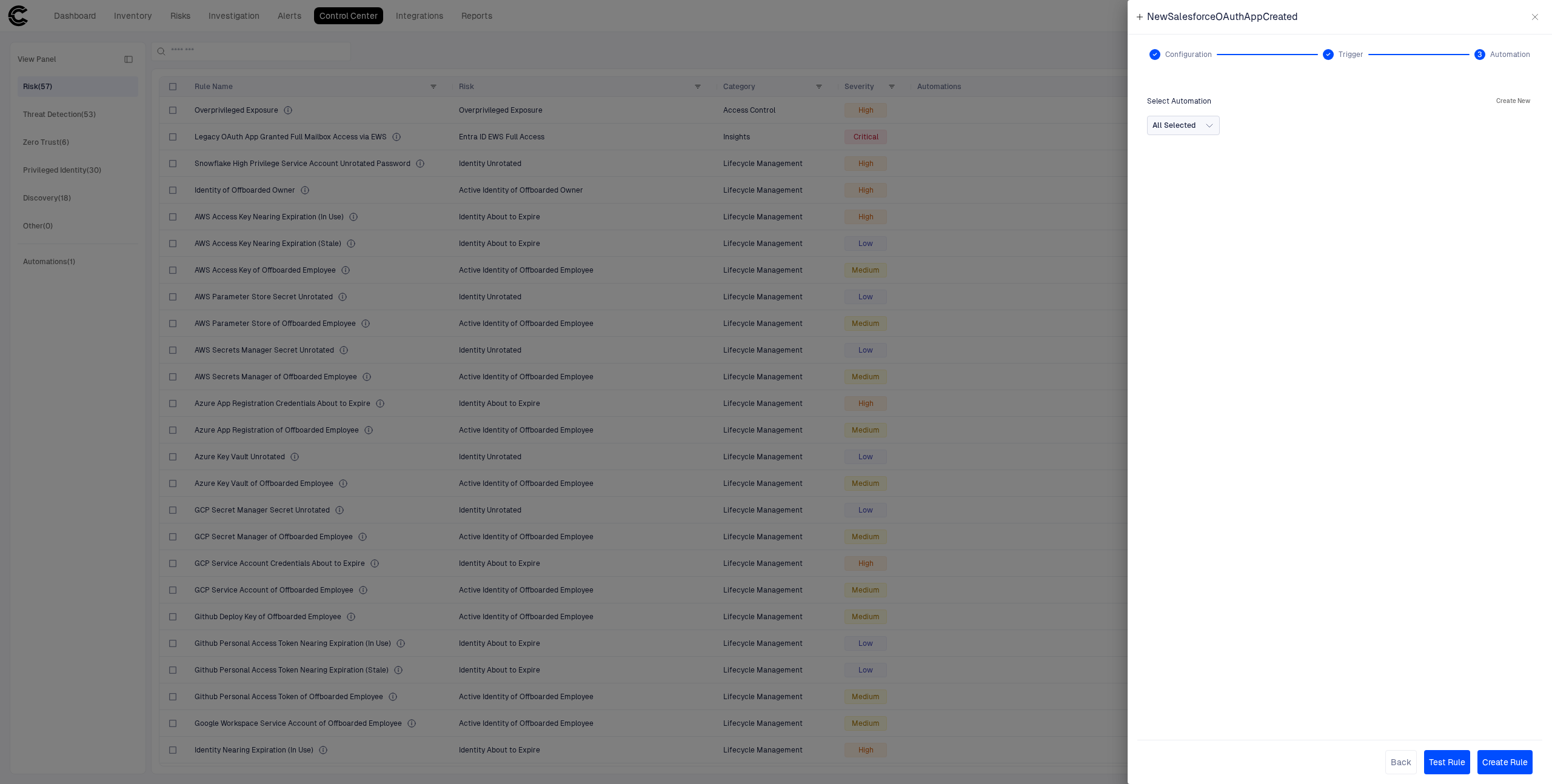
click at [1215, 134] on button "All Selected" at bounding box center [1183, 126] width 73 height 20
click at [1215, 160] on span "Escalate to [PERSON_NAME] (DFIR)" at bounding box center [1232, 157] width 124 height 10
click at [1215, 160] on span "Escalate to [PERSON_NAME] (DFIR)" at bounding box center [1232, 157] width 124 height 10
click at [1261, 292] on div "Select Automation Create New All Selected Escalate to [PERSON_NAME] (DFIR) Acti…" at bounding box center [1340, 402] width 405 height 636
click at [1509, 762] on button "Create Rule" at bounding box center [1505, 763] width 55 height 24
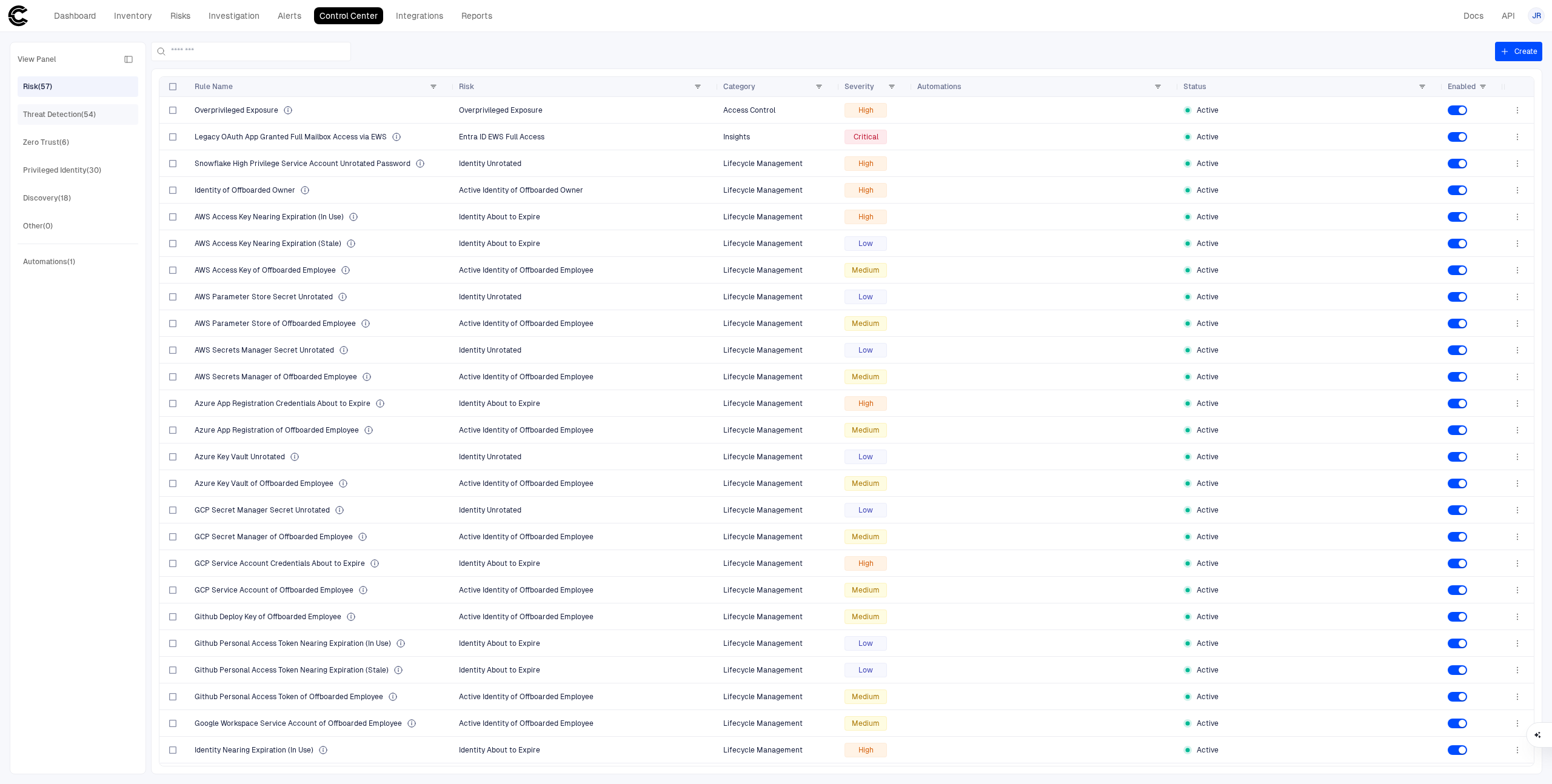
click at [84, 111] on div "Threat Detection (54)" at bounding box center [59, 115] width 73 height 11
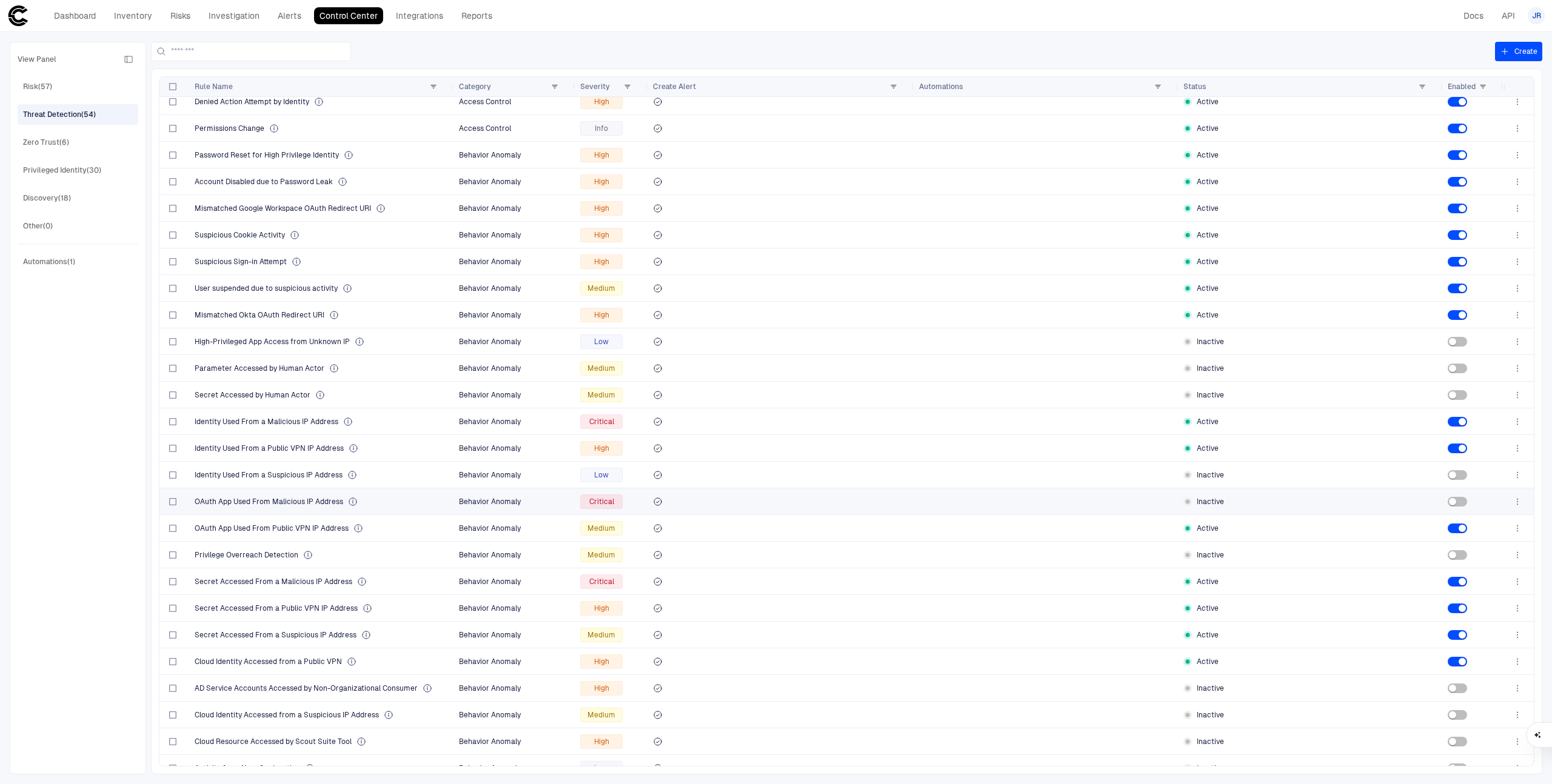
scroll to position [771, 0]
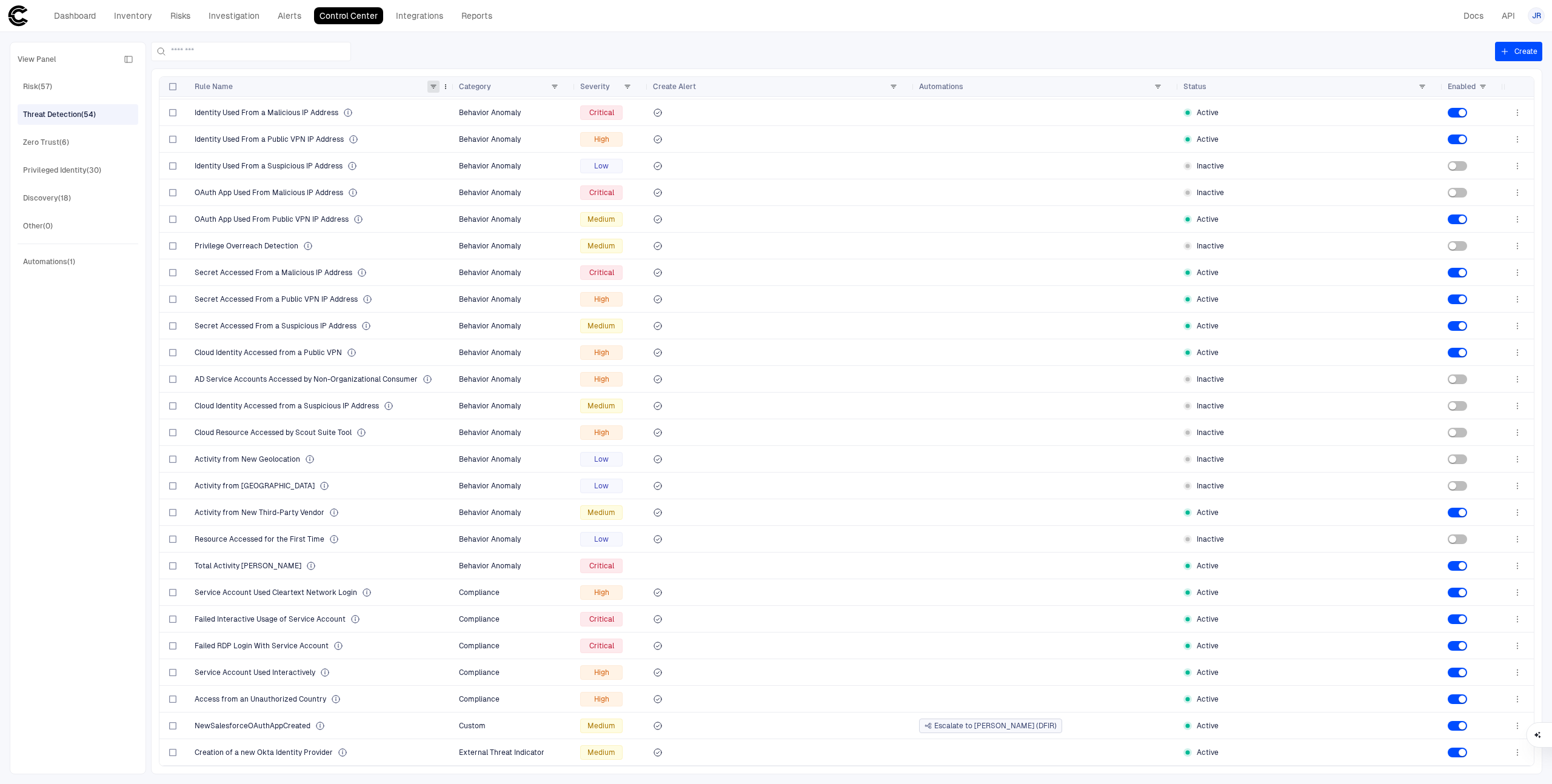
click at [434, 86] on span at bounding box center [433, 87] width 7 height 7
click at [555, 86] on span at bounding box center [555, 87] width 7 height 7
click at [435, 87] on span at bounding box center [433, 87] width 7 height 7
type input "*****"
click at [469, 48] on div at bounding box center [823, 52] width 1344 height 20
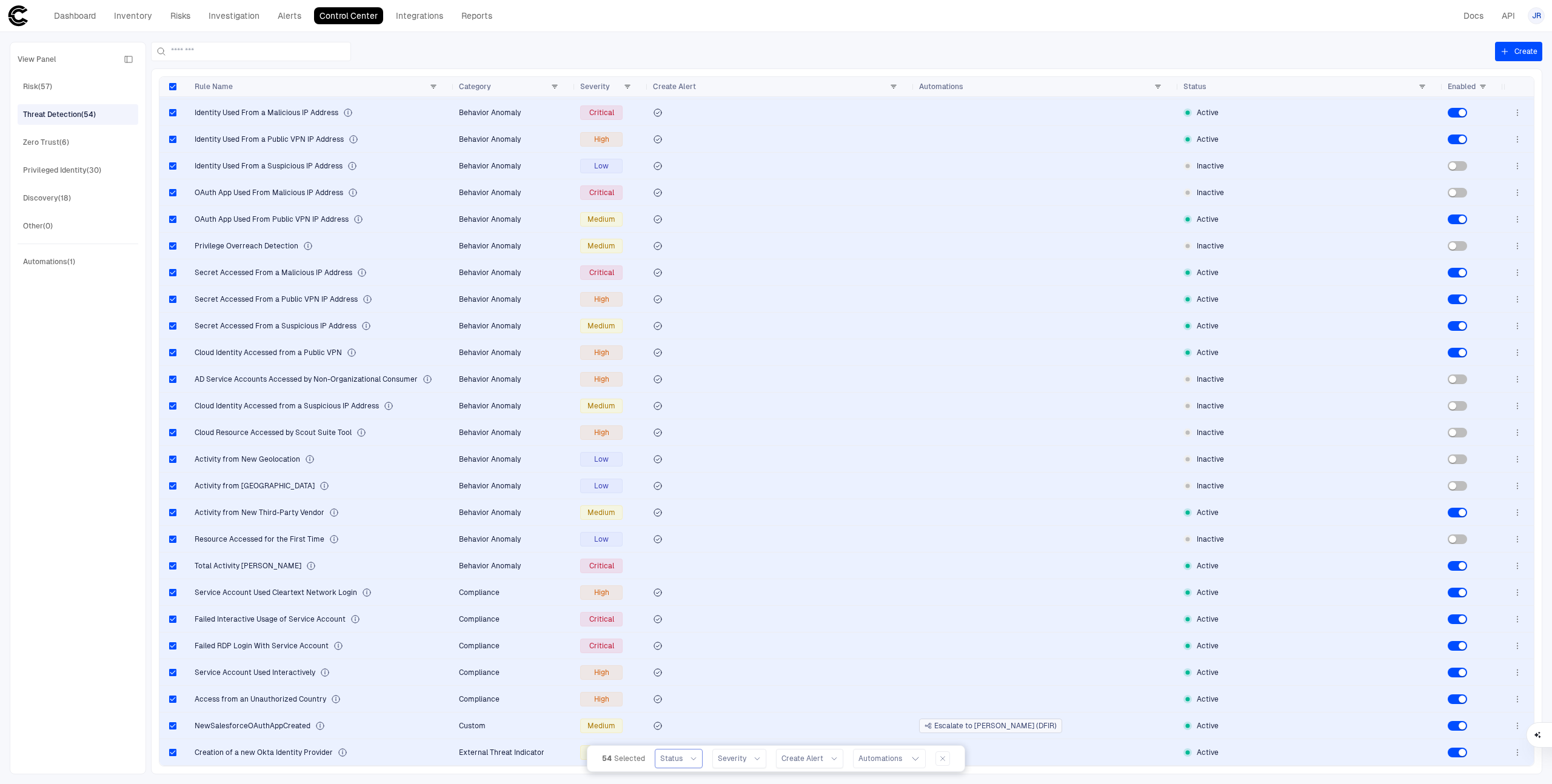
click at [692, 755] on icon at bounding box center [693, 759] width 7 height 7
click at [746, 755] on div "Severity" at bounding box center [739, 759] width 43 height 10
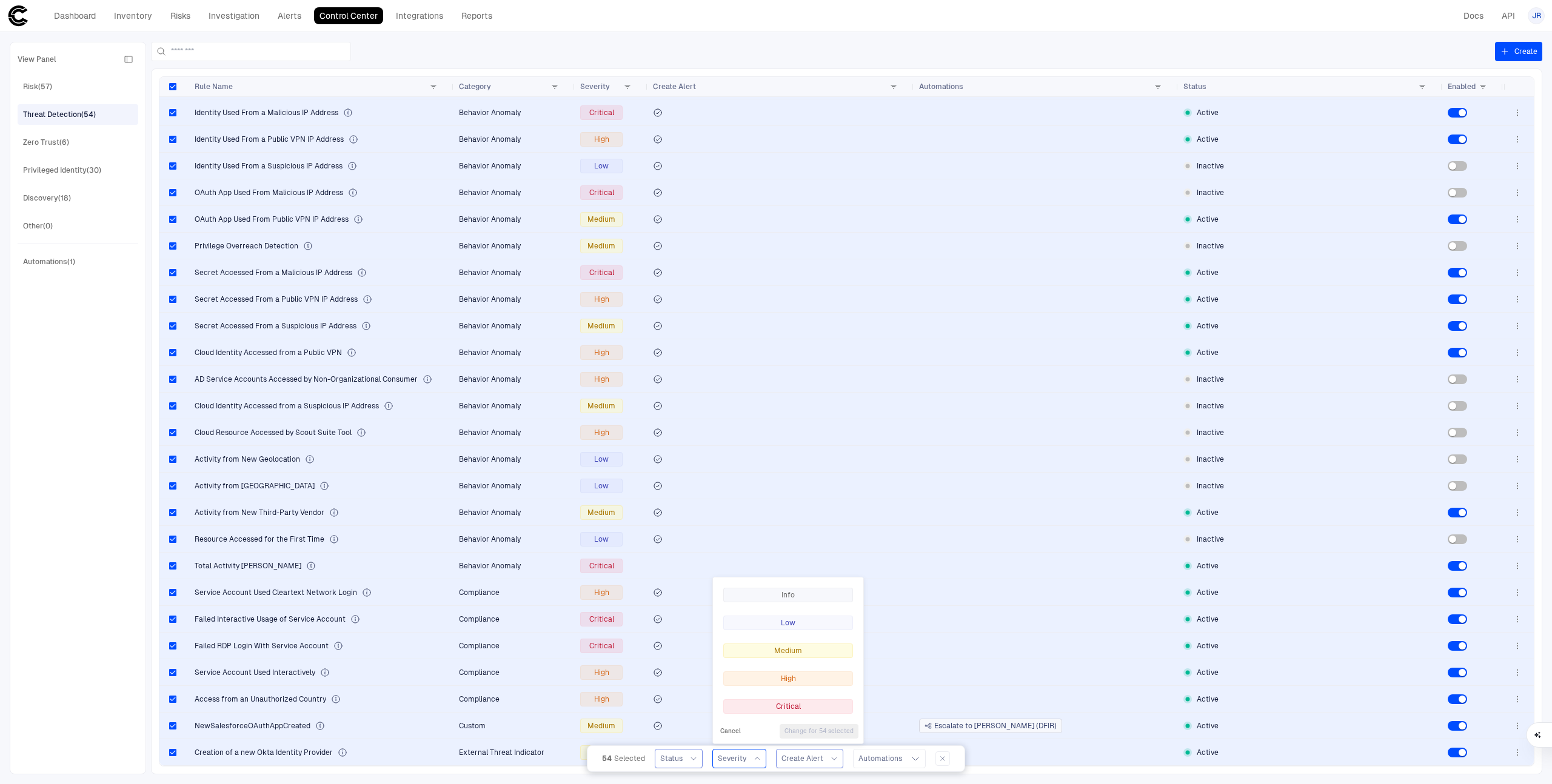
click at [796, 759] on span "Create Alert" at bounding box center [802, 759] width 42 height 10
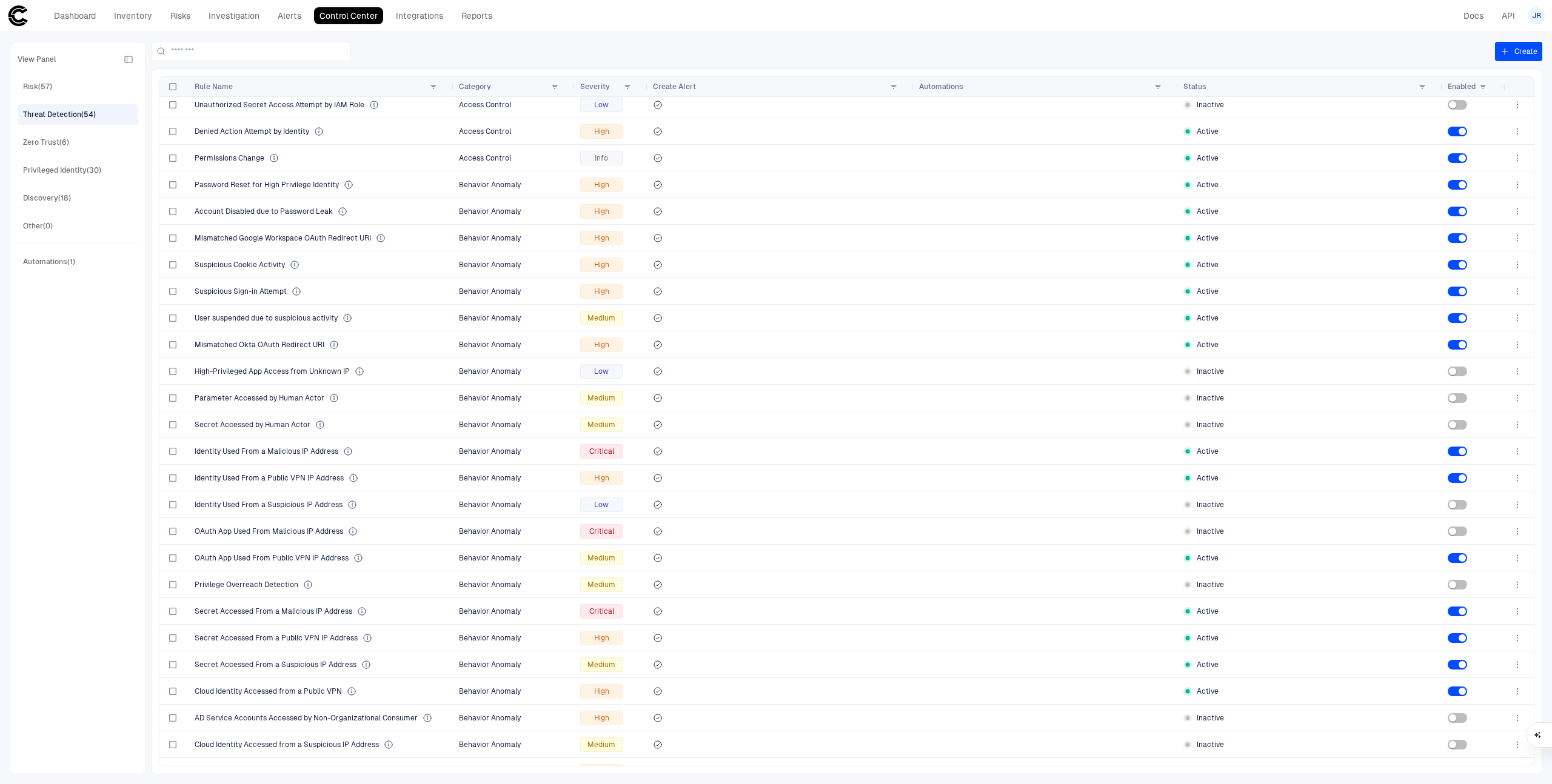
scroll to position [428, 0]
click at [1472, 18] on link "Docs" at bounding box center [1473, 16] width 31 height 17
click at [0, 0] on header "Dashboard Inventory Risks Investigation Alerts Control Center Integrations Repo…" at bounding box center [776, 16] width 1552 height 32
click at [178, 18] on link "Risks" at bounding box center [180, 16] width 31 height 17
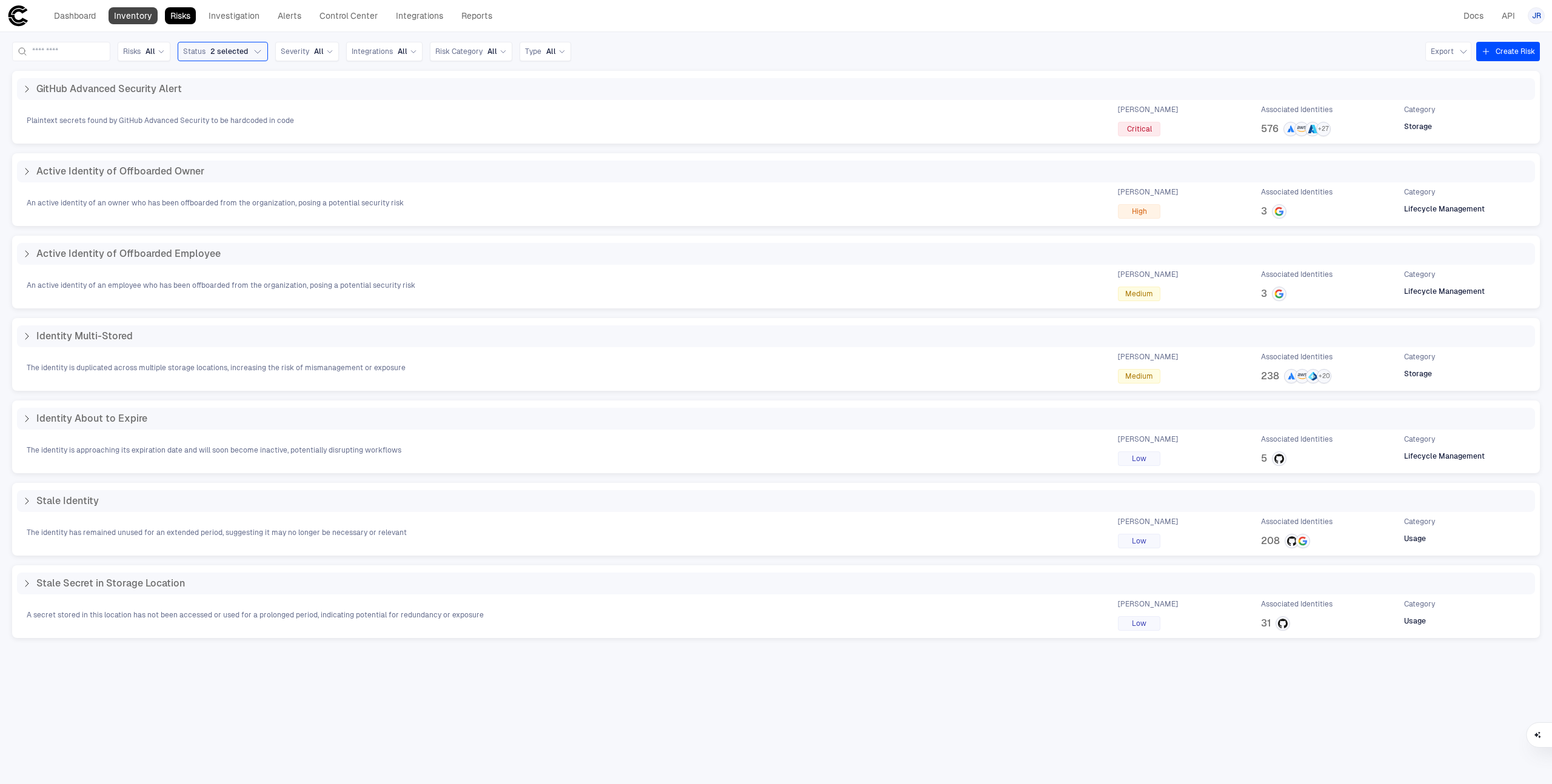
click at [133, 19] on link "Inventory" at bounding box center [133, 16] width 49 height 17
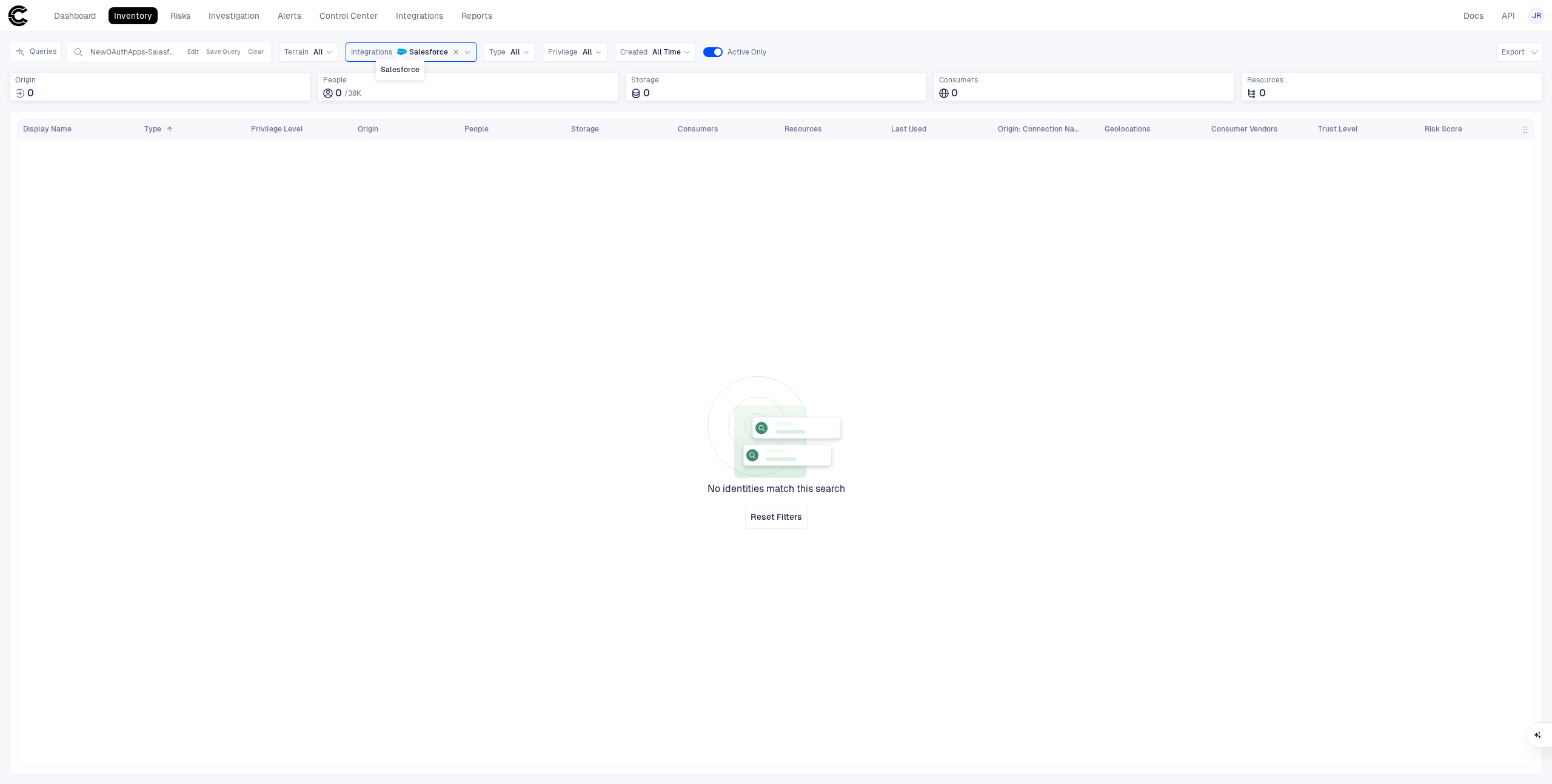
click at [397, 50] on icon "Salesforce" at bounding box center [402, 51] width 10 height 7
click at [397, 144] on span "Slack" at bounding box center [421, 148] width 100 height 10
click at [253, 47] on button "Clear" at bounding box center [256, 52] width 21 height 15
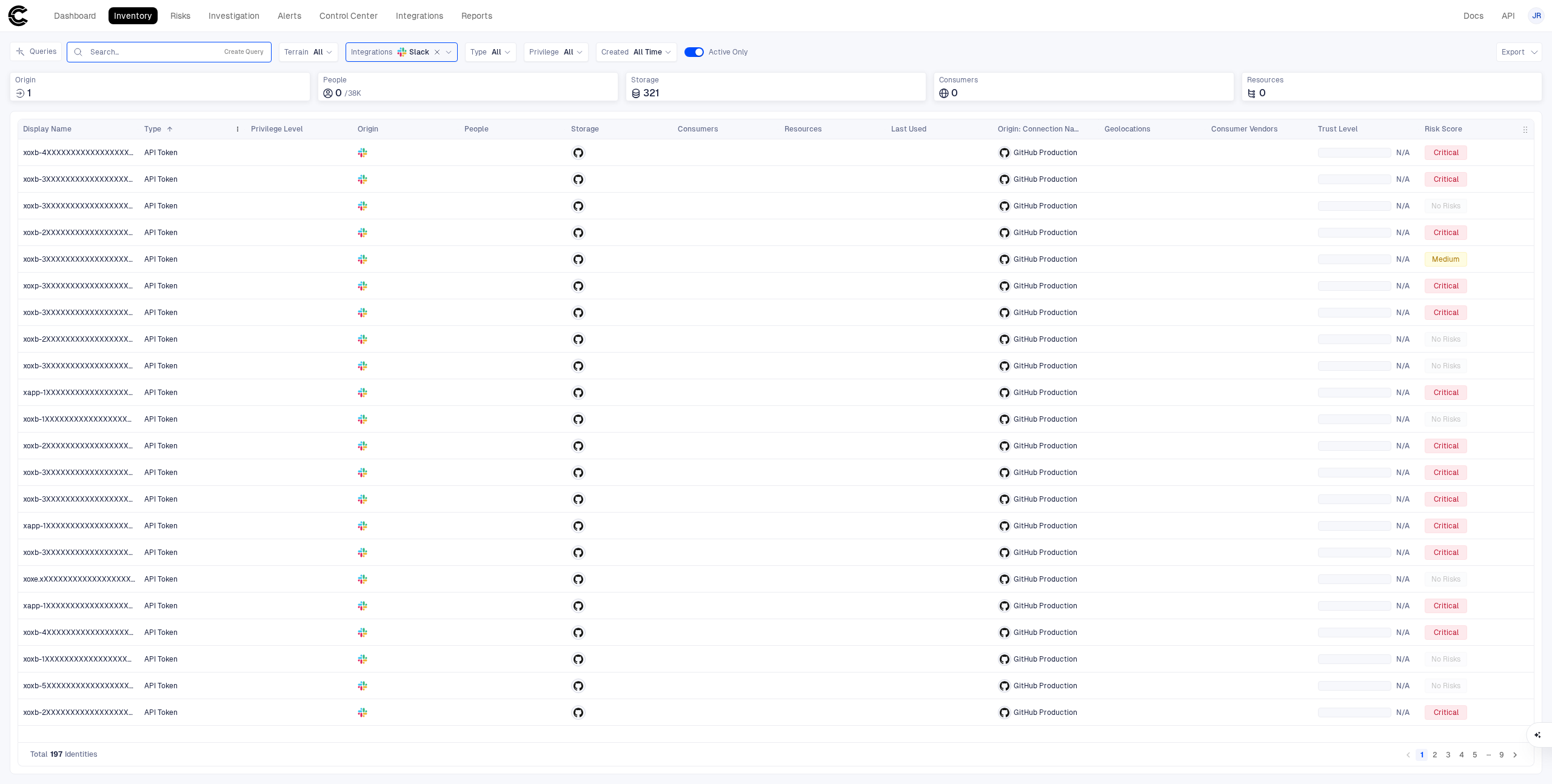
click at [160, 127] on span "Type" at bounding box center [153, 129] width 17 height 10
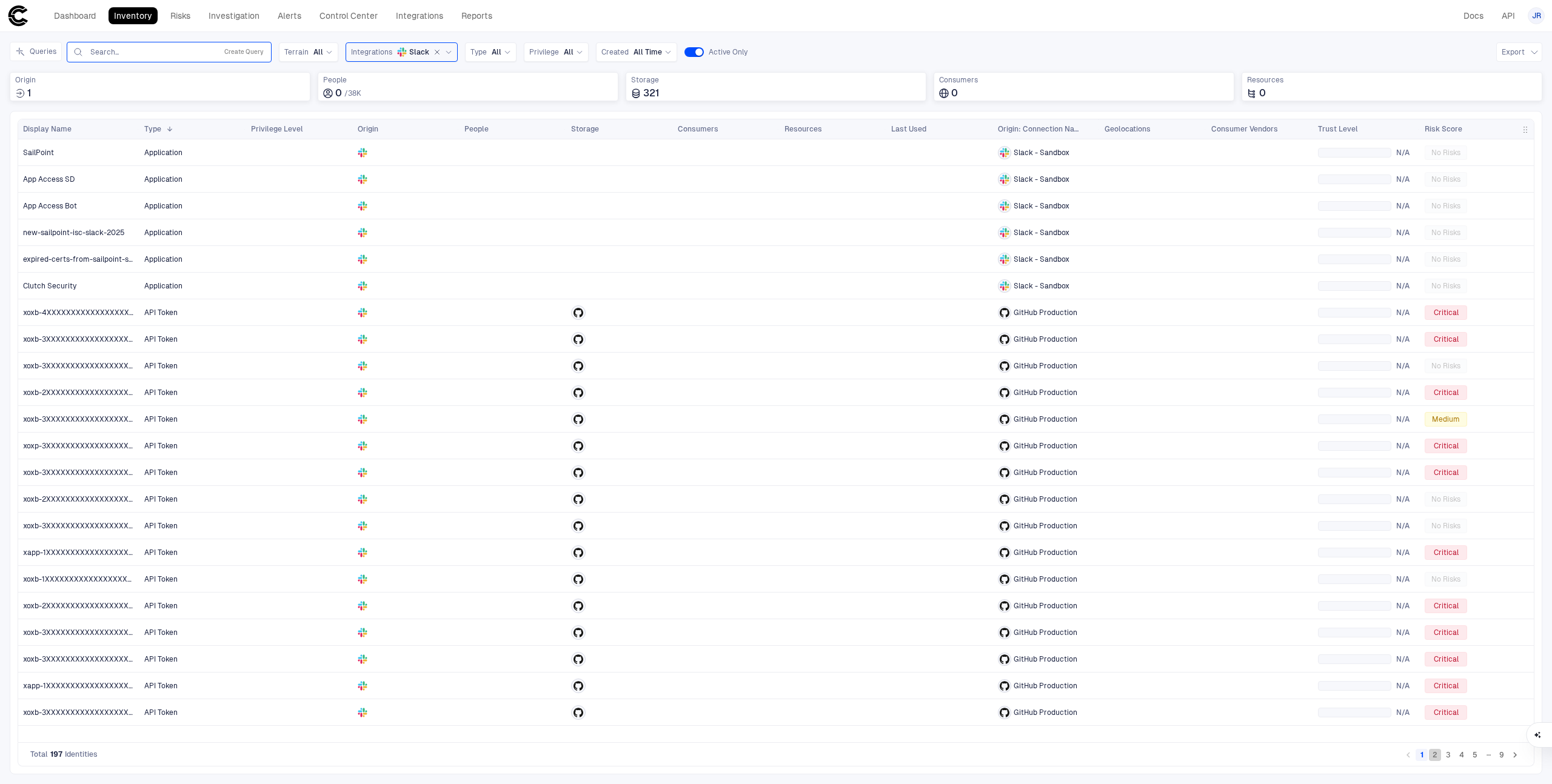
click at [1434, 756] on button "2" at bounding box center [1435, 755] width 12 height 12
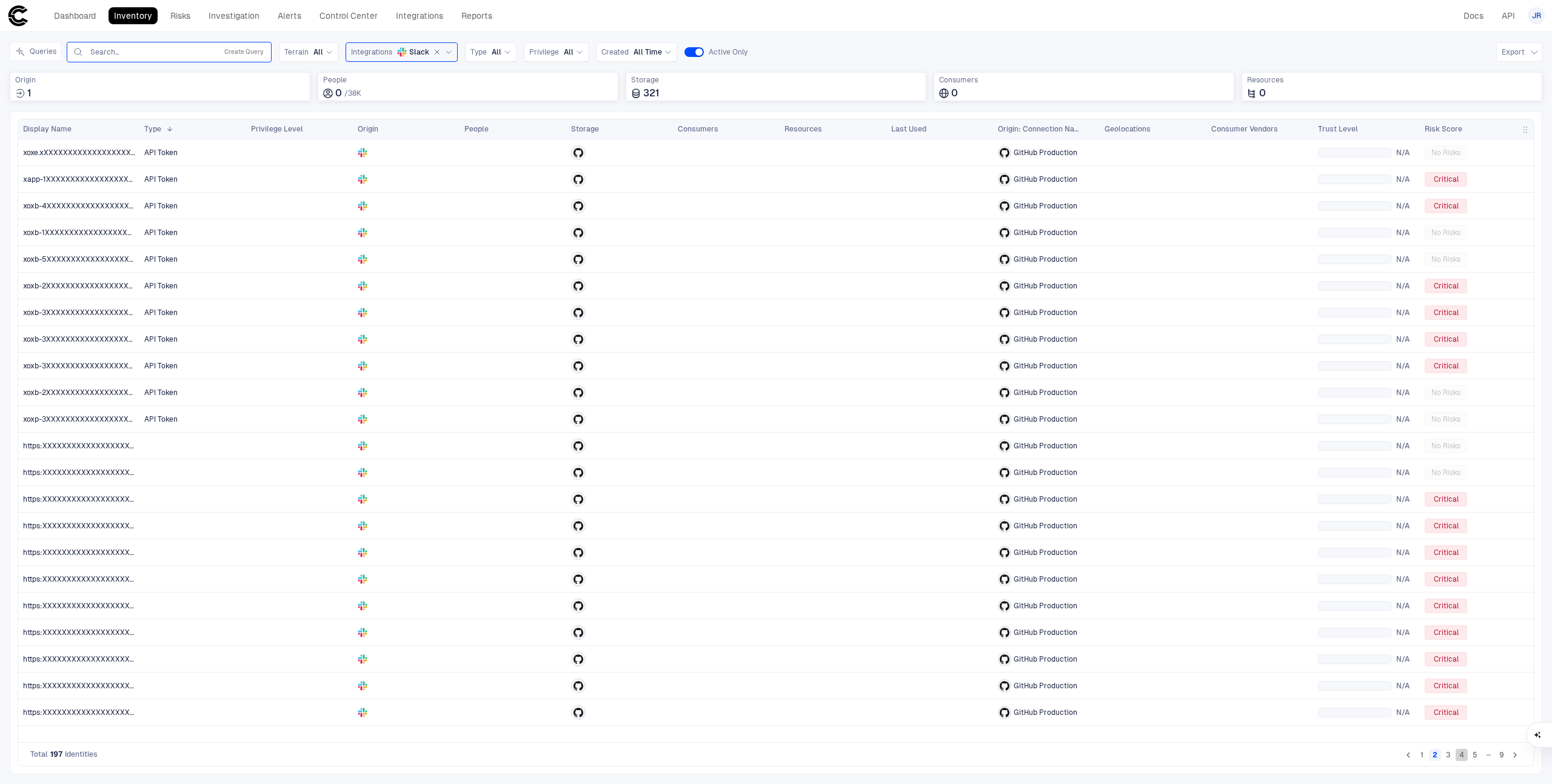
click at [1460, 756] on button "4" at bounding box center [1462, 755] width 12 height 12
click at [1420, 755] on button "1" at bounding box center [1421, 755] width 12 height 12
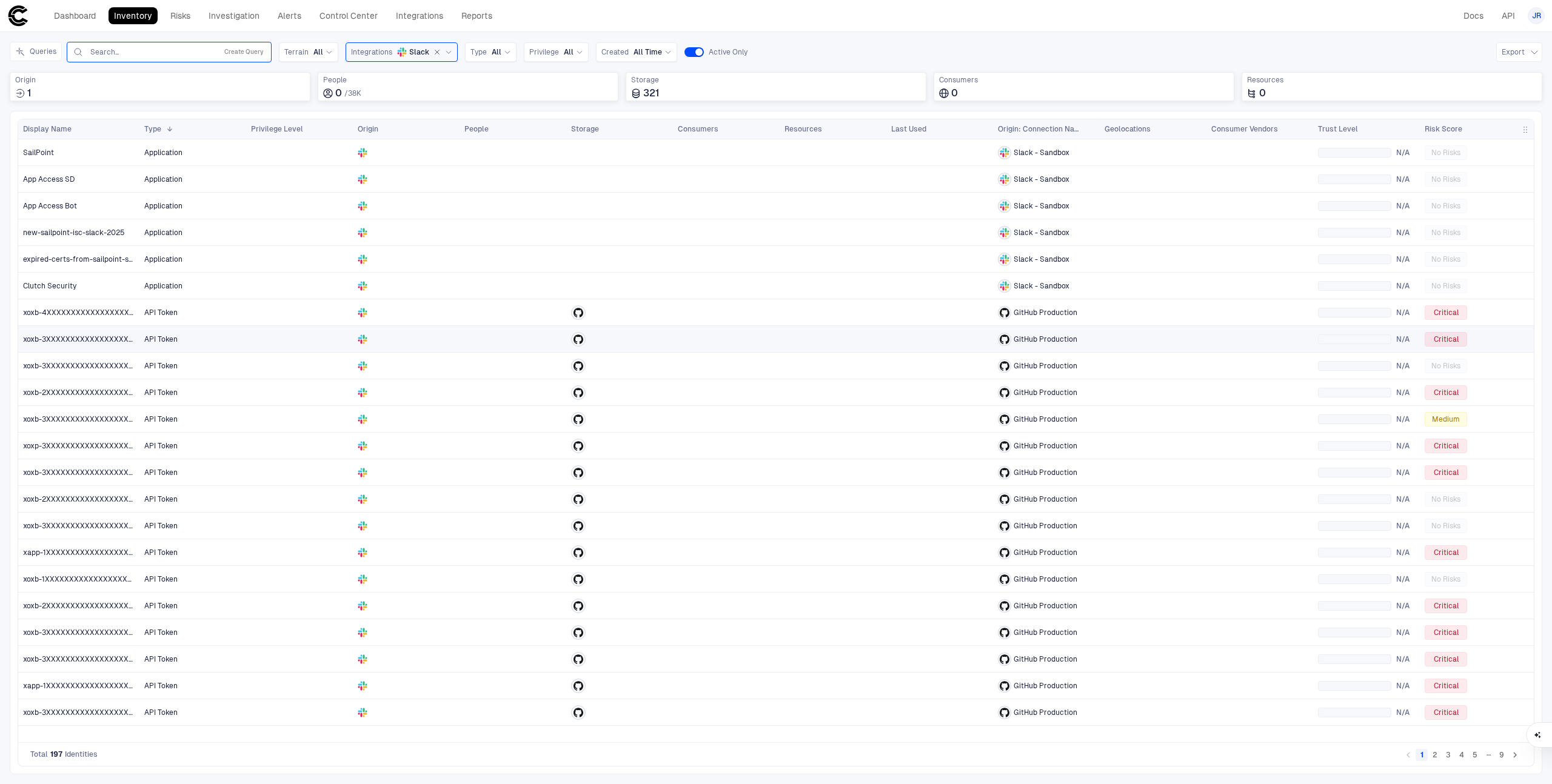
click at [118, 347] on div "xoxb-3XXXXXXXXXXXXXXXXXXXXXXXXXX" at bounding box center [79, 339] width 112 height 25
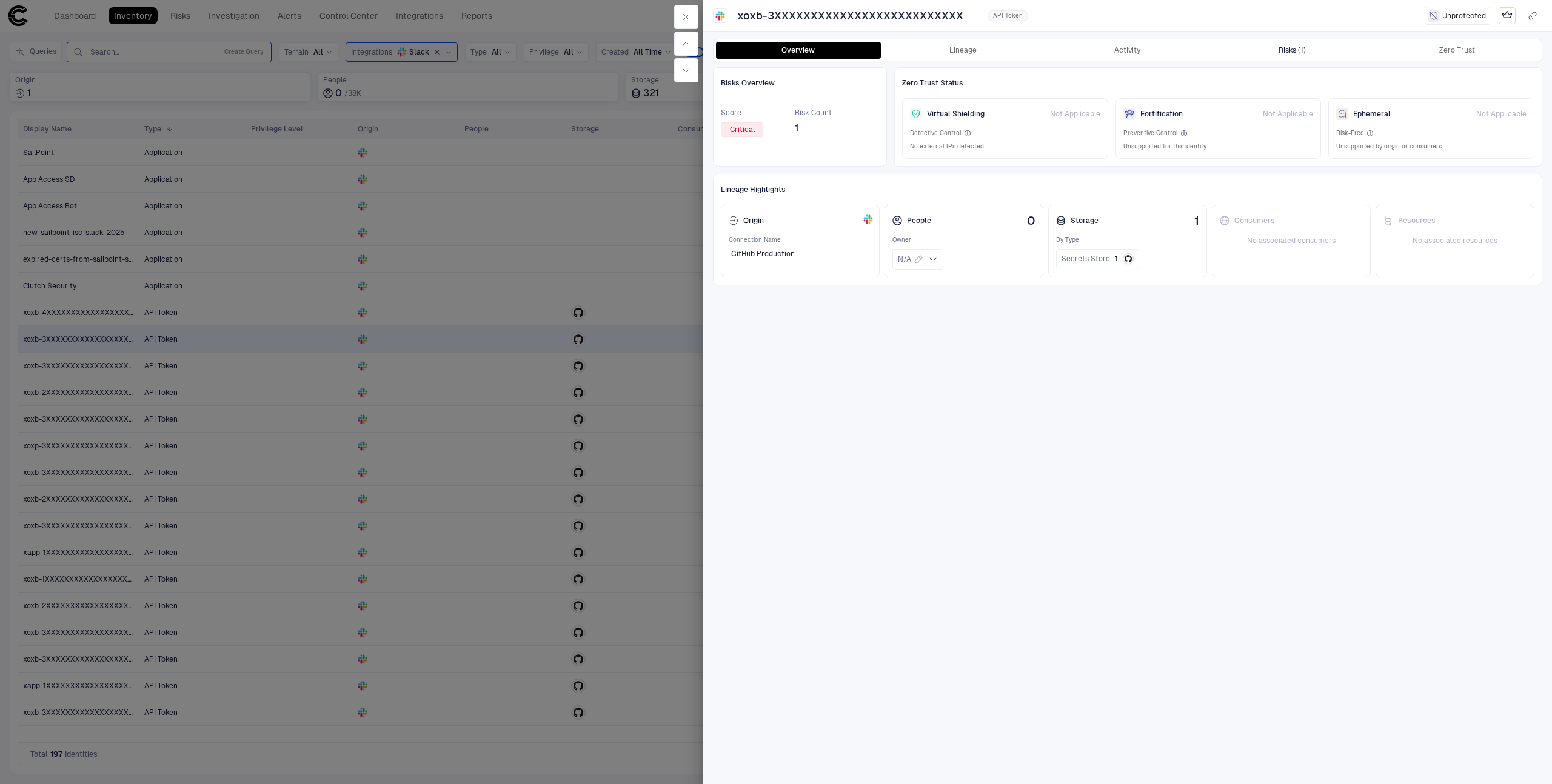
click at [1286, 48] on div "Risks (1)" at bounding box center [1292, 50] width 27 height 10
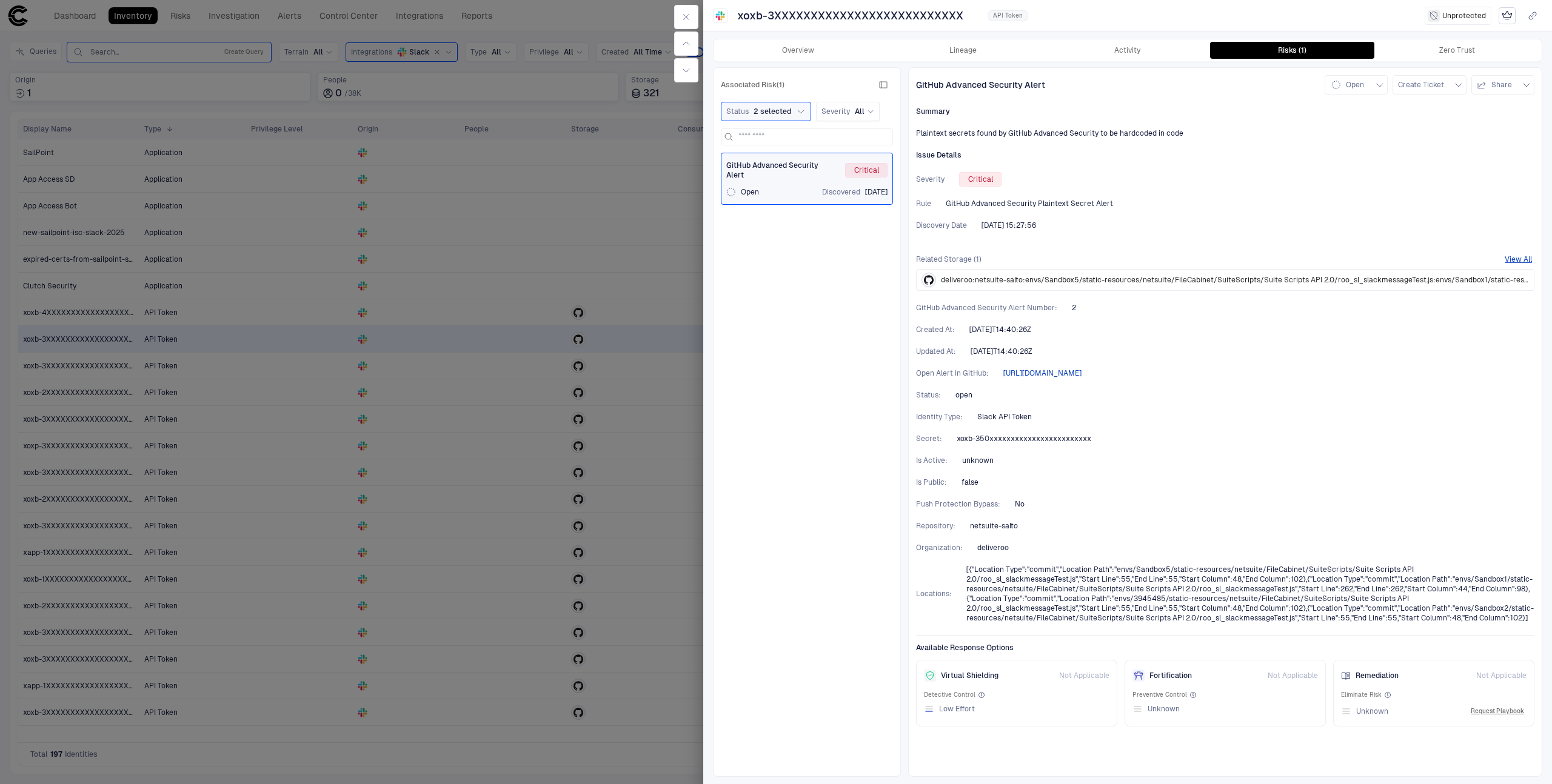
click at [1081, 374] on span "[URL][DOMAIN_NAME]" at bounding box center [1042, 373] width 78 height 10
click at [513, 436] on div at bounding box center [776, 392] width 1552 height 784
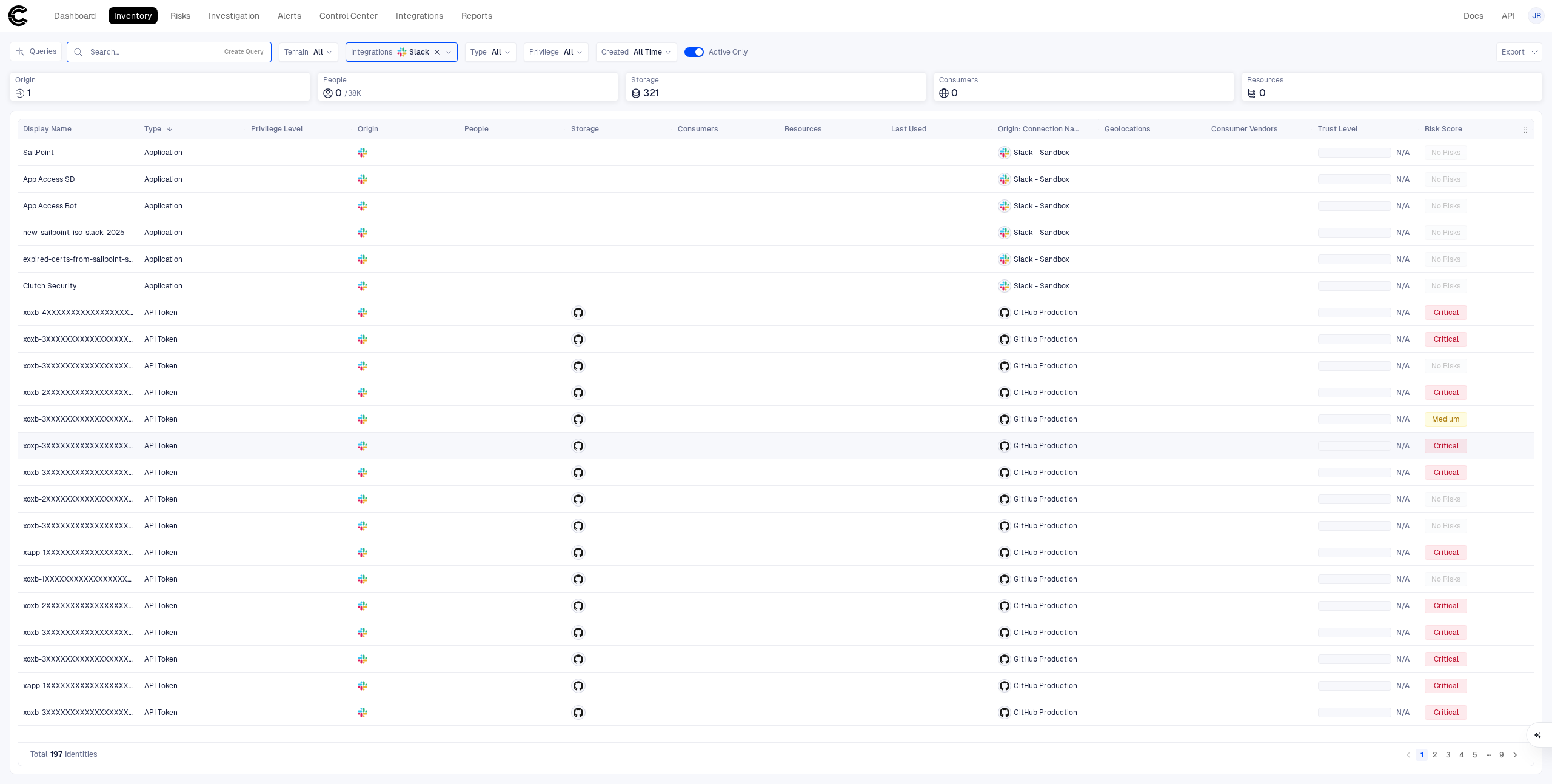
click at [583, 453] on div at bounding box center [619, 445] width 97 height 25
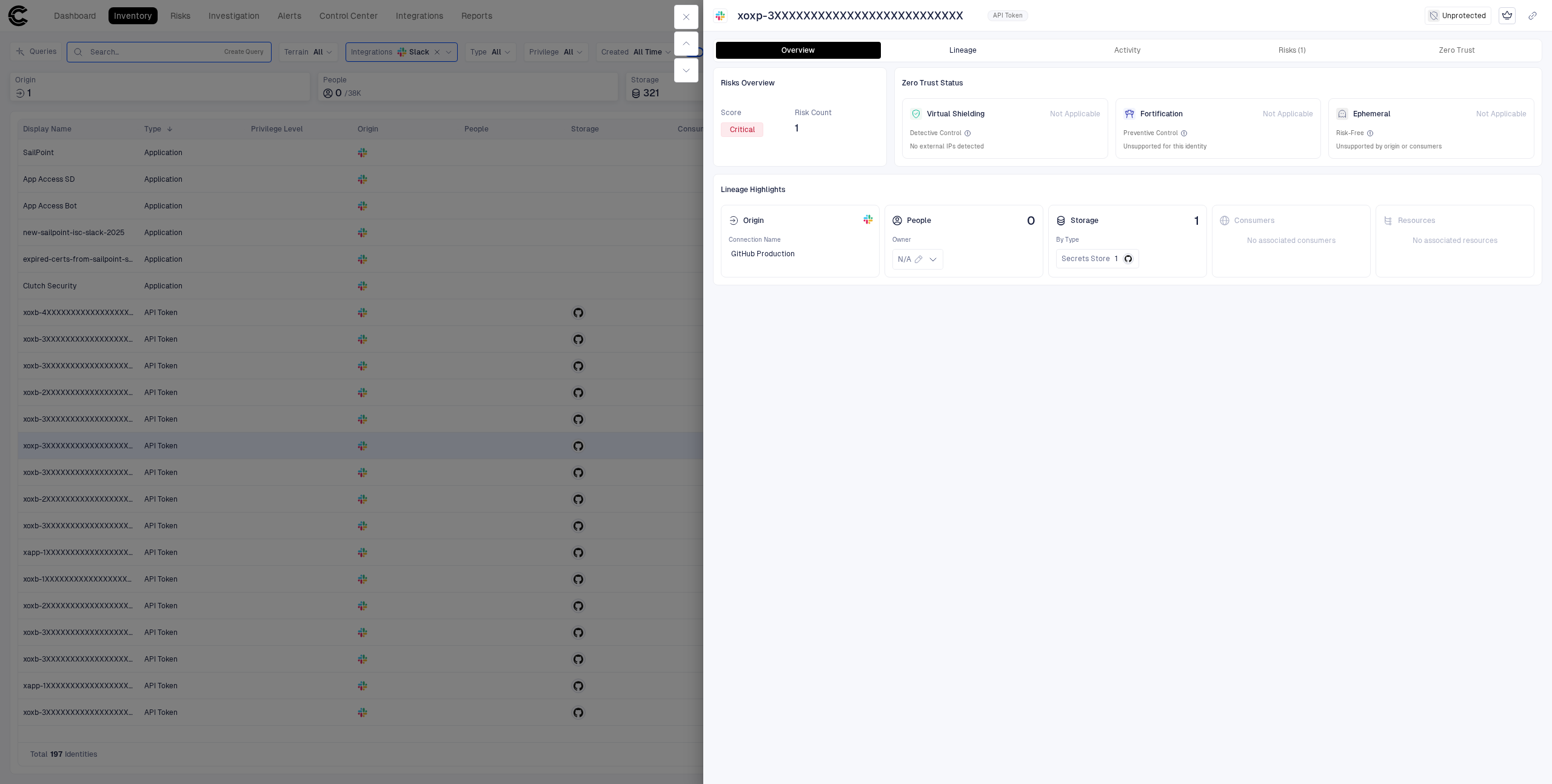
click at [985, 47] on button "Lineage" at bounding box center [963, 51] width 165 height 17
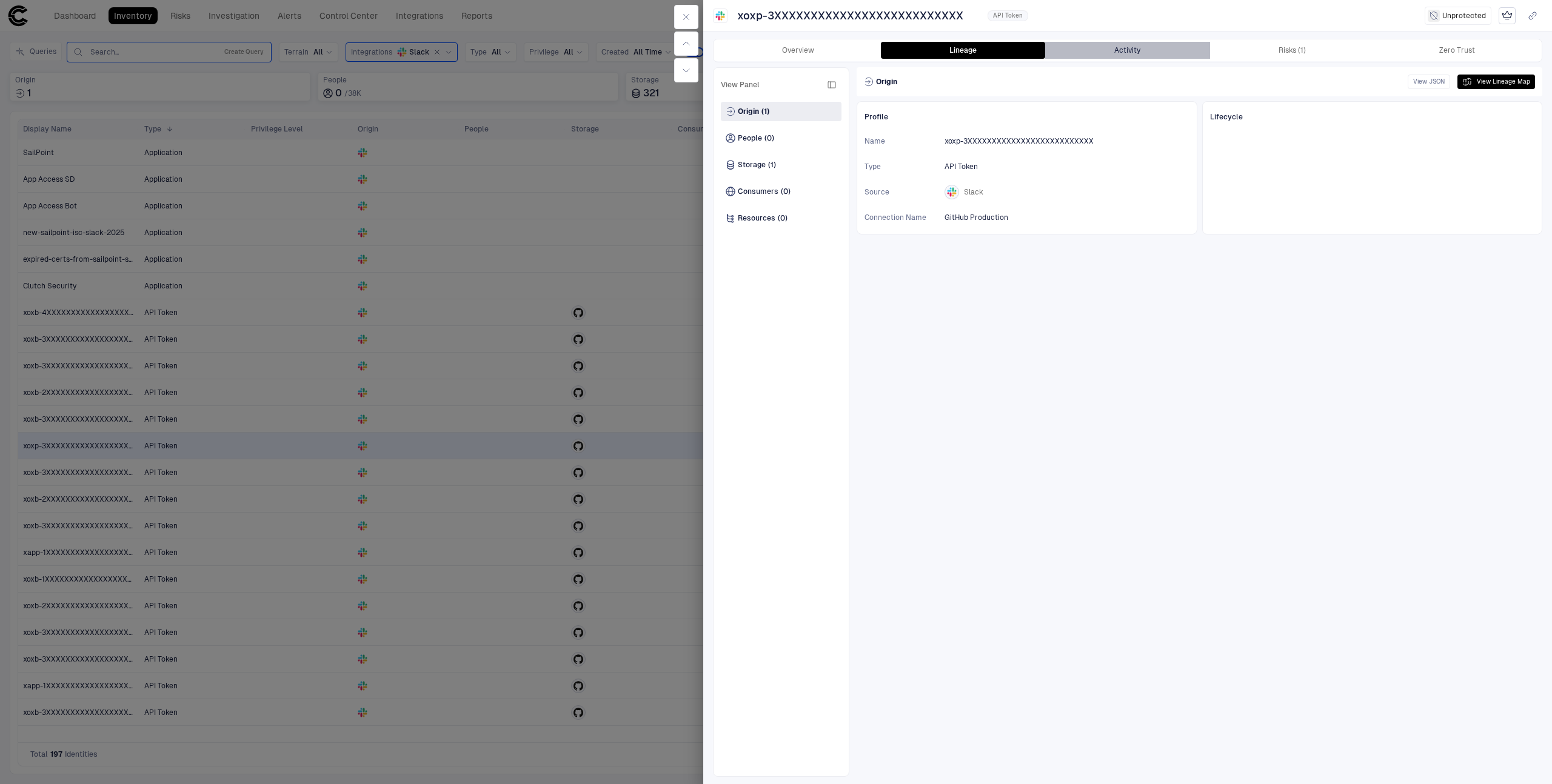
click at [1130, 51] on button "Activity" at bounding box center [1127, 51] width 165 height 17
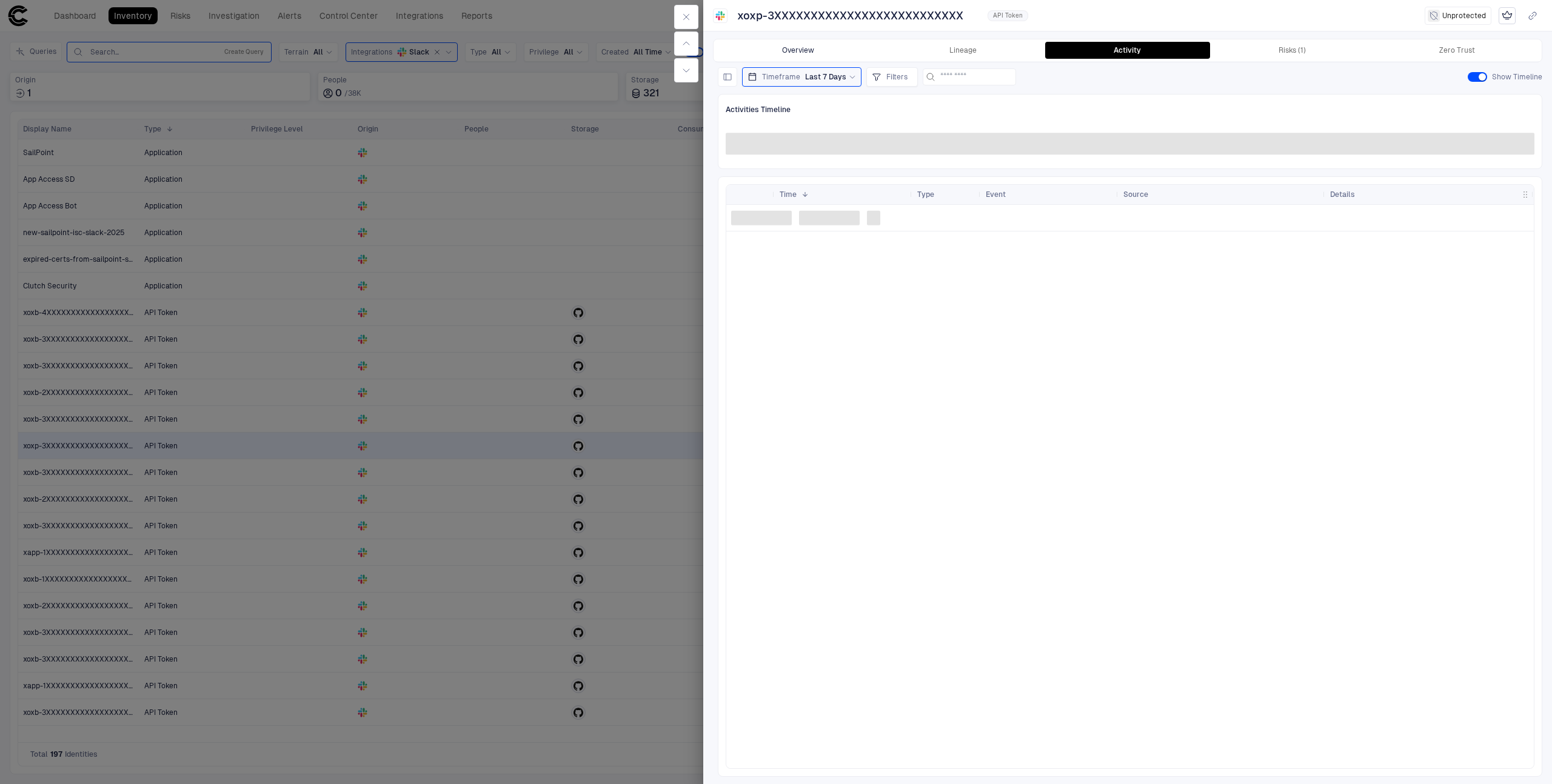
click at [828, 55] on button "Overview" at bounding box center [798, 51] width 165 height 17
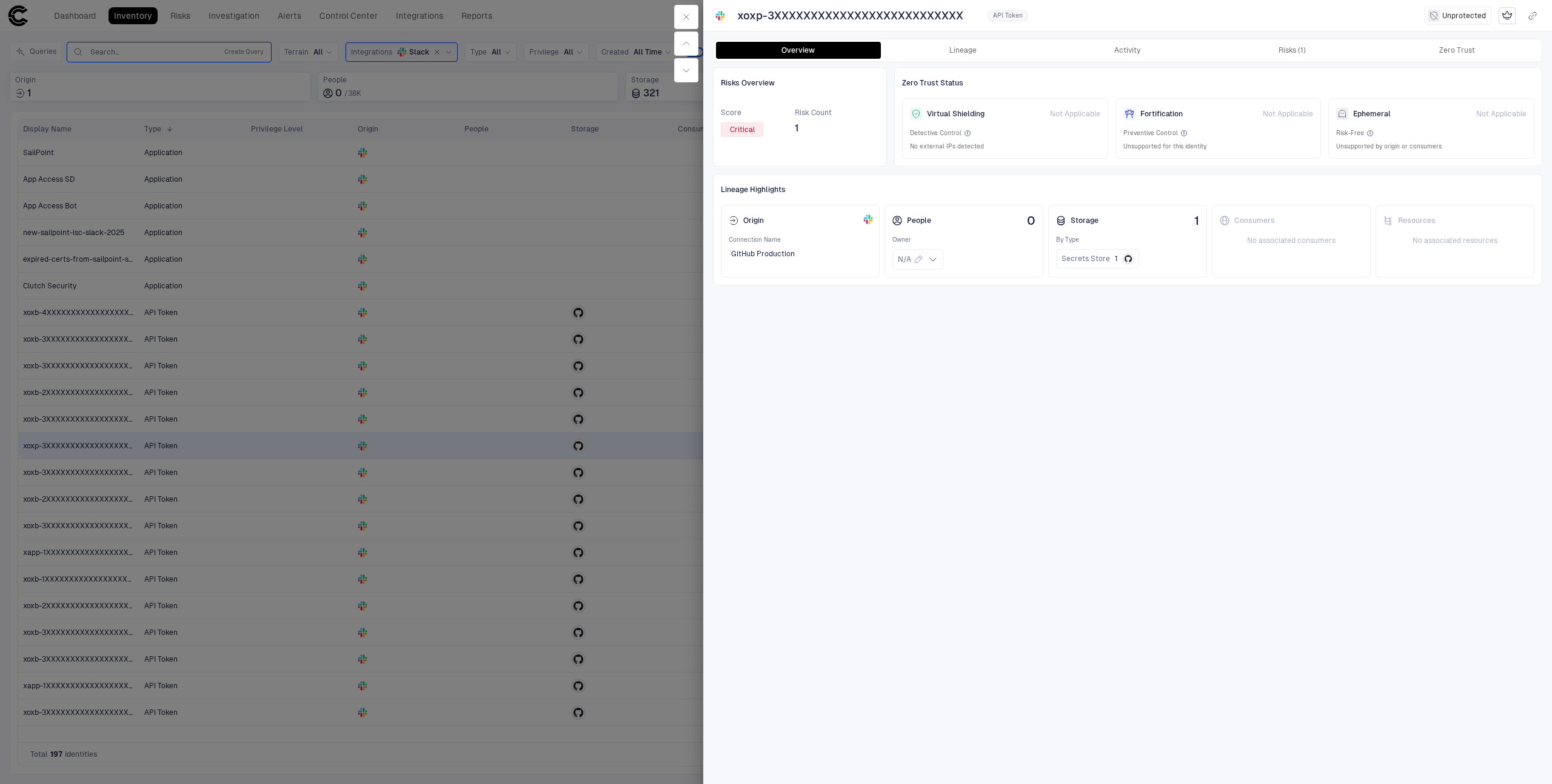
click at [1291, 59] on div "Overview Lineage Activity Risks (1) Zero Trust" at bounding box center [1127, 51] width 828 height 22
click at [1291, 58] on button "Risks (1)" at bounding box center [1293, 51] width 165 height 17
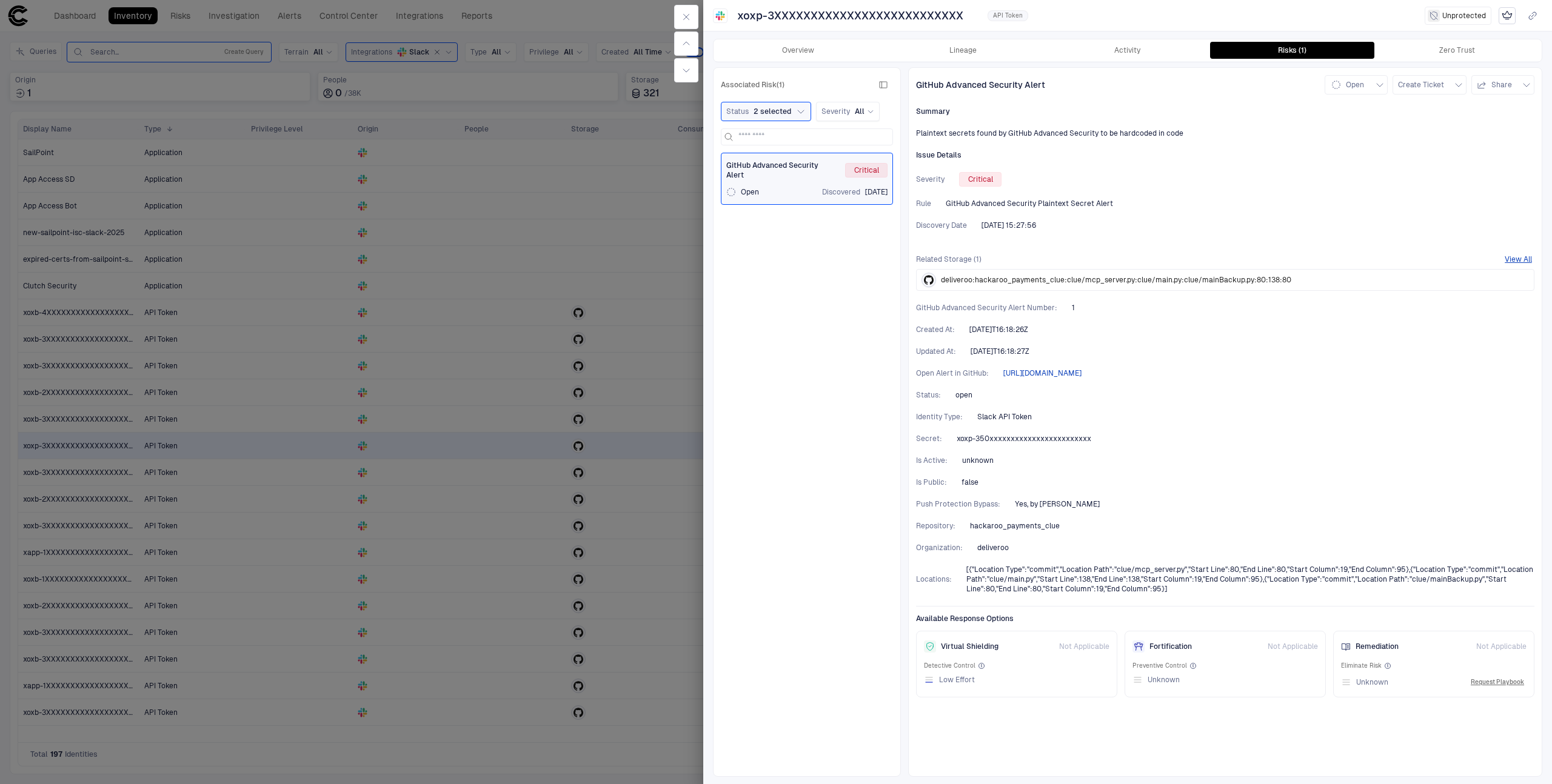
click at [1081, 371] on span "[URL][DOMAIN_NAME]" at bounding box center [1042, 373] width 78 height 10
click at [1155, 275] on span "deliveroo:hackaroo_payments_clue:clue/mcp_server.py:clue/main.py:clue/mainBacku…" at bounding box center [1116, 280] width 350 height 10
click at [608, 342] on div at bounding box center [776, 392] width 1552 height 784
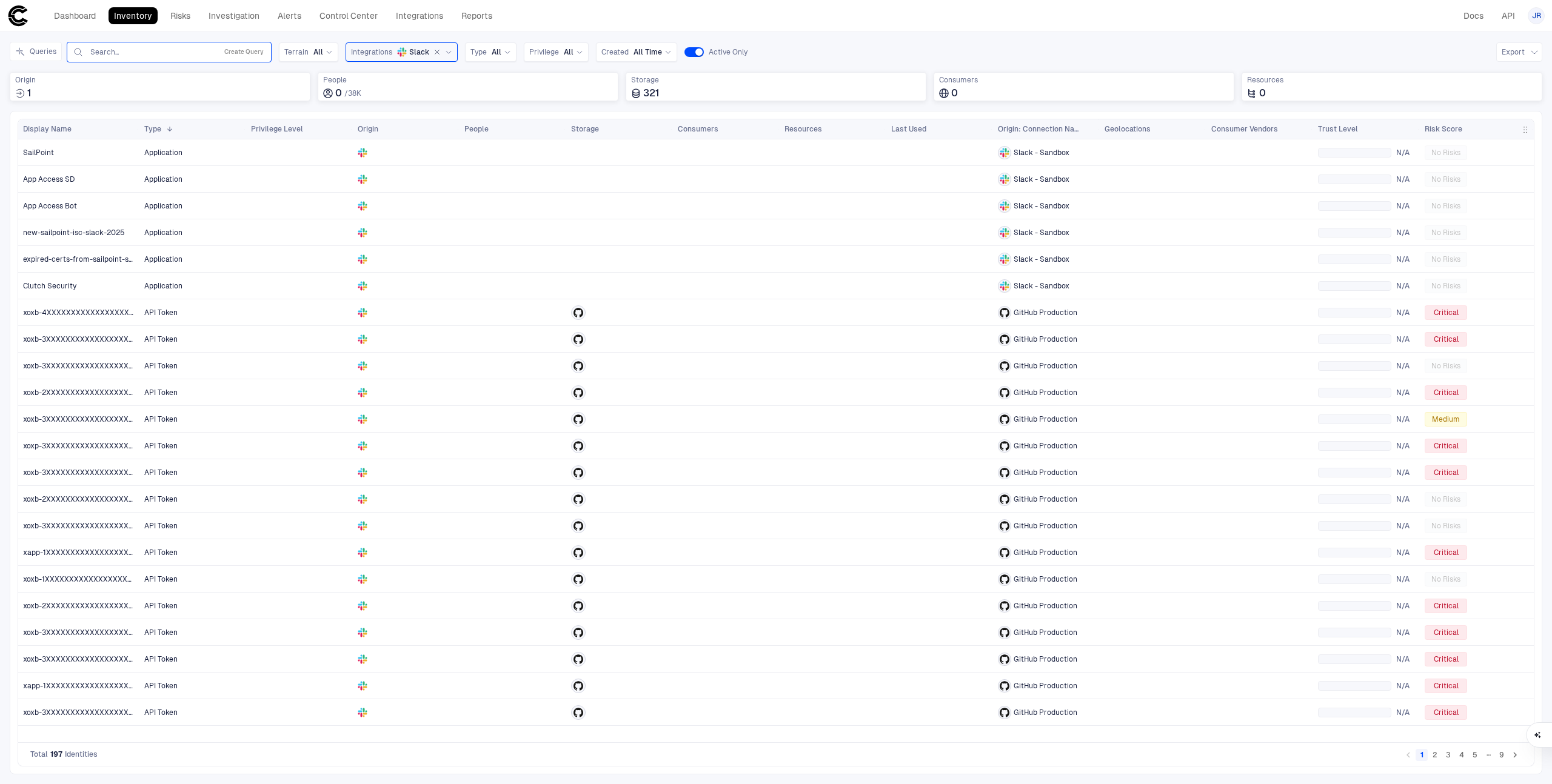
click at [410, 46] on div "Slack" at bounding box center [425, 52] width 55 height 11
click at [397, 56] on icon "Slack" at bounding box center [402, 52] width 10 height 10
click at [406, 195] on span "Google Workspace" at bounding box center [421, 194] width 100 height 10
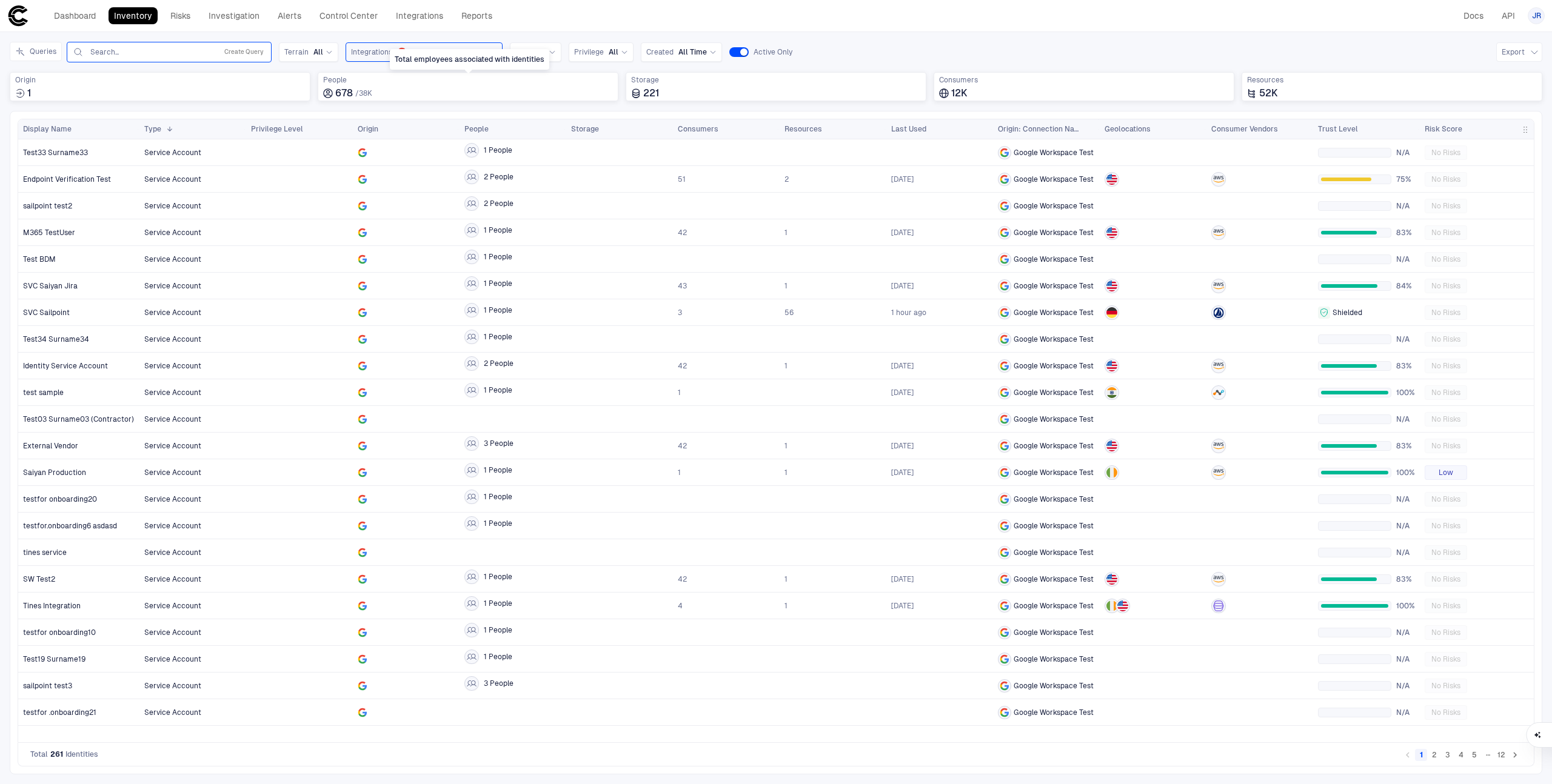
click at [540, 52] on div "Total employees associated with identities" at bounding box center [469, 59] width 159 height 21
click at [549, 52] on icon at bounding box center [552, 52] width 7 height 7
type input "*****"
click at [567, 101] on span "OAuth App" at bounding box center [578, 102] width 115 height 10
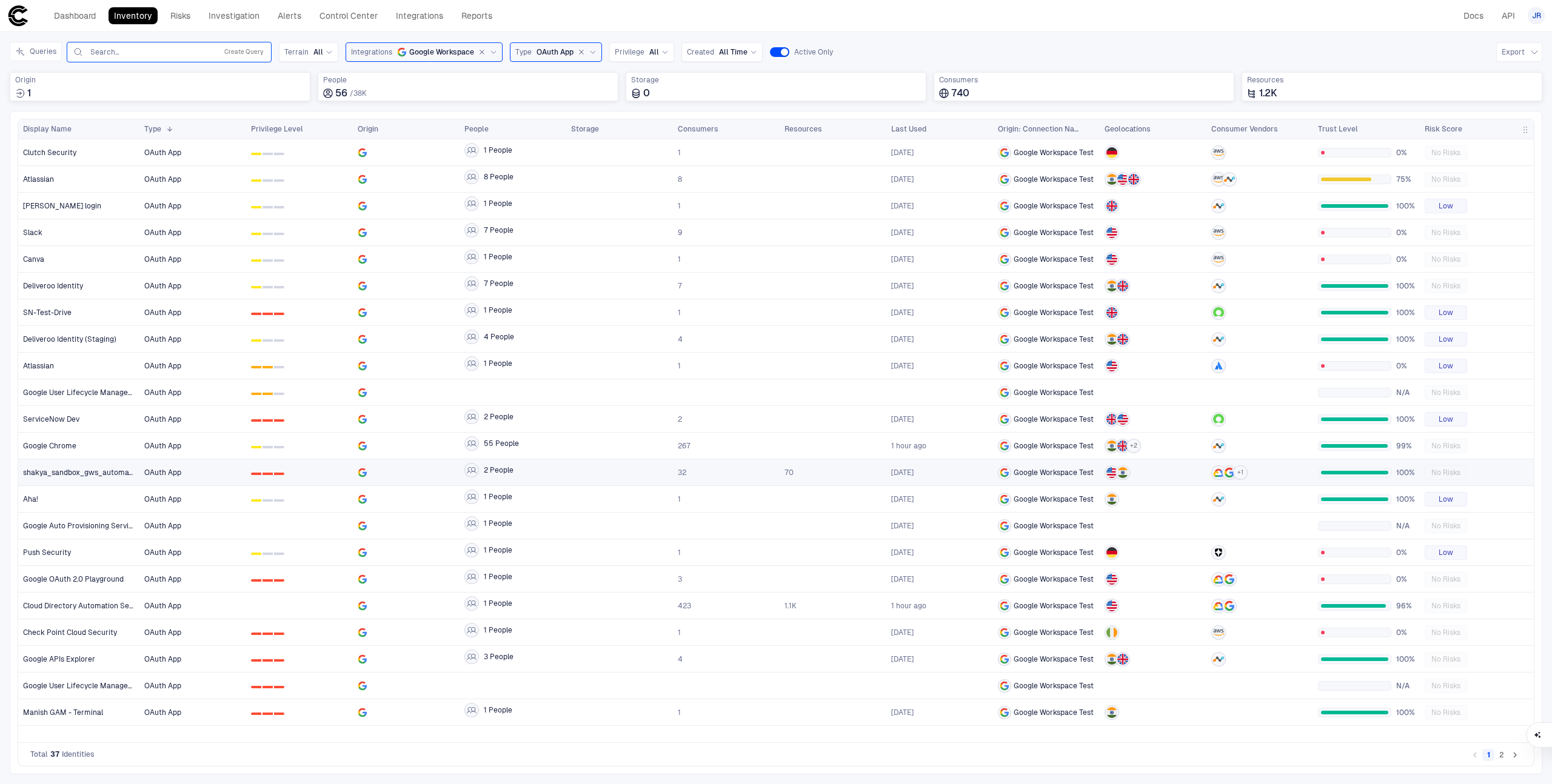
click at [397, 468] on div at bounding box center [406, 473] width 97 height 10
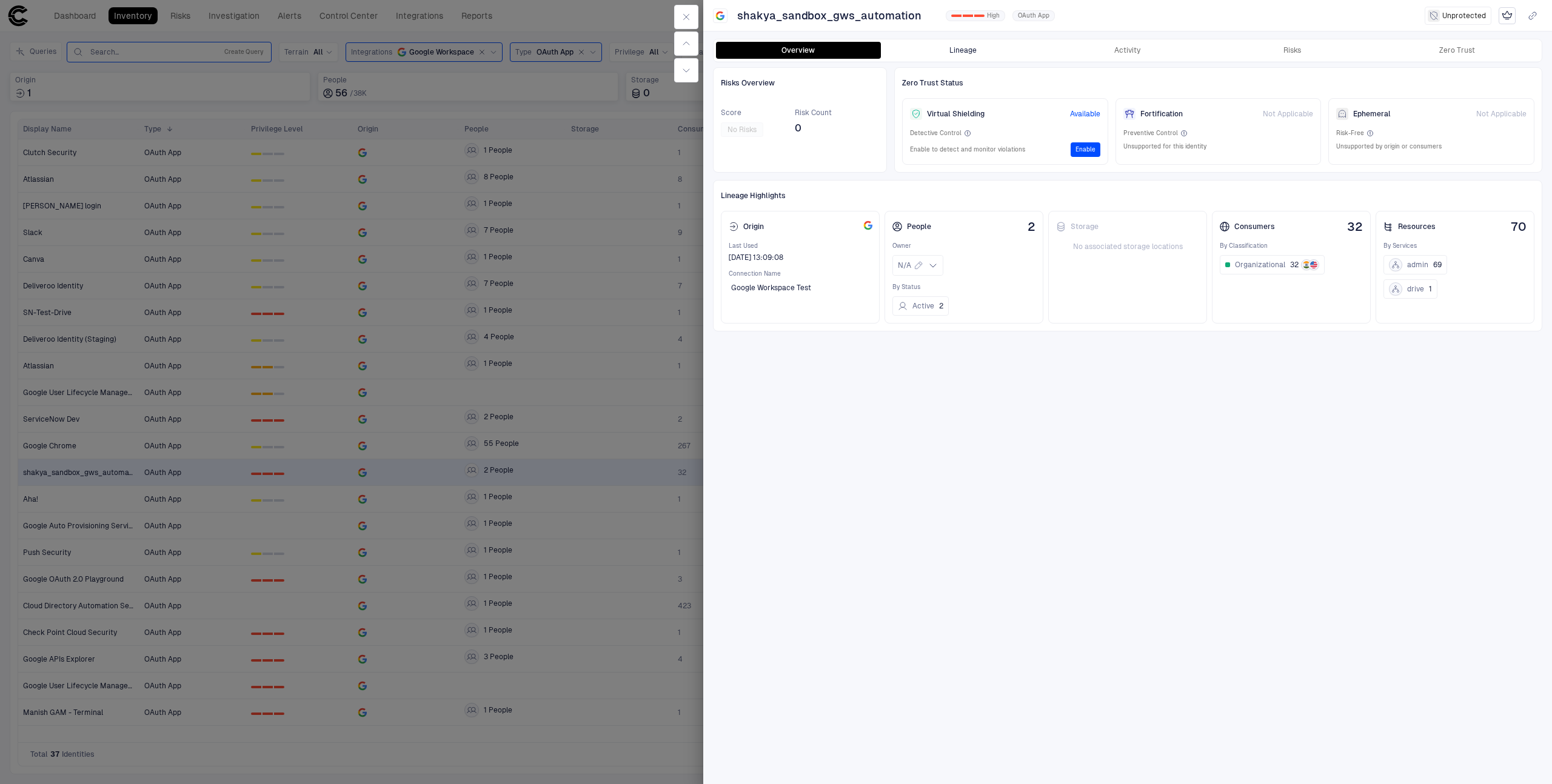
click at [989, 49] on button "Lineage" at bounding box center [963, 51] width 165 height 17
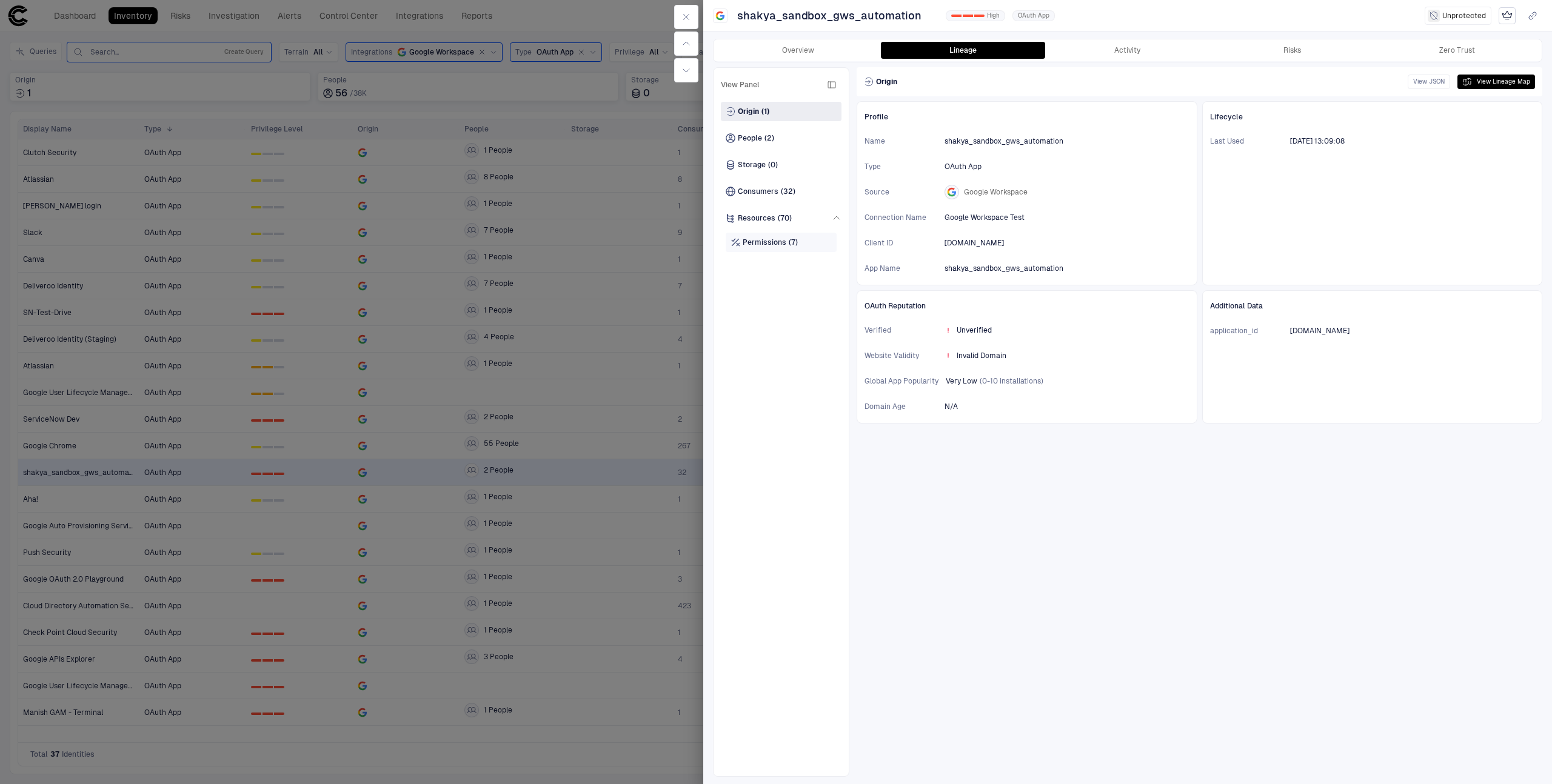
click at [782, 242] on span "Permissions" at bounding box center [765, 242] width 44 height 10
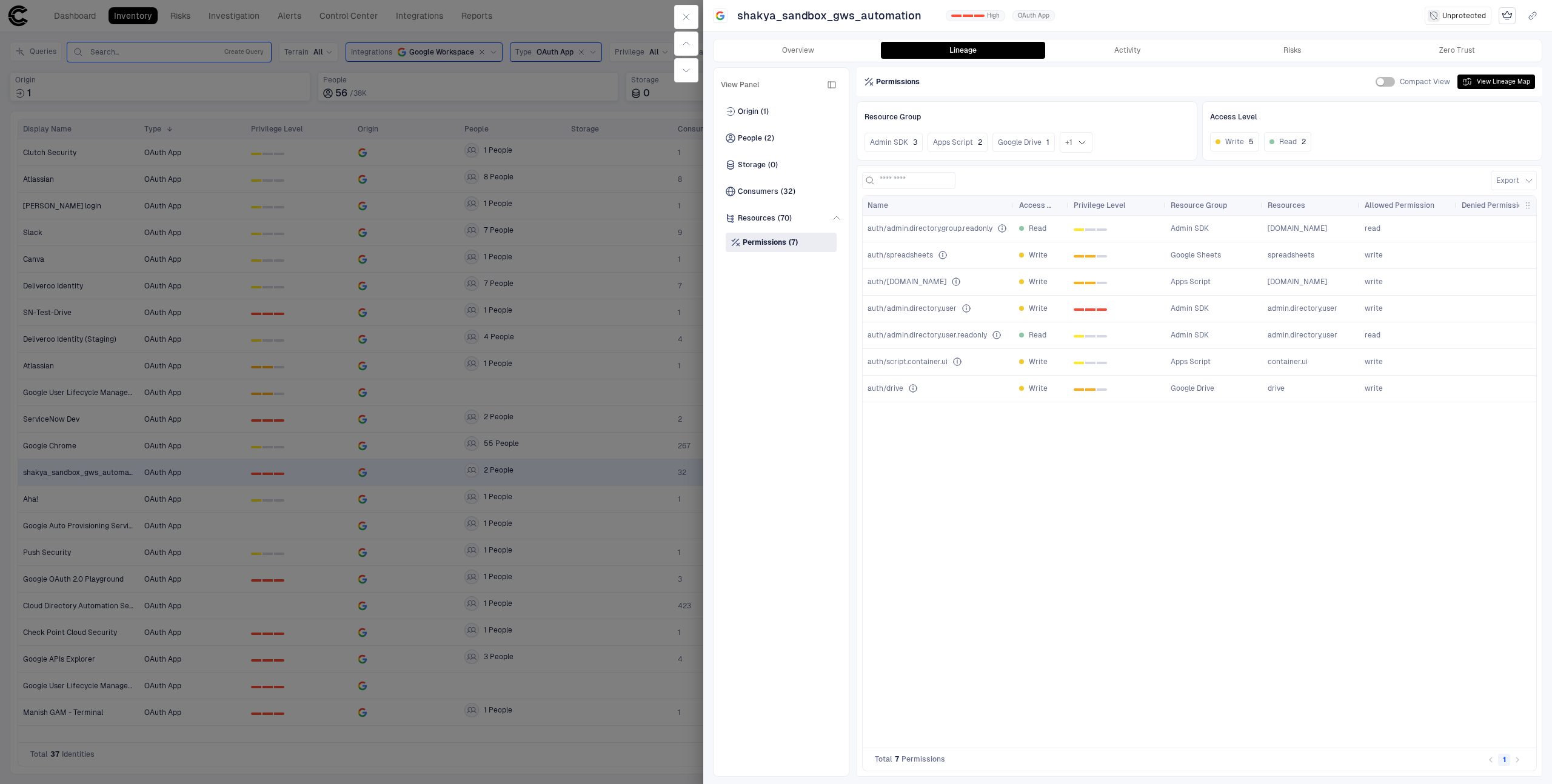
click at [660, 360] on div at bounding box center [776, 392] width 1552 height 784
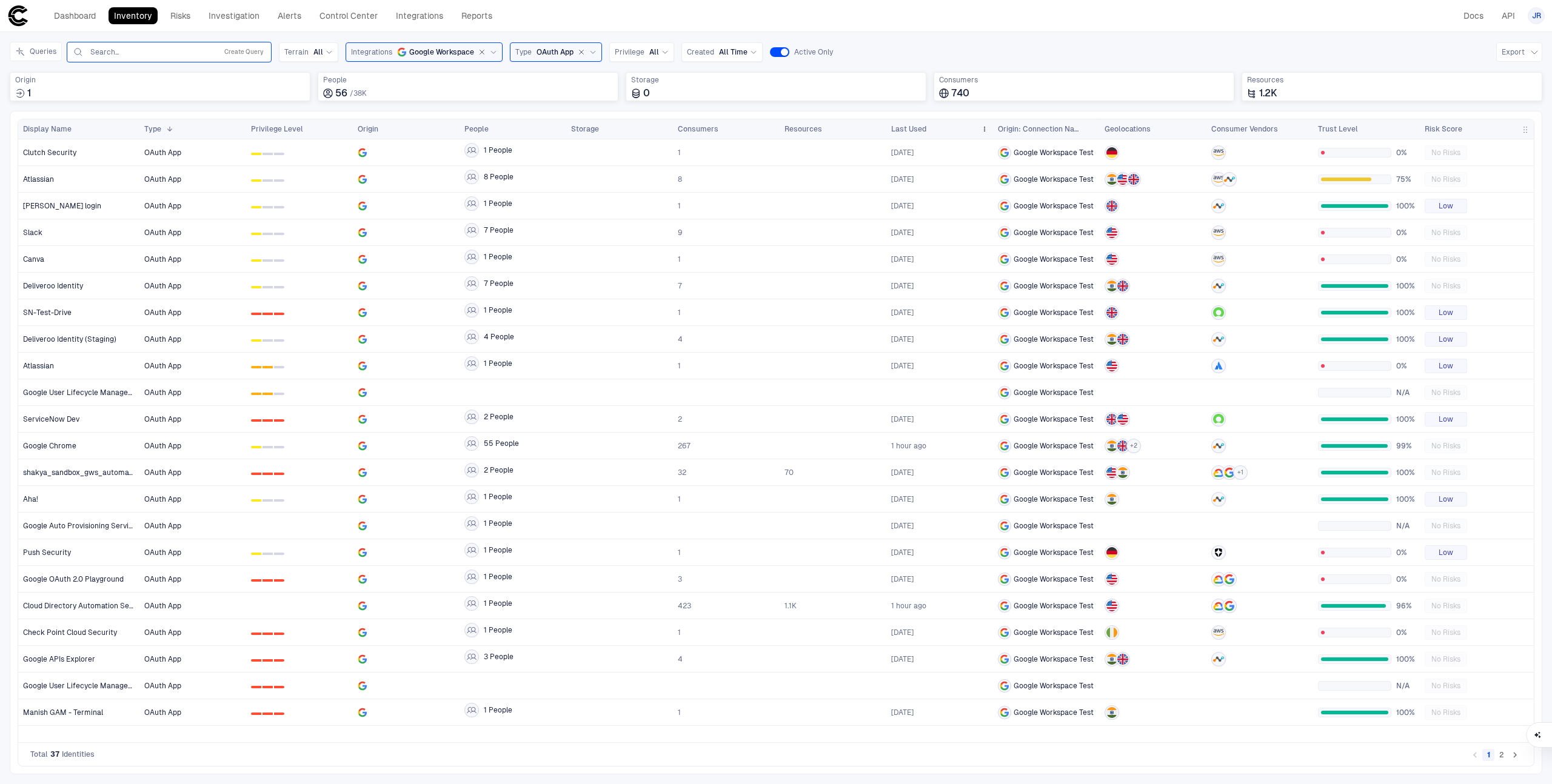
click at [913, 124] on span "Last Used" at bounding box center [909, 129] width 35 height 10
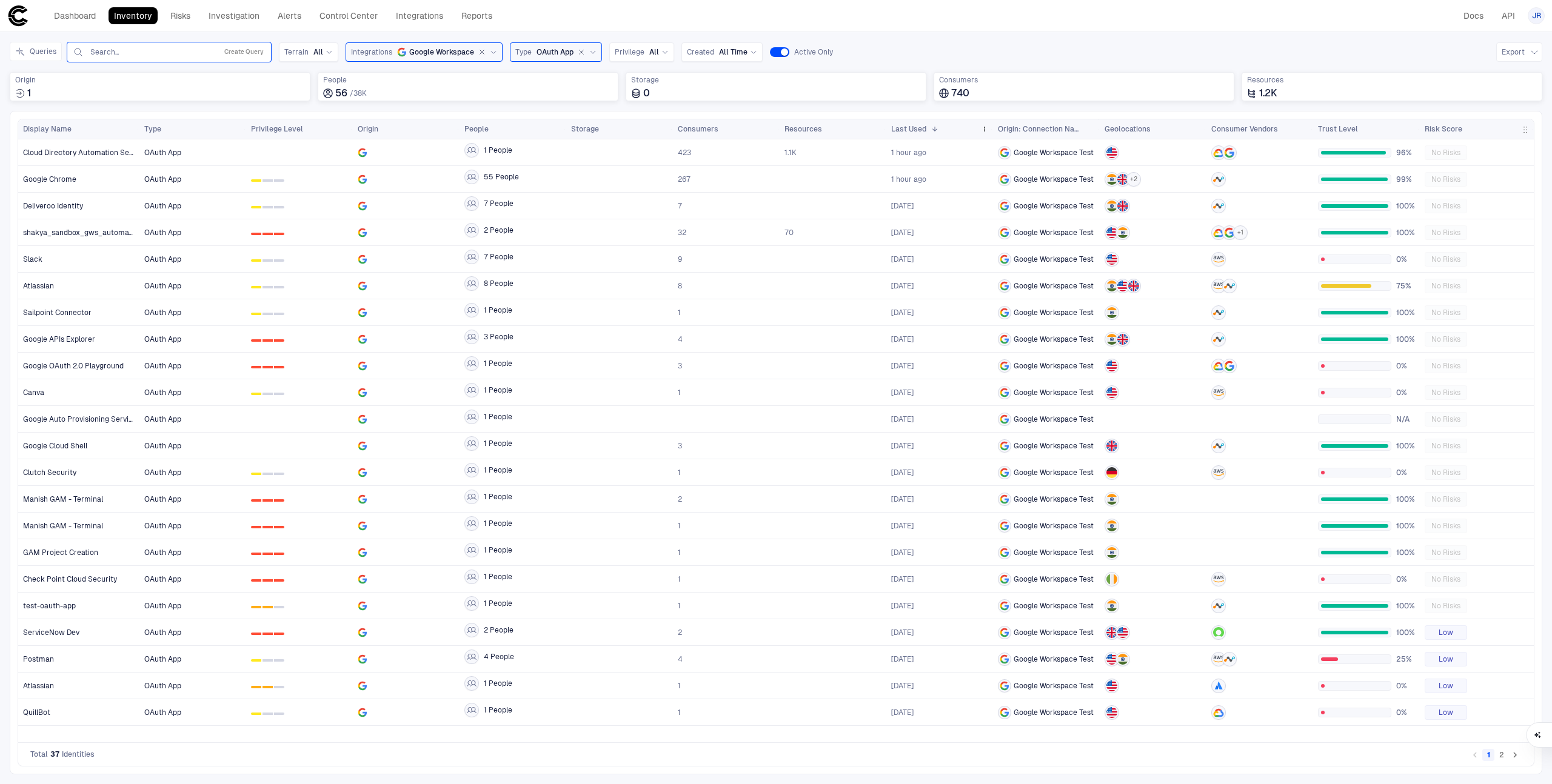
click at [913, 124] on span "Last Used" at bounding box center [909, 129] width 35 height 10
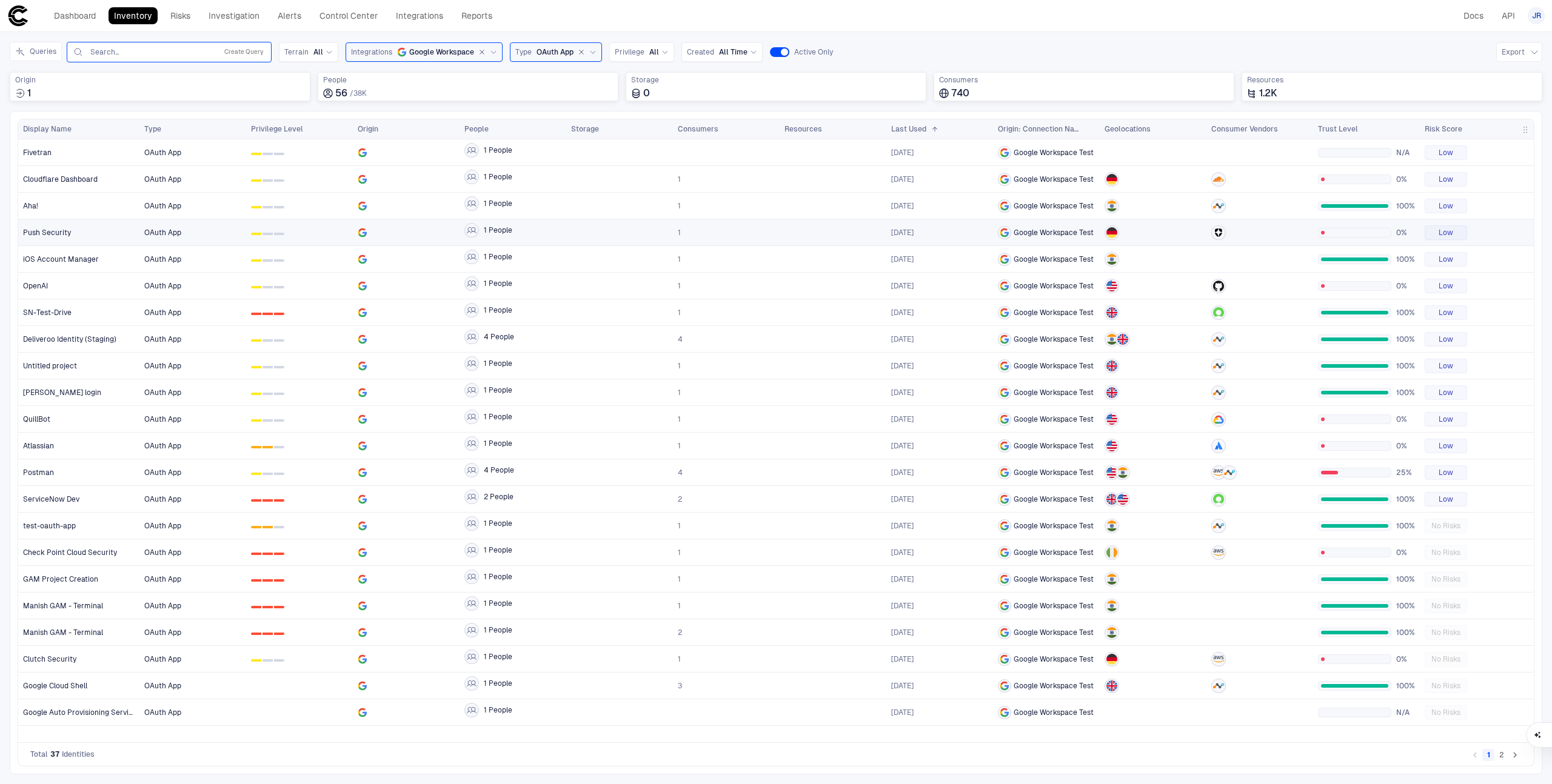
click at [312, 229] on span "0 1 2" at bounding box center [299, 233] width 97 height 24
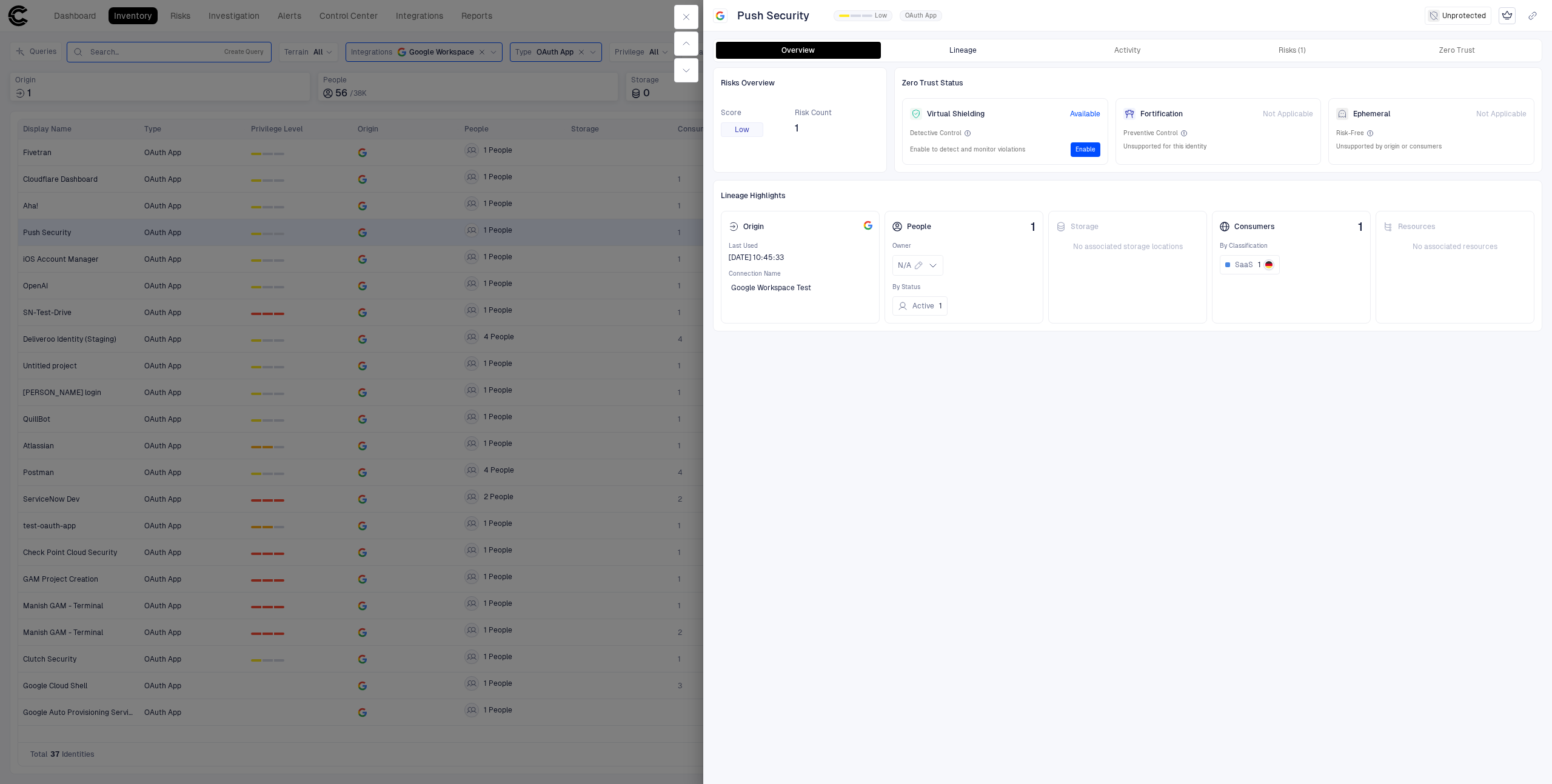
click at [981, 45] on button "Lineage" at bounding box center [963, 51] width 165 height 17
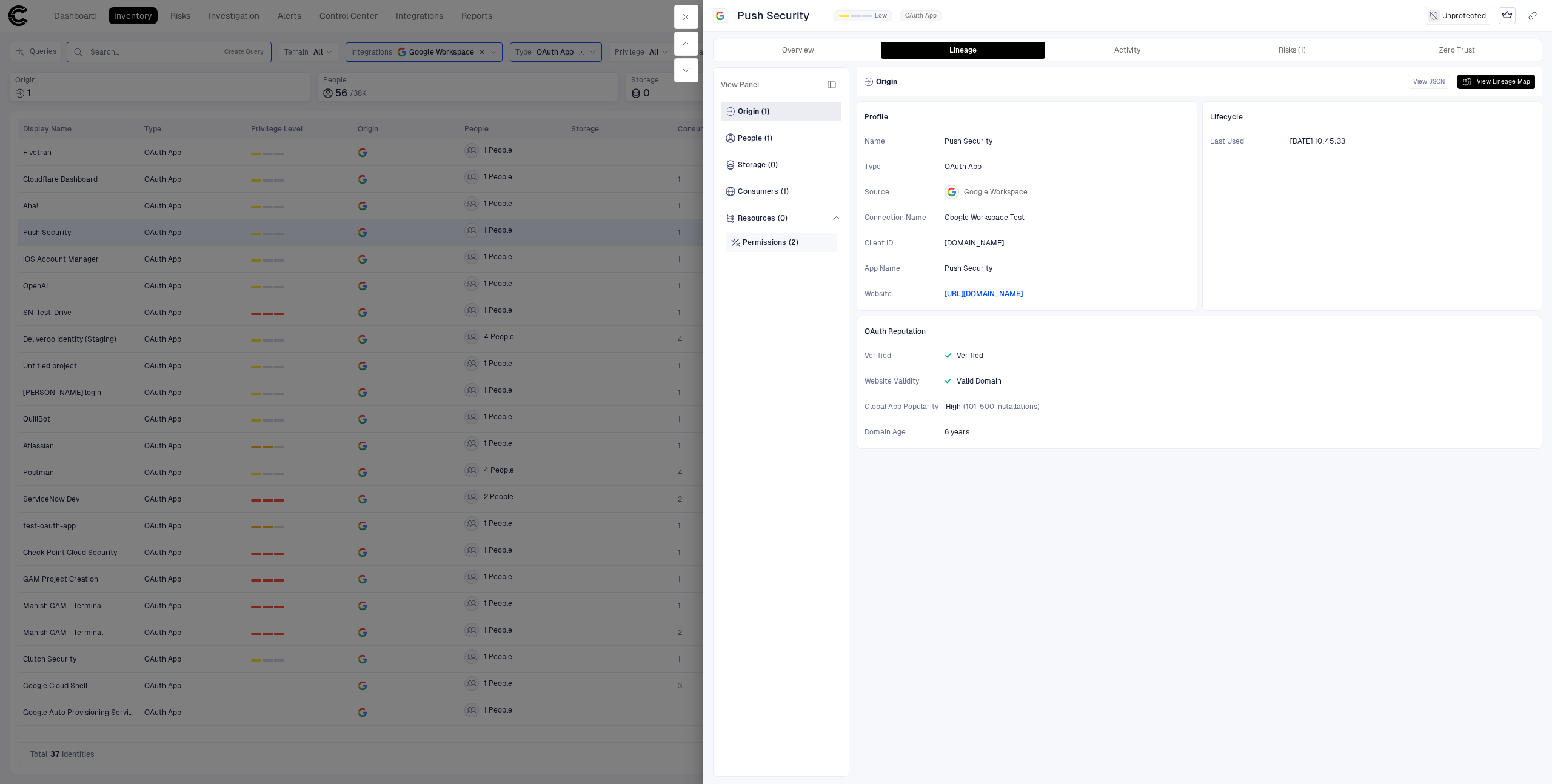
click at [807, 245] on div "Permissions (2)" at bounding box center [781, 242] width 111 height 20
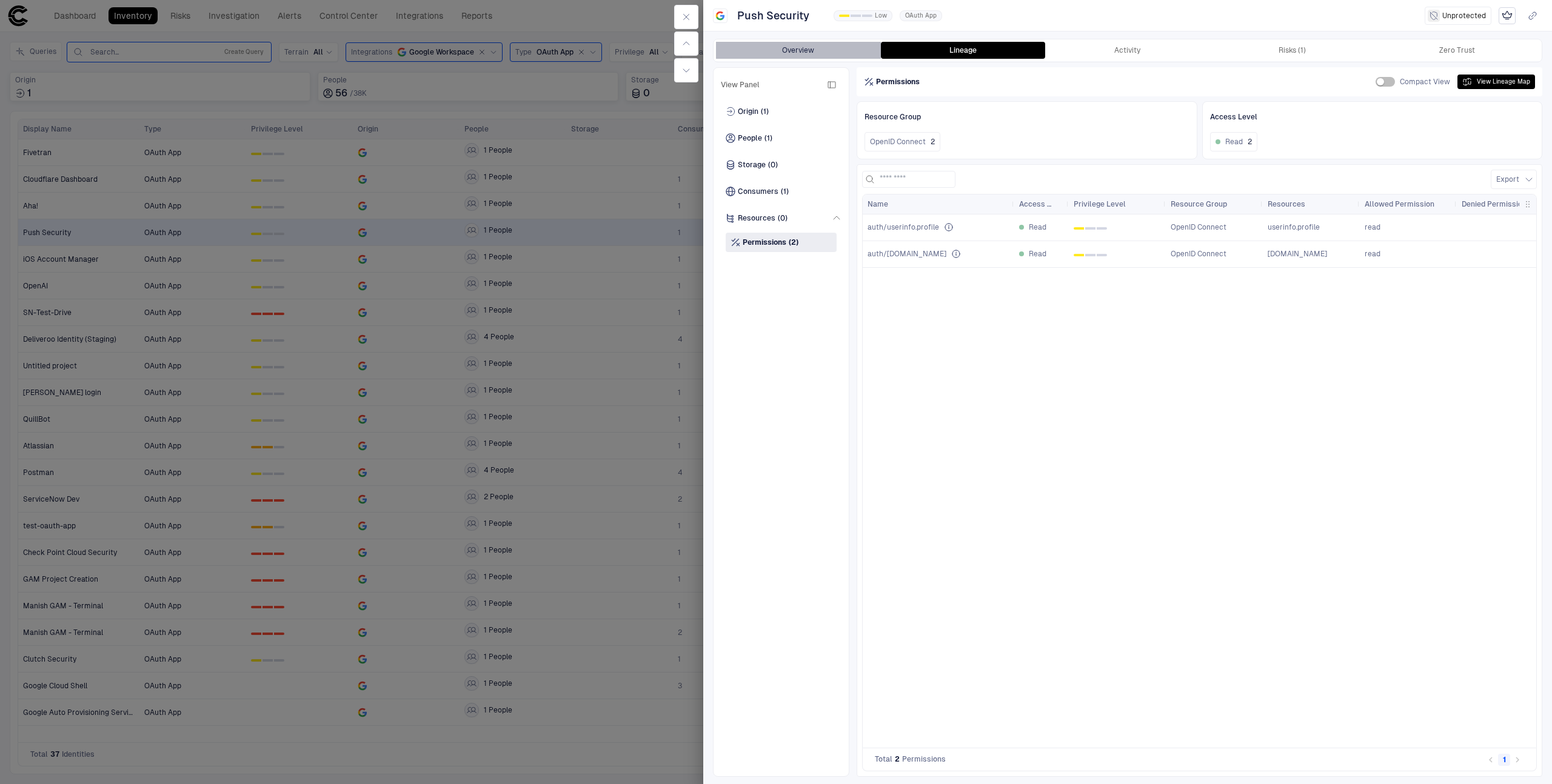
click at [795, 48] on button "Overview" at bounding box center [798, 51] width 165 height 17
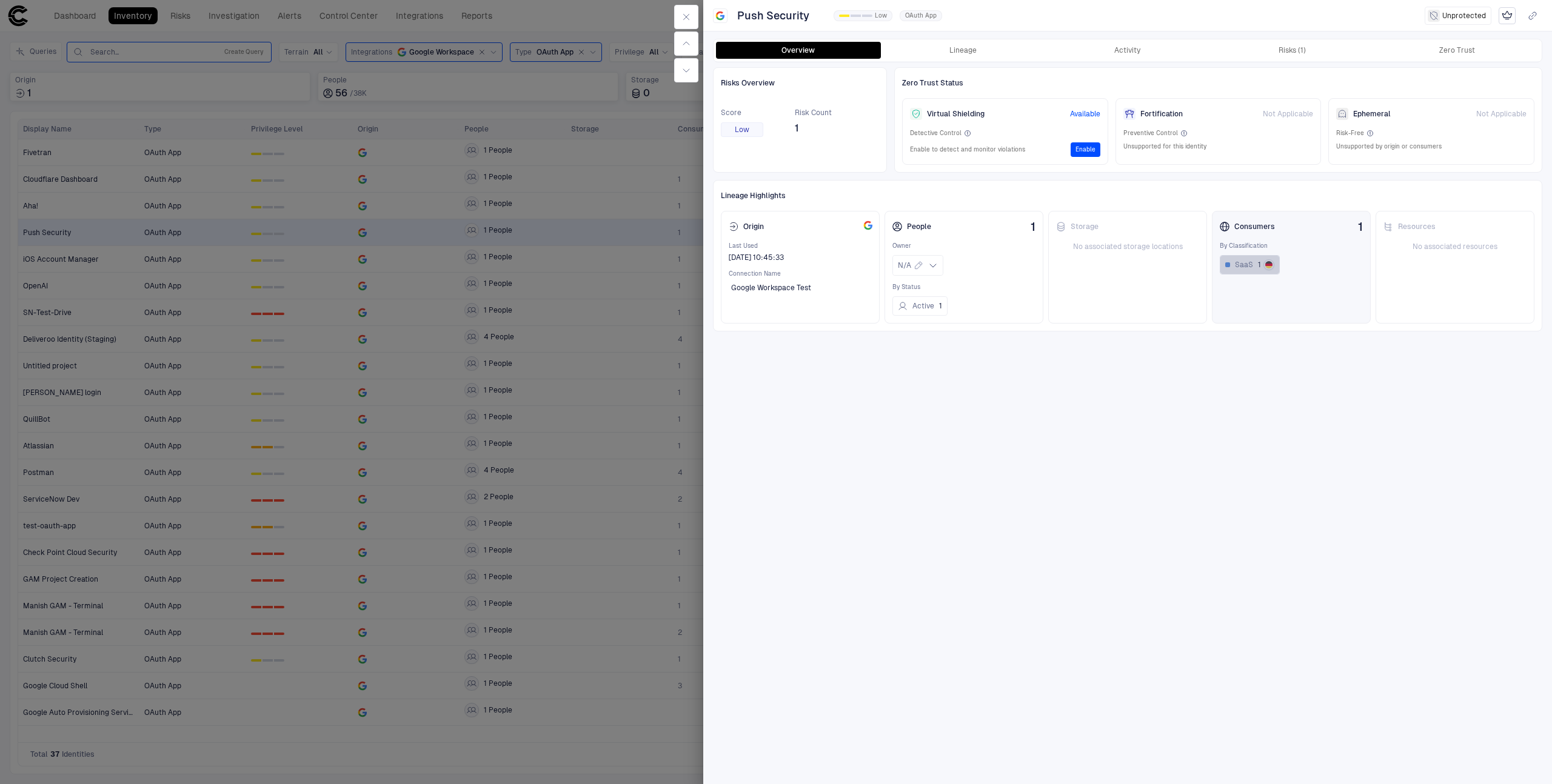
click at [1247, 266] on span "SaaS" at bounding box center [1244, 265] width 18 height 10
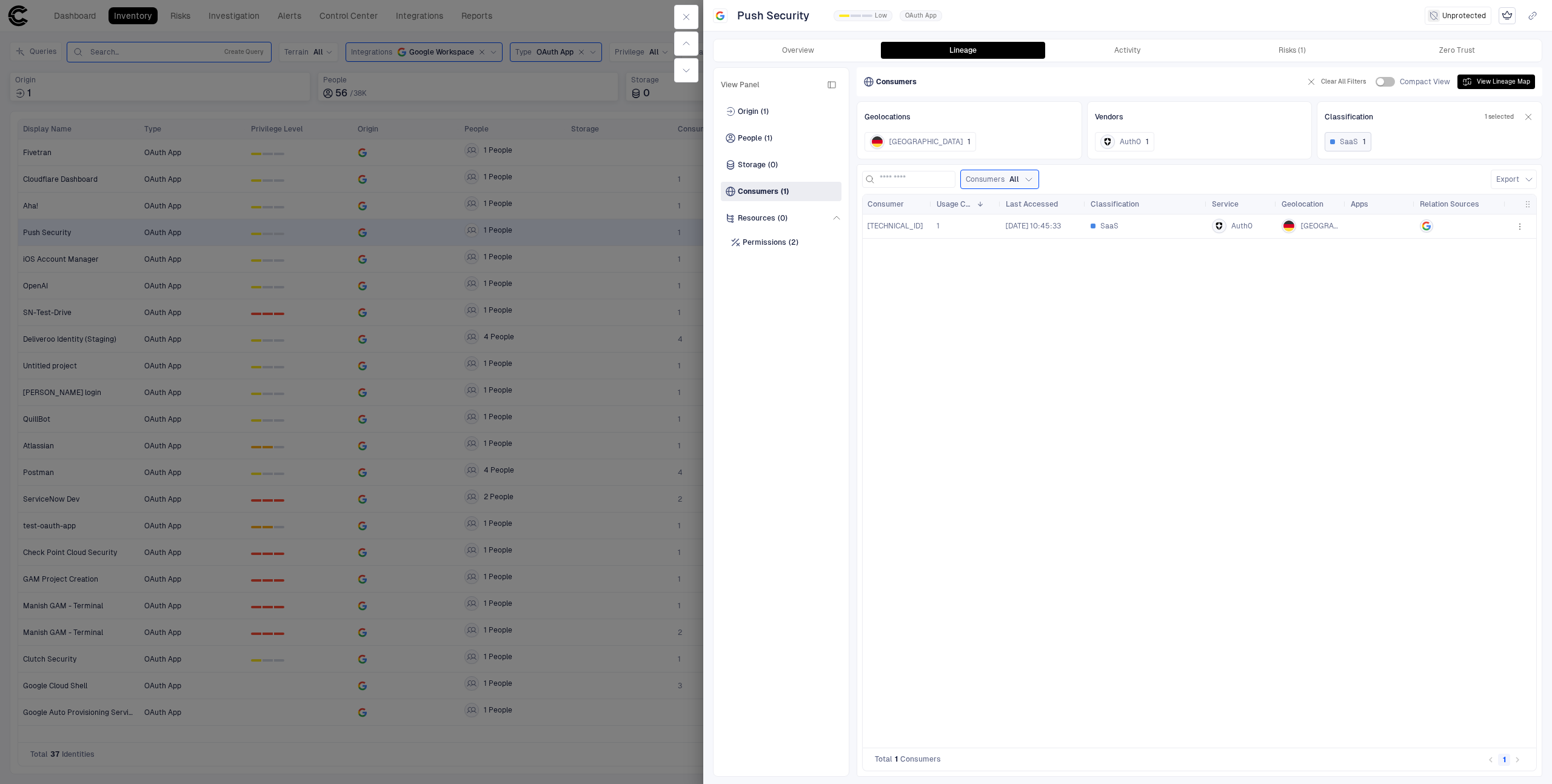
click at [605, 401] on div at bounding box center [776, 392] width 1552 height 784
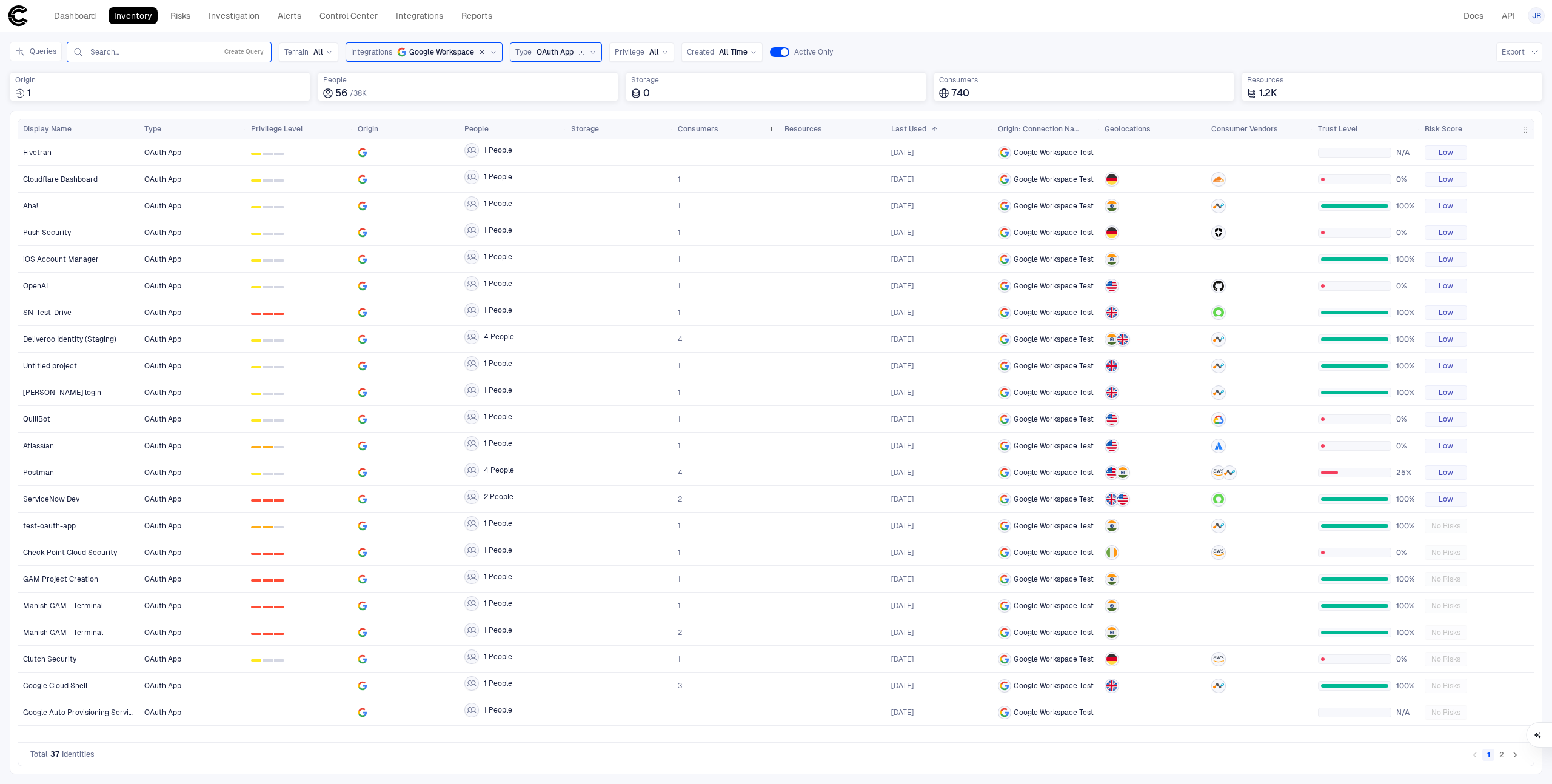
click at [689, 127] on span "Consumers" at bounding box center [698, 129] width 41 height 10
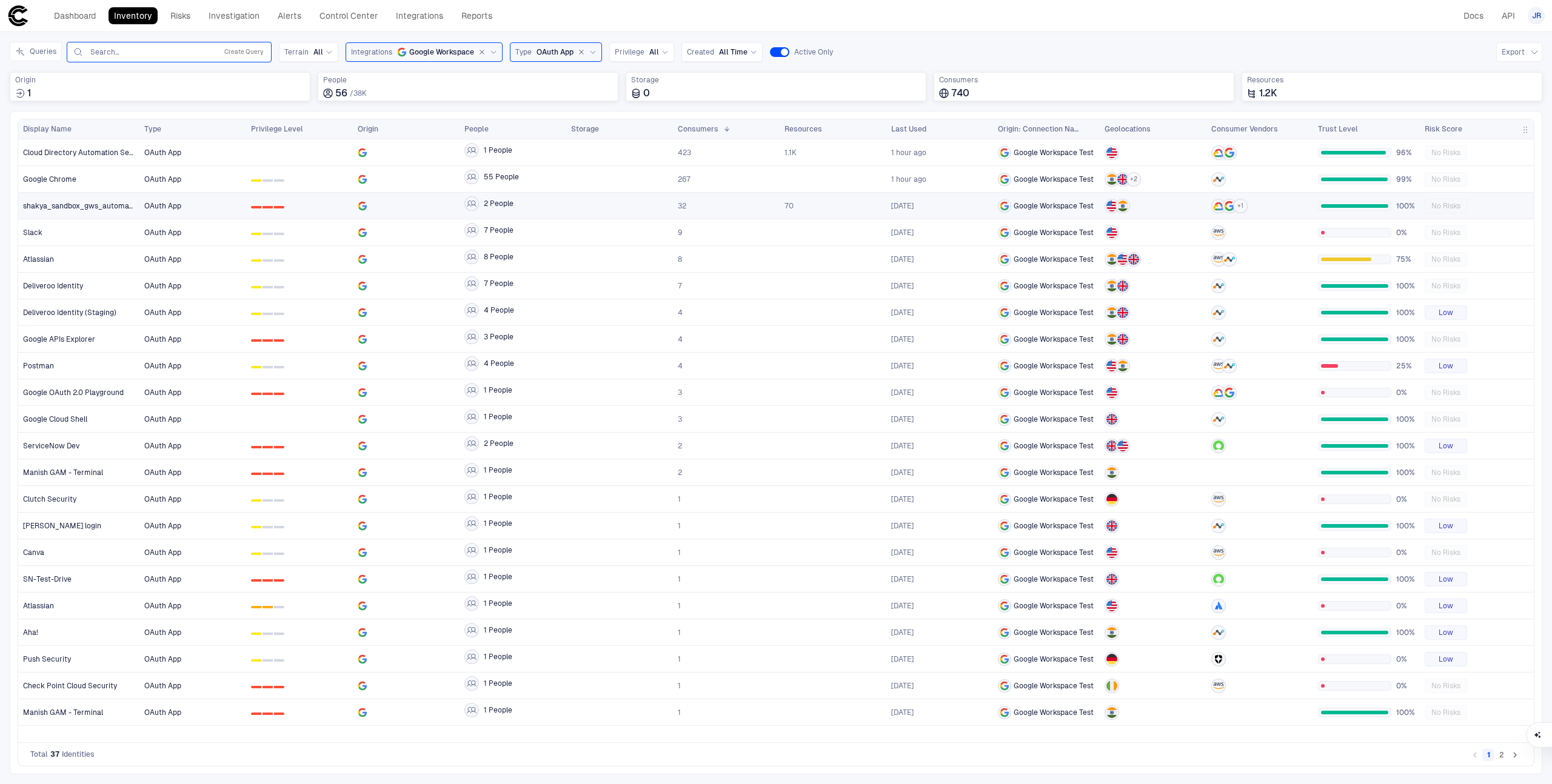
click at [225, 207] on span "OAuth App" at bounding box center [192, 206] width 97 height 24
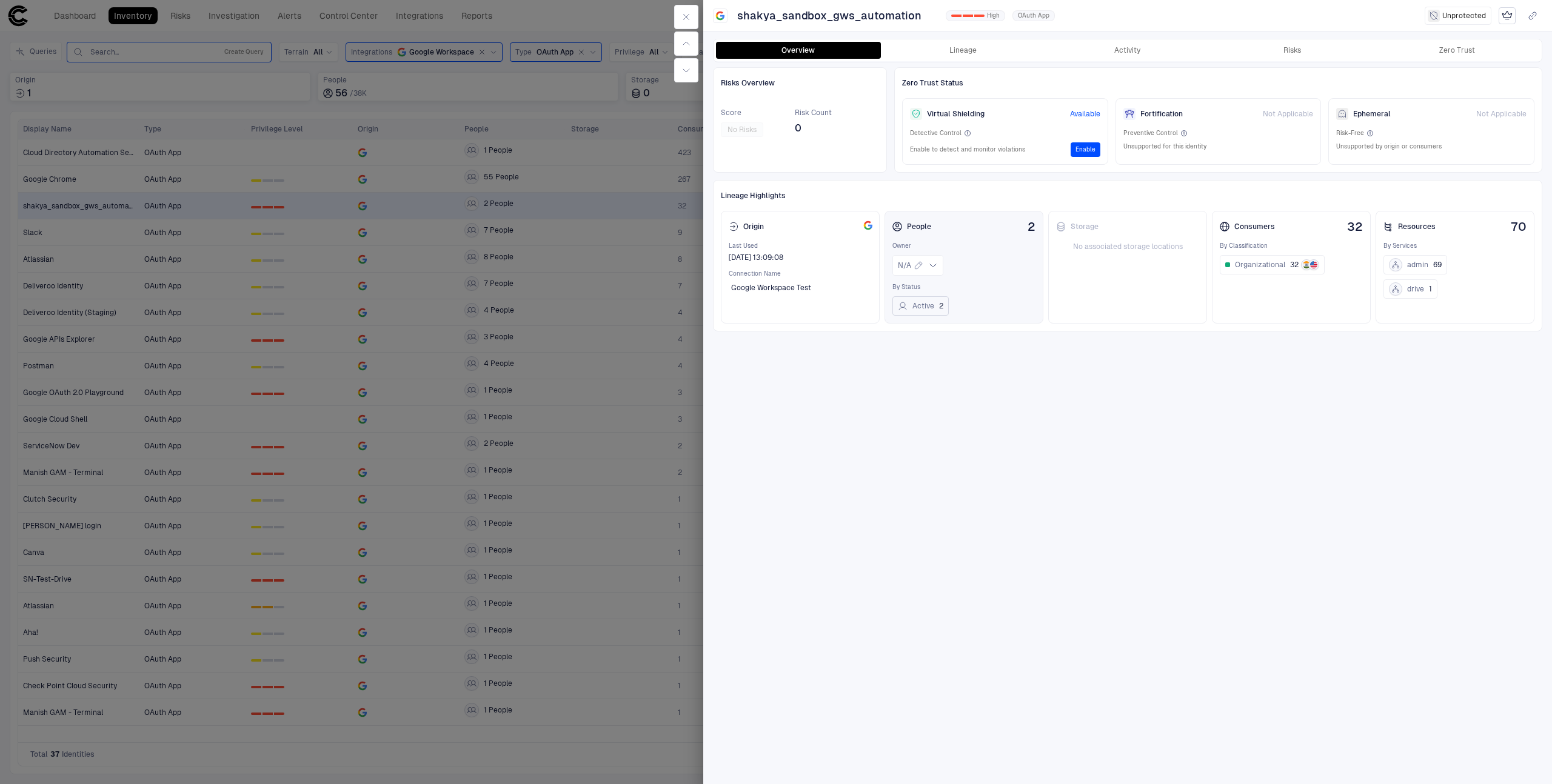
click at [912, 305] on button "Active 2" at bounding box center [920, 306] width 56 height 20
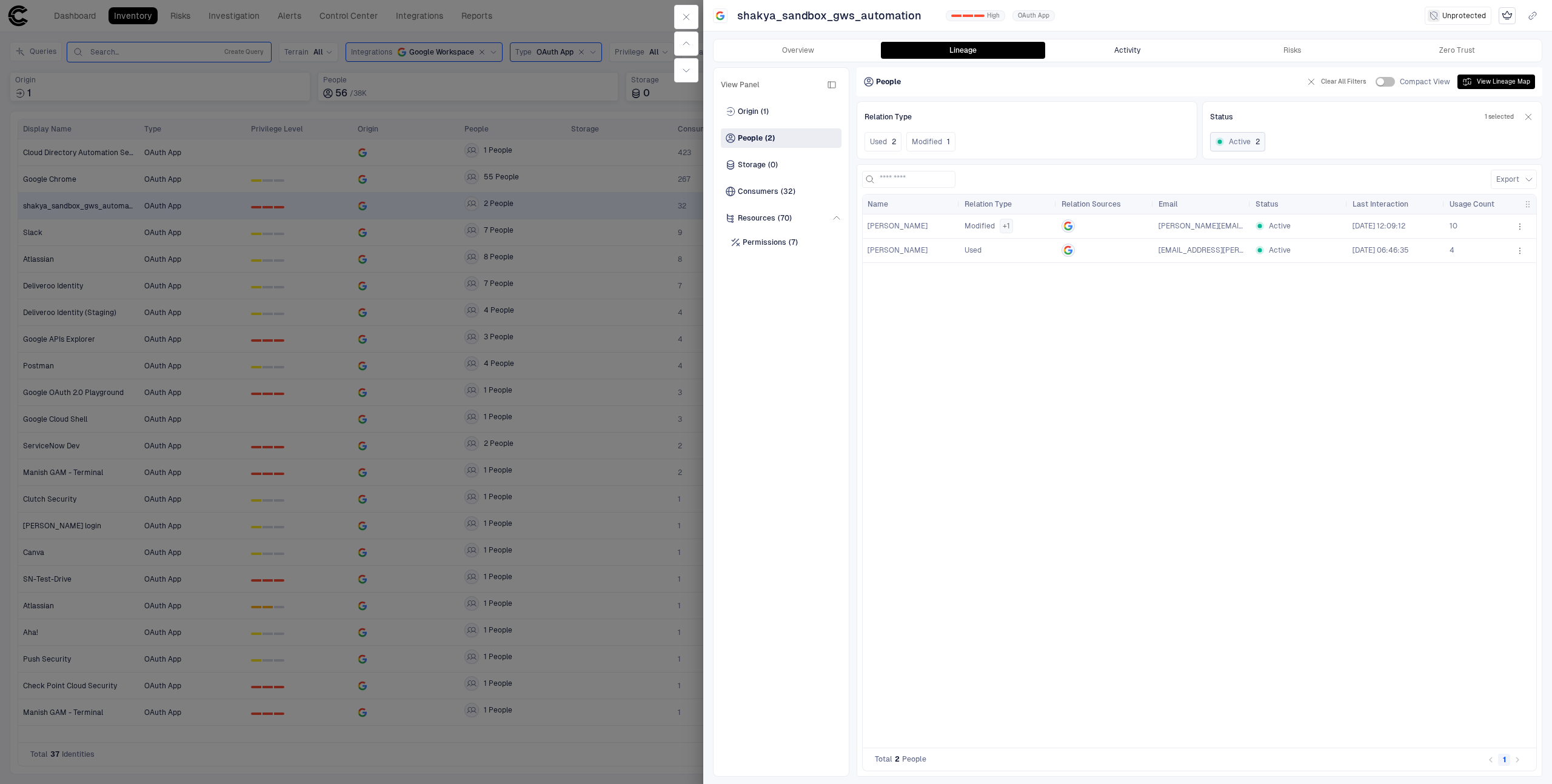
click at [1099, 47] on button "Activity" at bounding box center [1127, 51] width 165 height 17
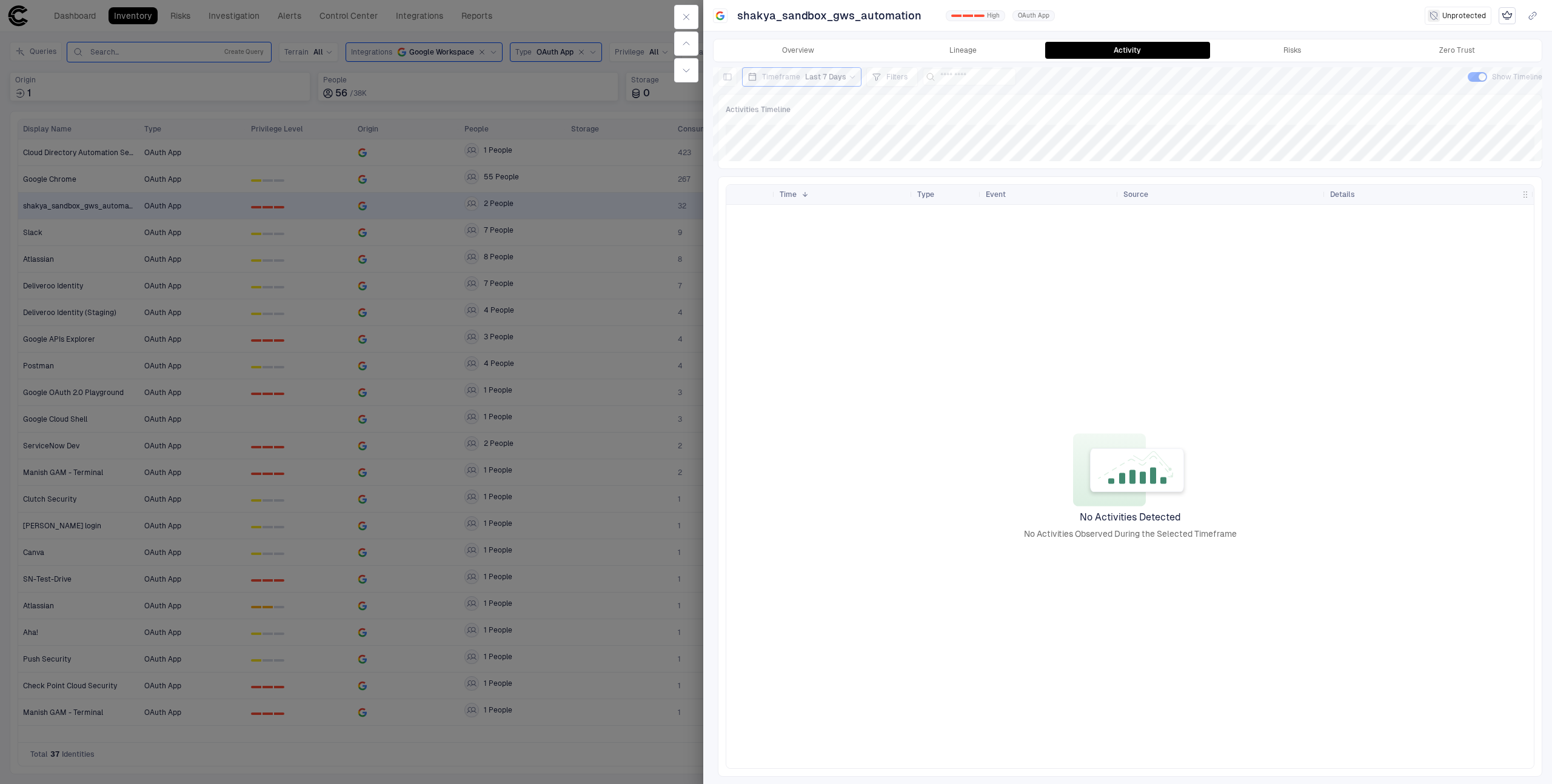
click at [849, 76] on icon at bounding box center [853, 77] width 7 height 7
click at [812, 183] on label "Last 30 Days" at bounding box center [809, 181] width 137 height 18
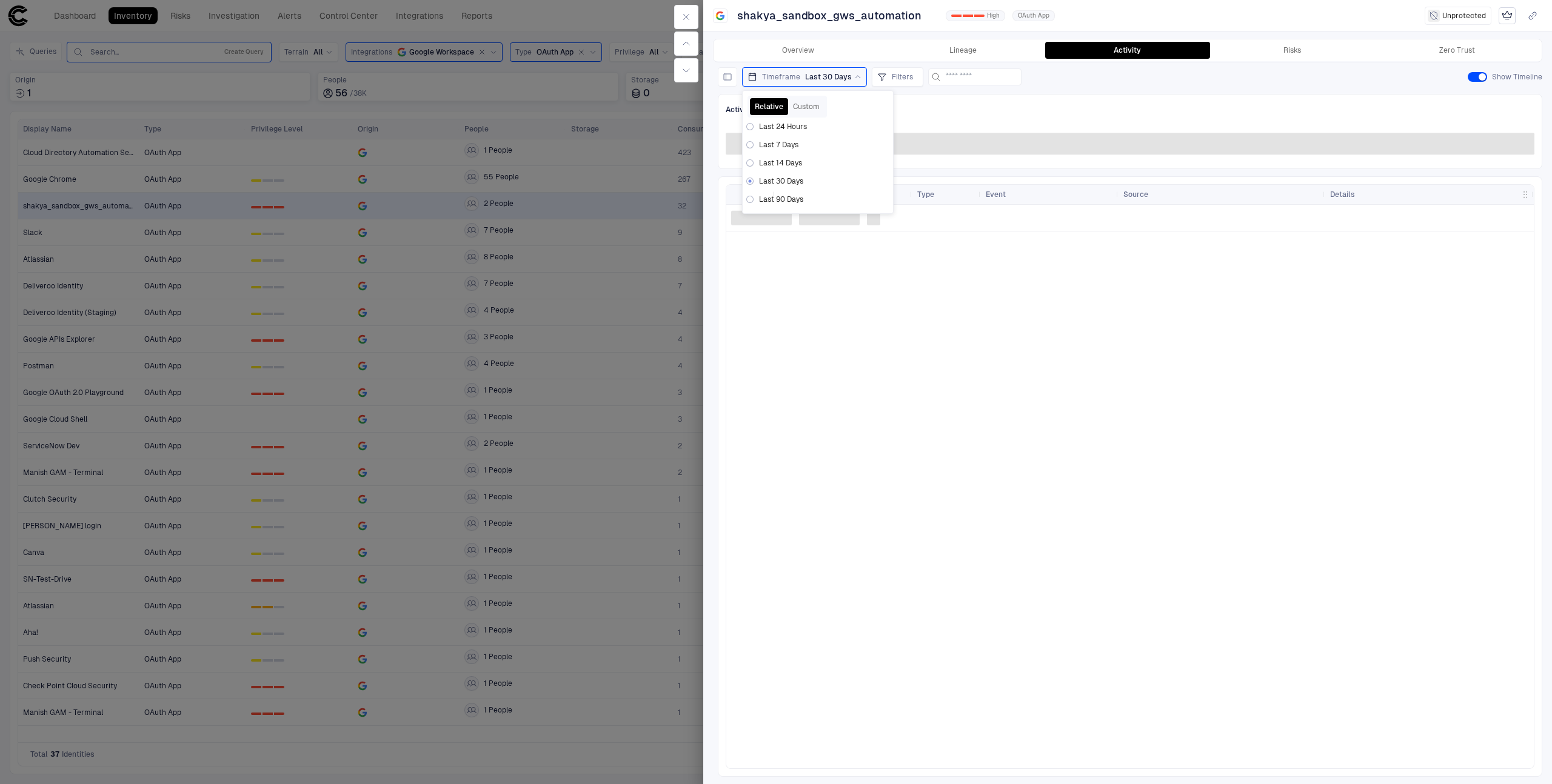
click at [876, 312] on div at bounding box center [1130, 487] width 807 height 564
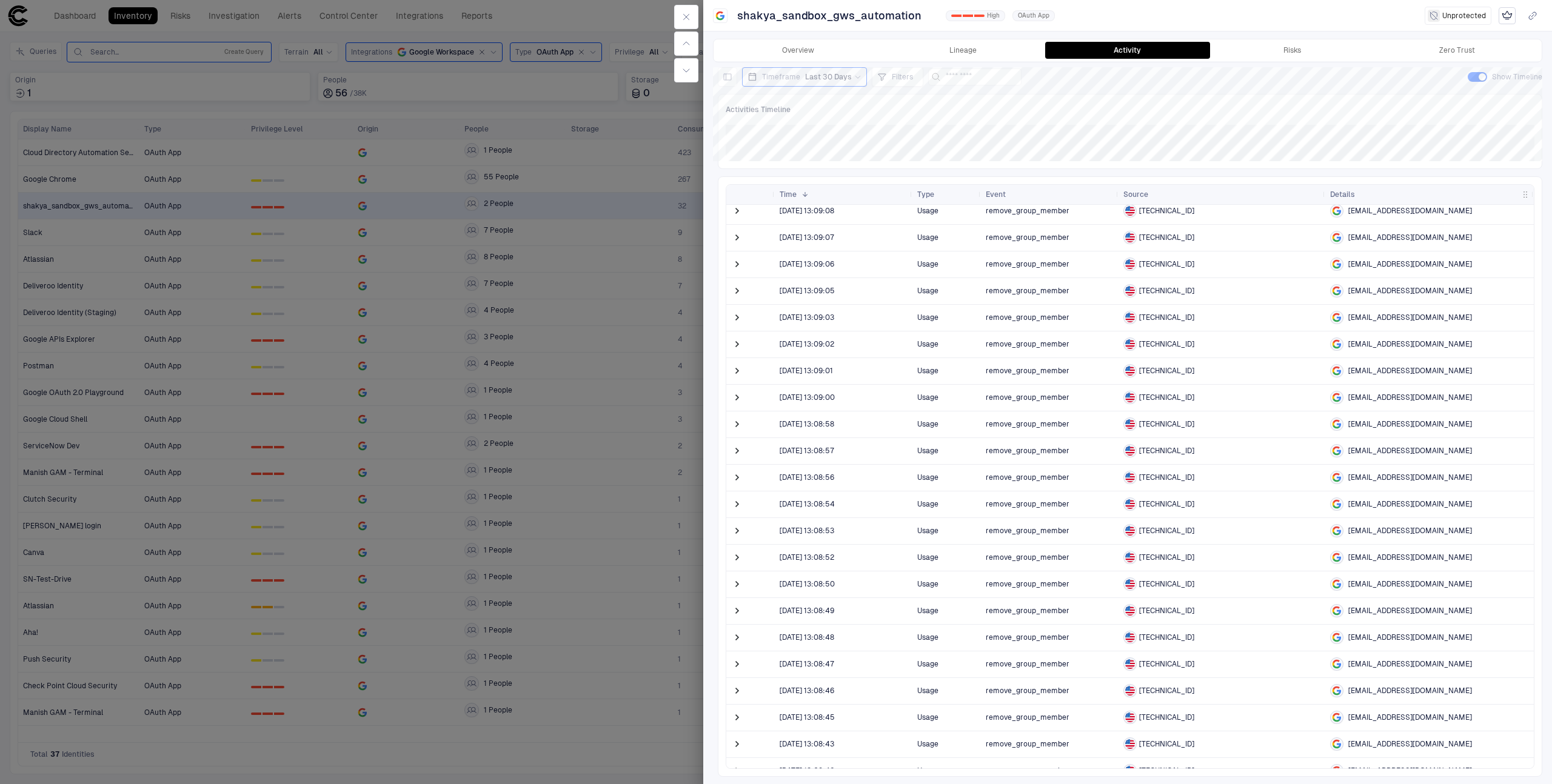
scroll to position [40, 0]
click at [739, 475] on span at bounding box center [737, 478] width 12 height 12
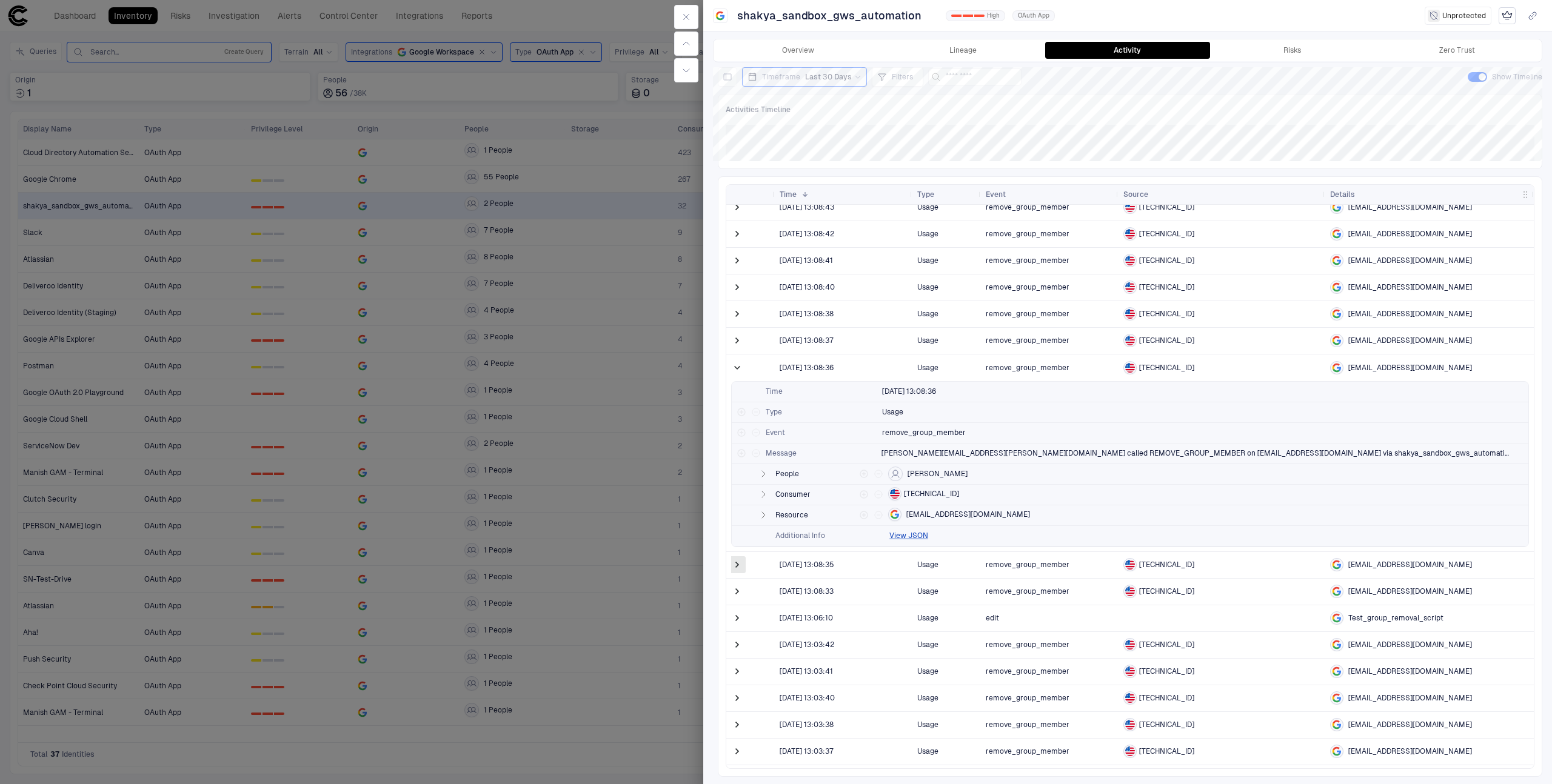
click at [740, 566] on span at bounding box center [737, 565] width 12 height 12
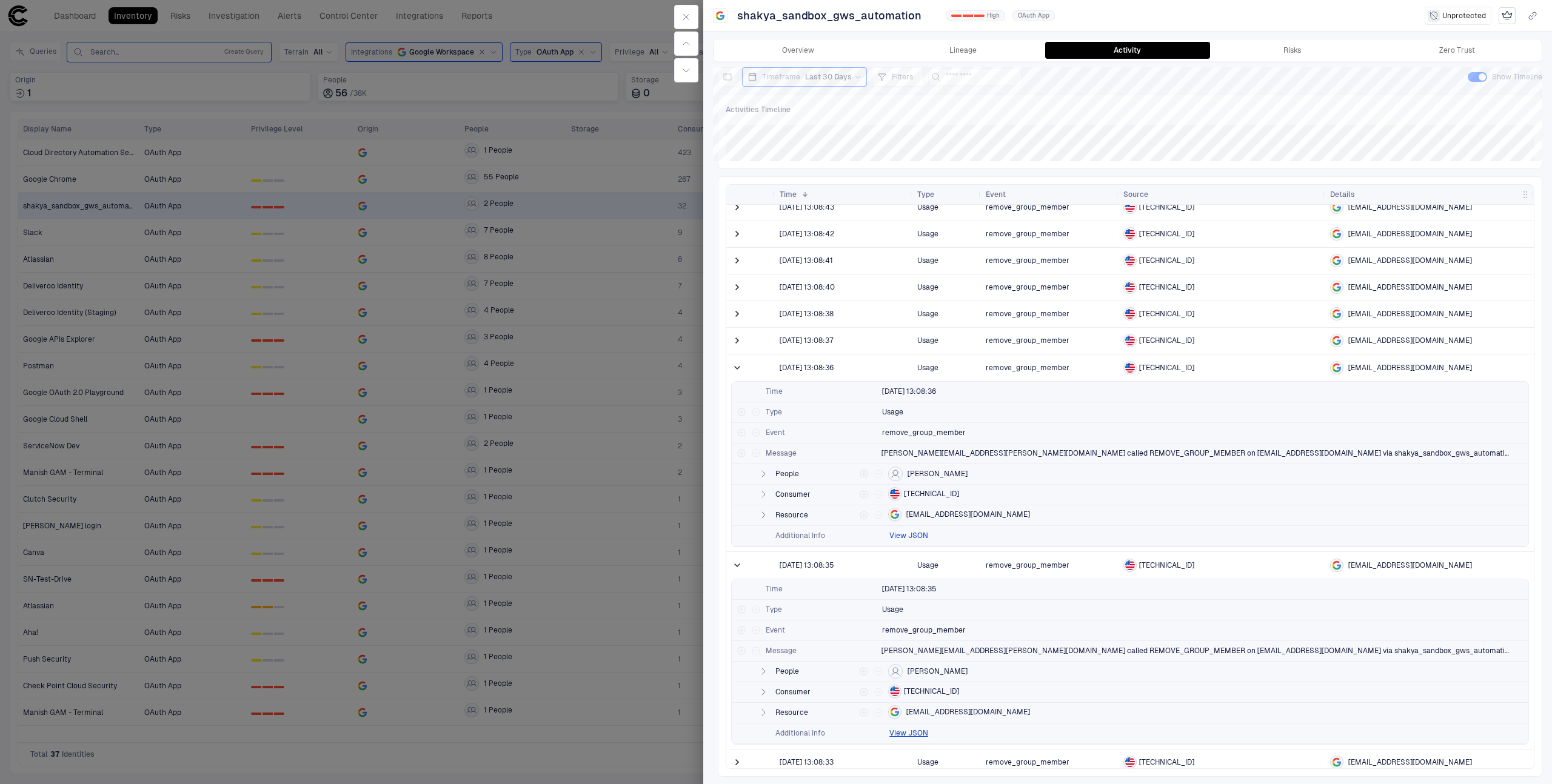
click at [906, 534] on button "View JSON" at bounding box center [909, 536] width 39 height 10
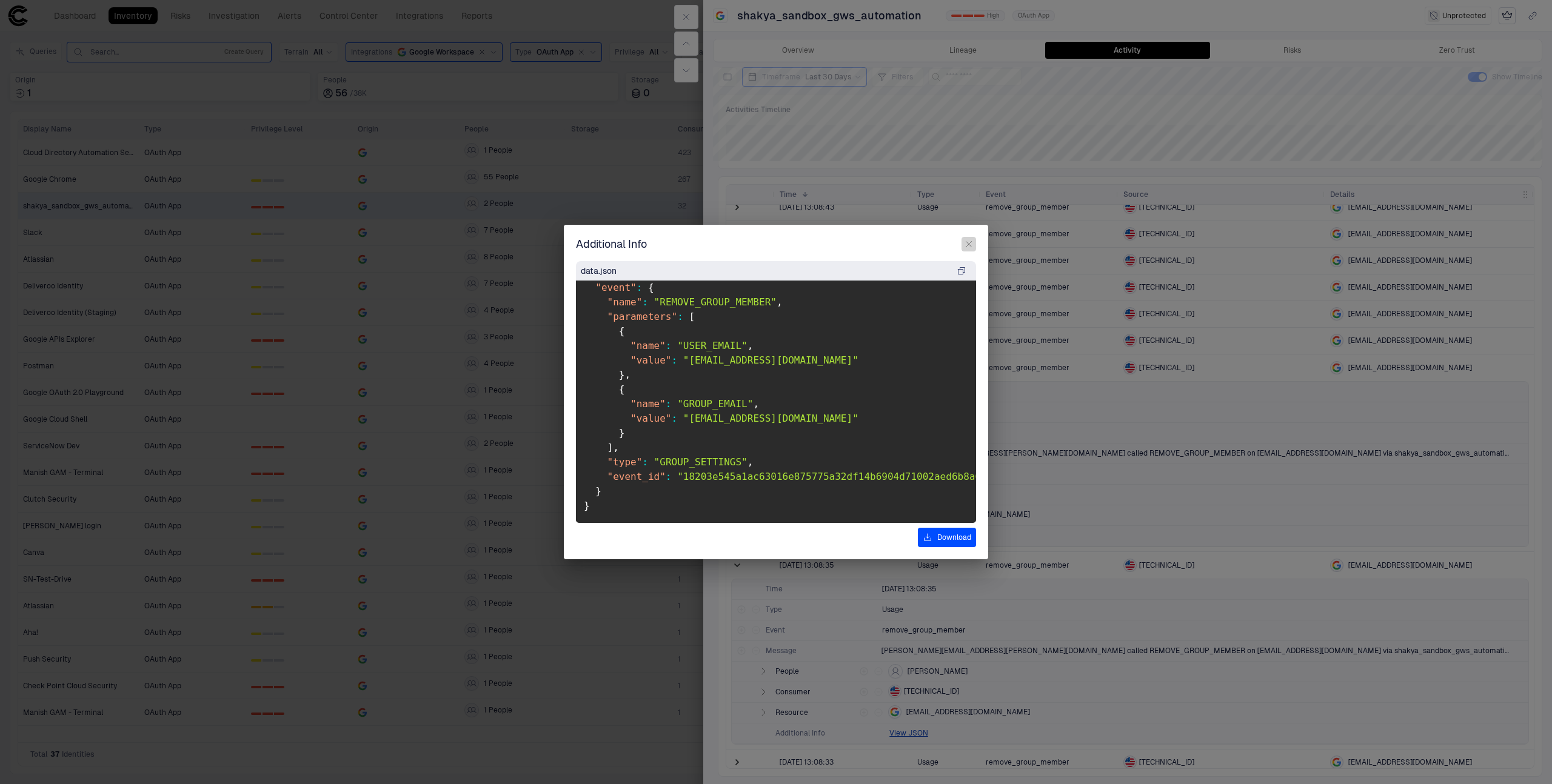
click at [973, 245] on button "button" at bounding box center [969, 244] width 15 height 15
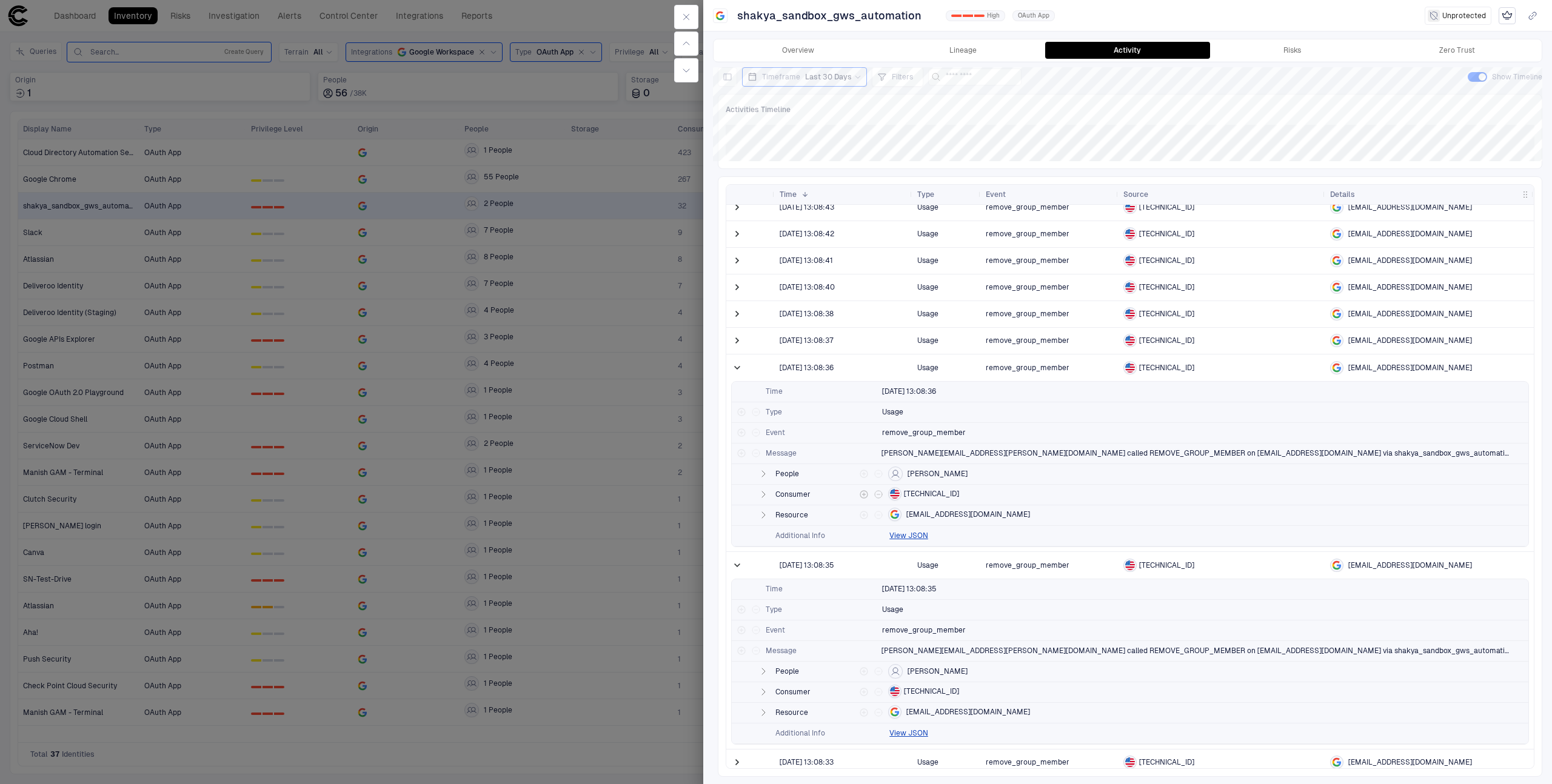
click at [910, 495] on span "[TECHNICAL_ID]" at bounding box center [931, 494] width 55 height 10
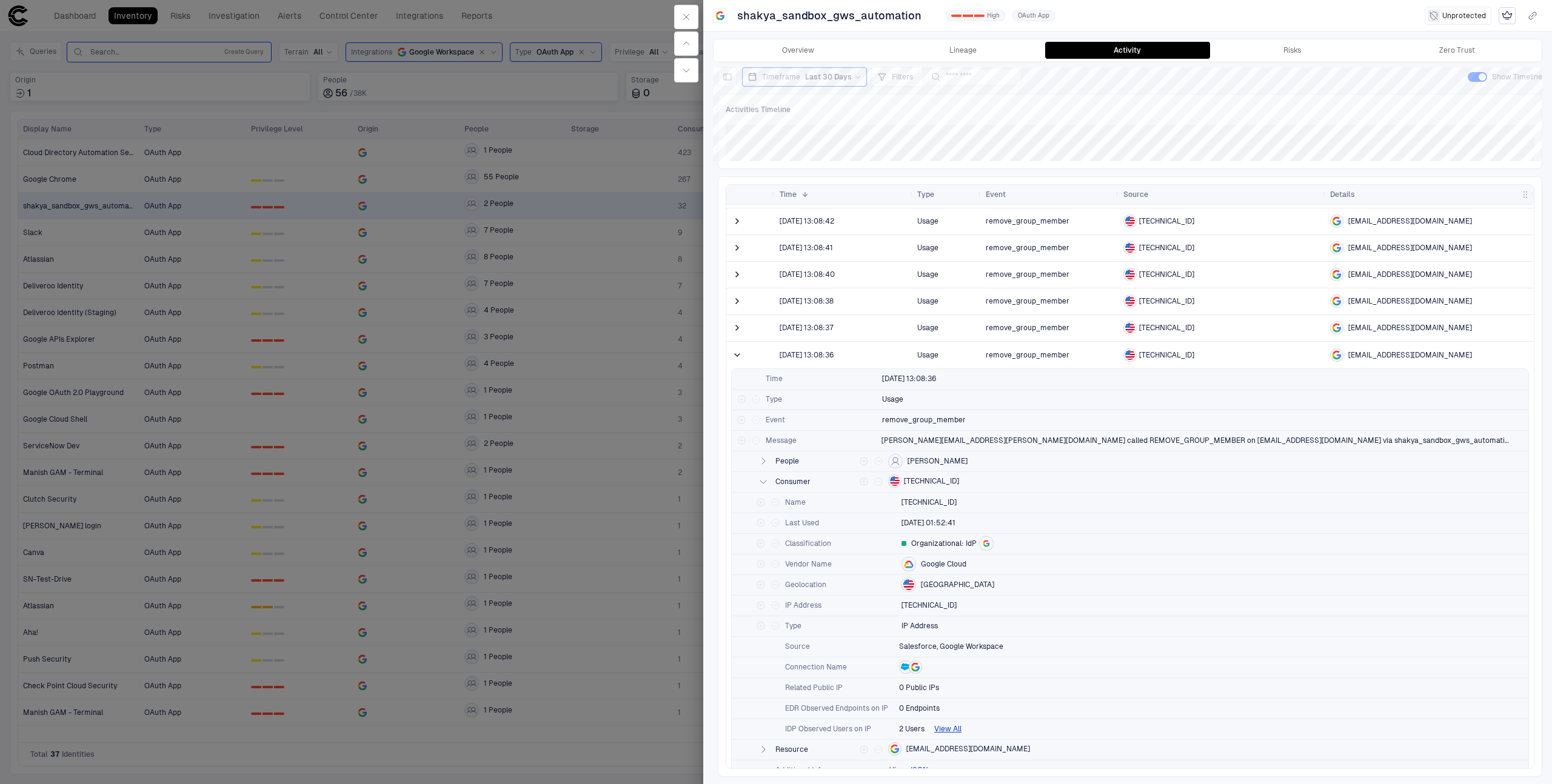
click at [491, 298] on div at bounding box center [776, 392] width 1552 height 784
